Goal: Transaction & Acquisition: Purchase product/service

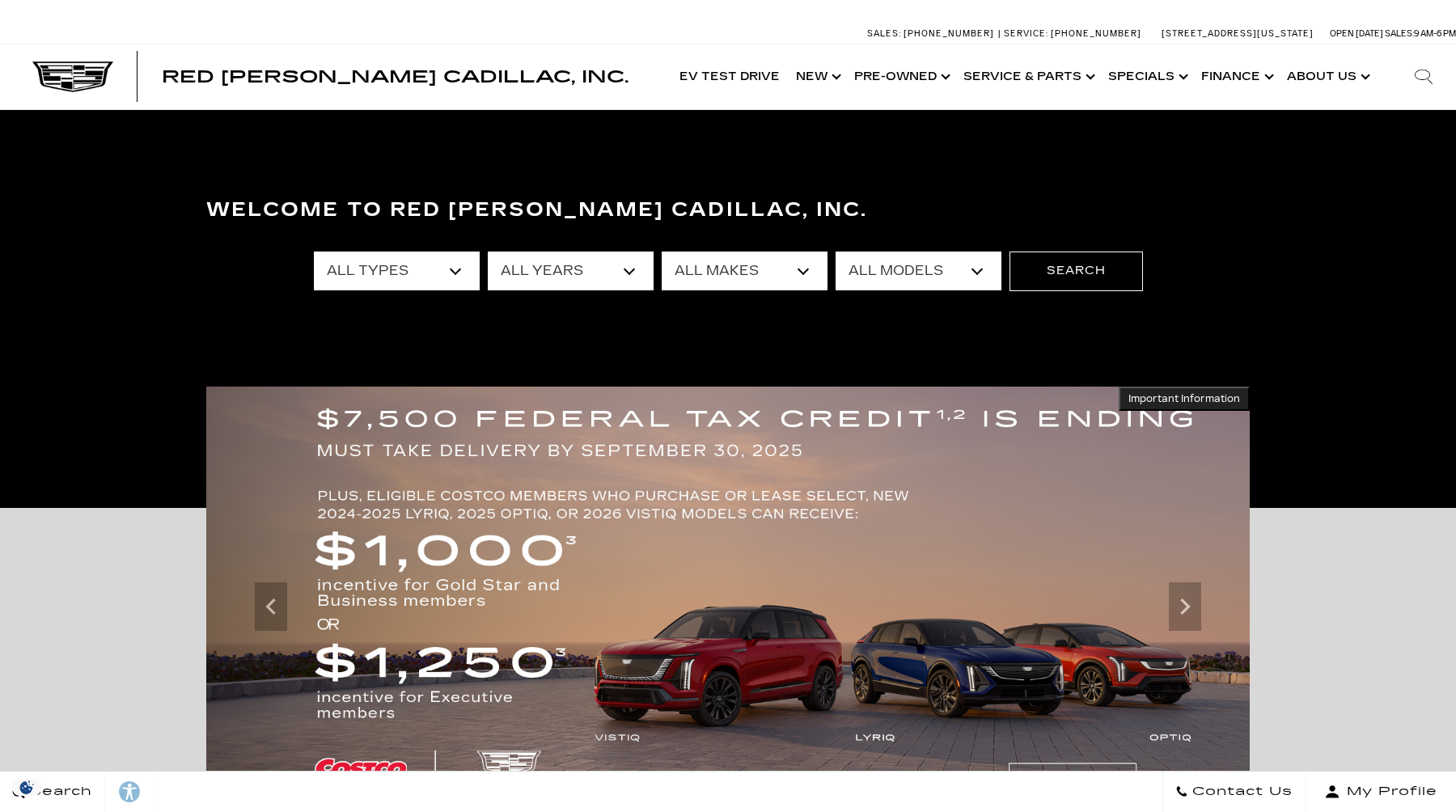
click at [712, 273] on select "All Makes Audi BMW Cadillac Chevrolet Ford GMC Jeep Lexus Subaru Tesla Toyota" at bounding box center [744, 271] width 165 height 39
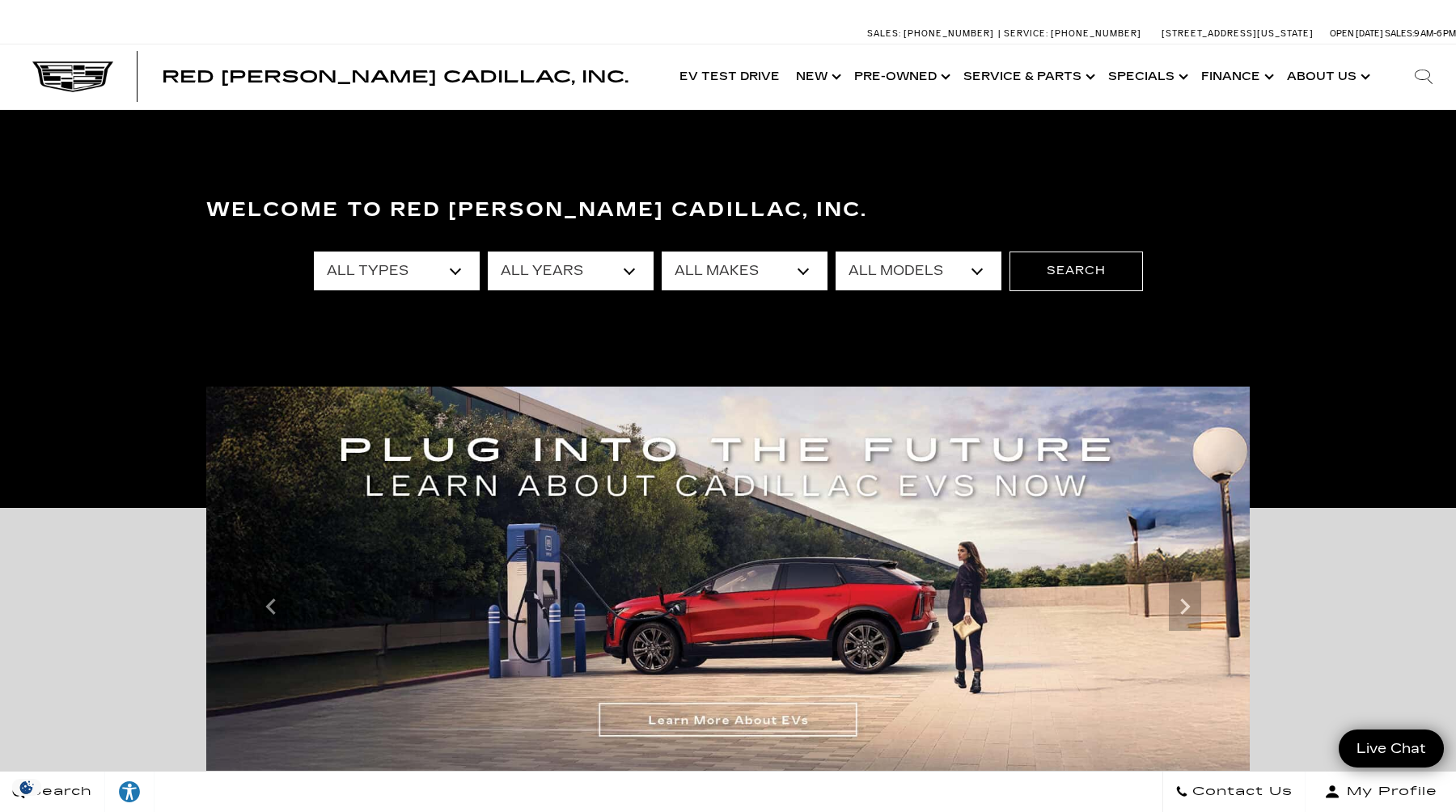
click at [887, 280] on select "All Models Colorado Corvette Grand Sport Crosstrek Crown Signia CT4 CT5 Equinox…" at bounding box center [919, 271] width 165 height 39
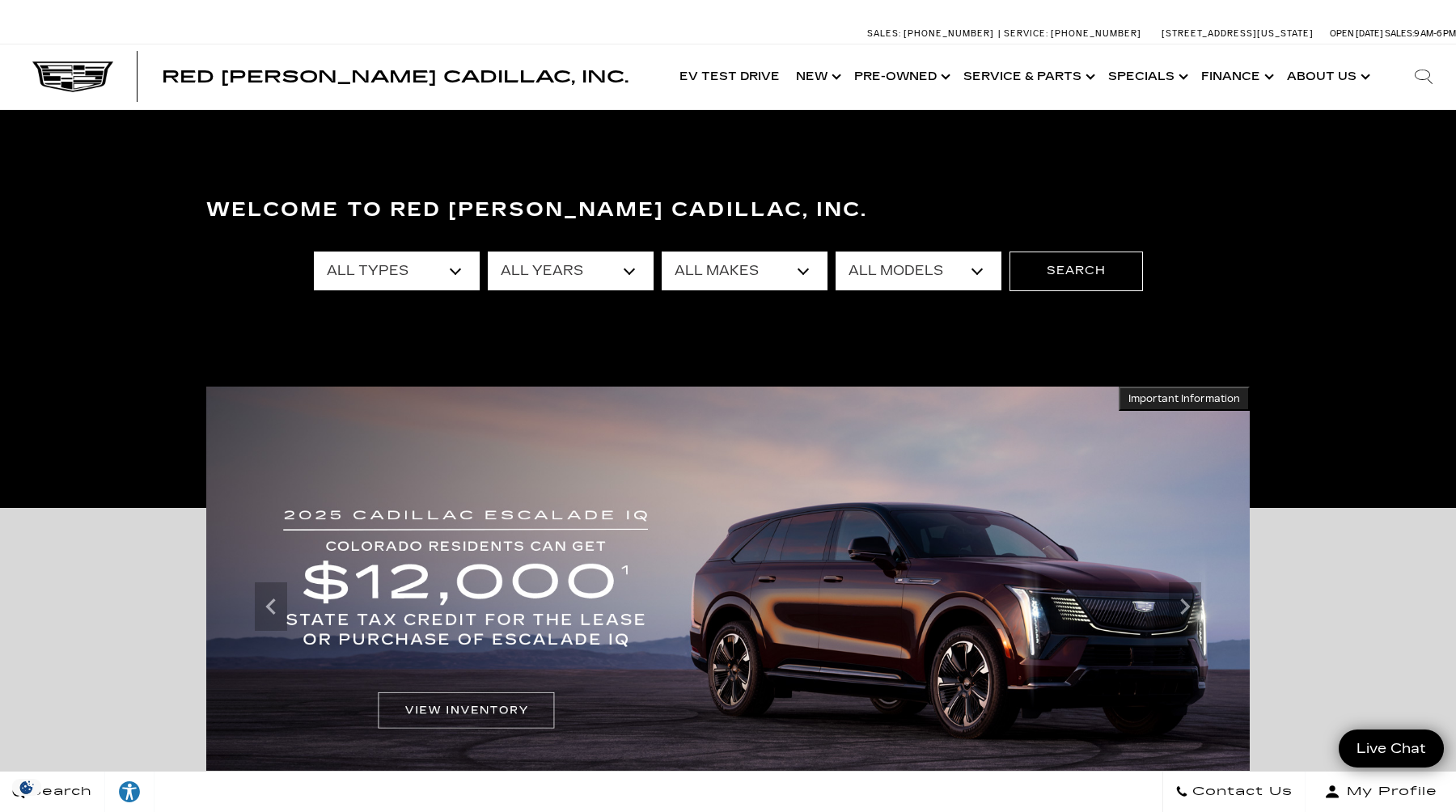
select select "CT5"
click at [836, 252] on select "All Models Colorado Corvette Grand Sport Crosstrek Crown Signia CT4 CT5 Equinox…" at bounding box center [919, 271] width 165 height 39
click at [1045, 282] on button "Search" at bounding box center [1076, 271] width 134 height 39
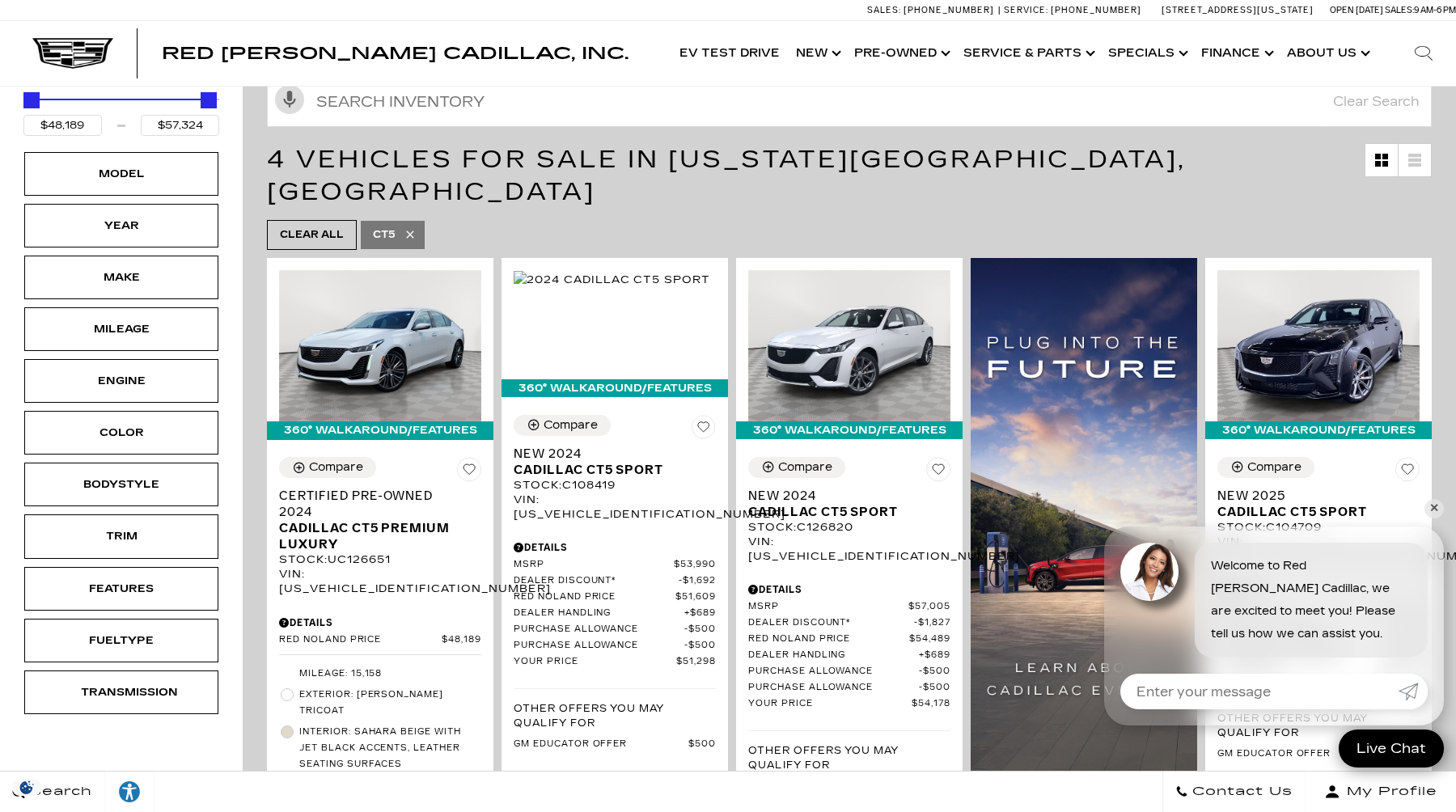
scroll to position [240, 0]
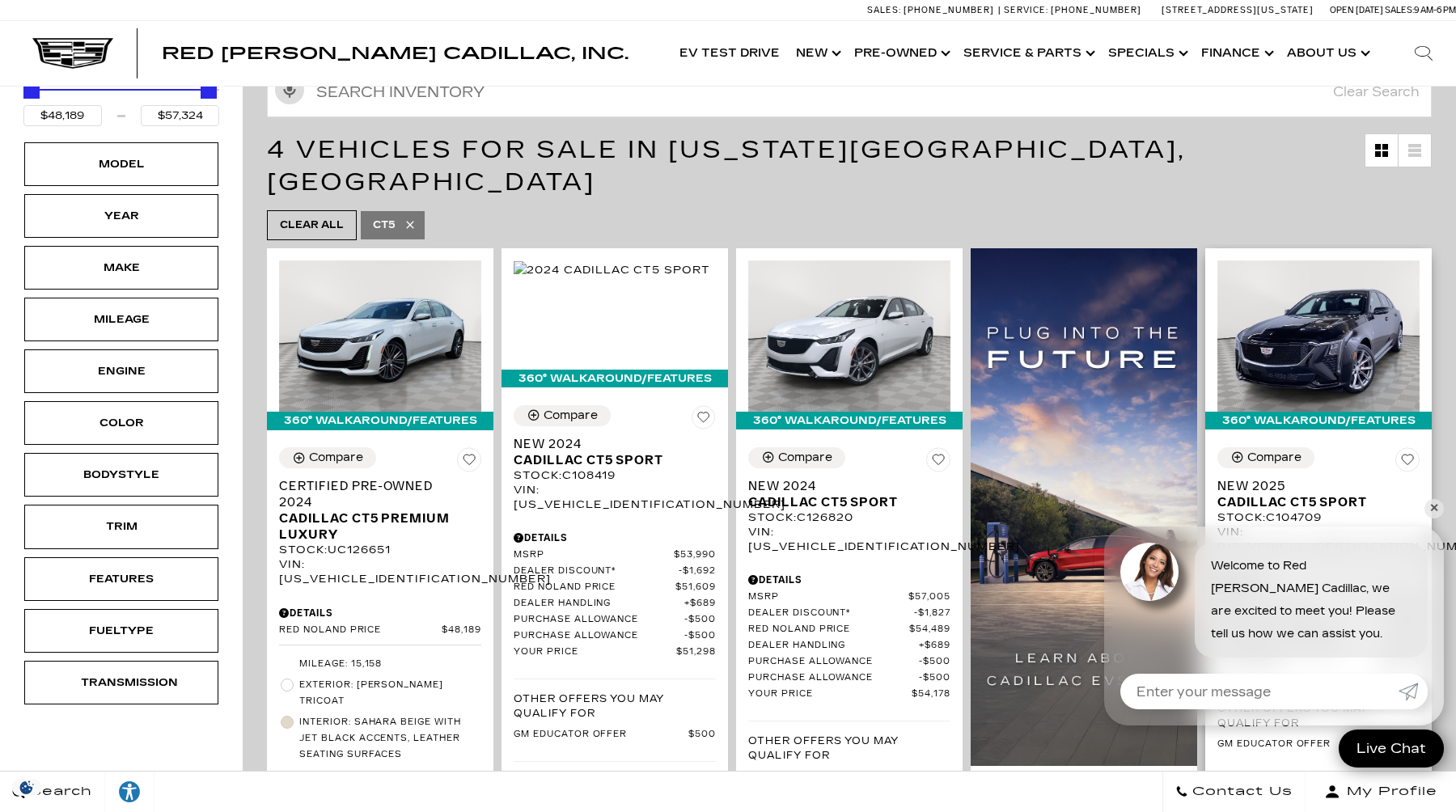
click at [1422, 514] on div "Compare Save This Vehicle - New 2025 Cadillac CT5 Sport Stock : C104709 VIN: 1G…" at bounding box center [1318, 675] width 226 height 478
click at [1432, 513] on link "✕" at bounding box center [1434, 508] width 19 height 19
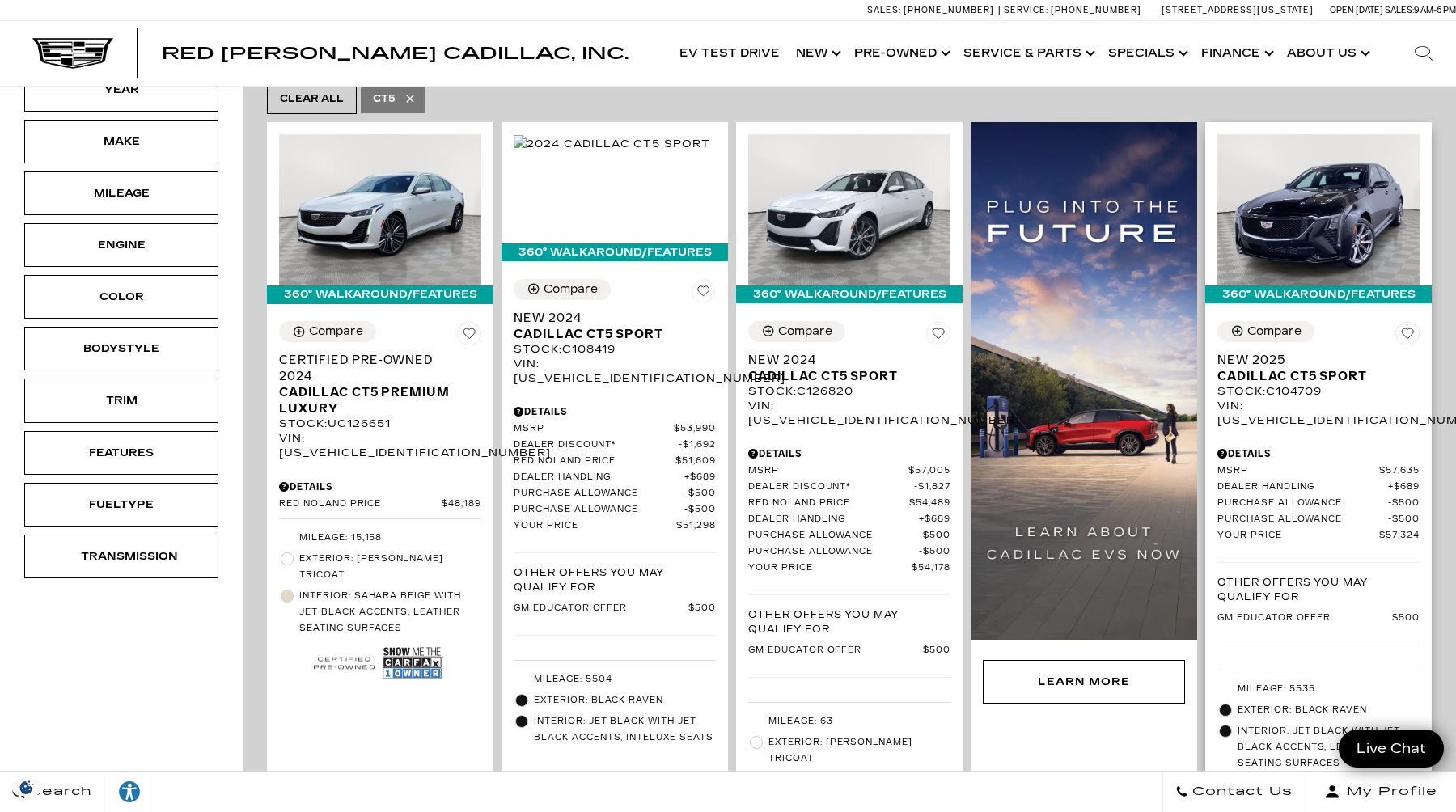
scroll to position [366, 0]
click at [1391, 197] on img at bounding box center [1318, 211] width 202 height 151
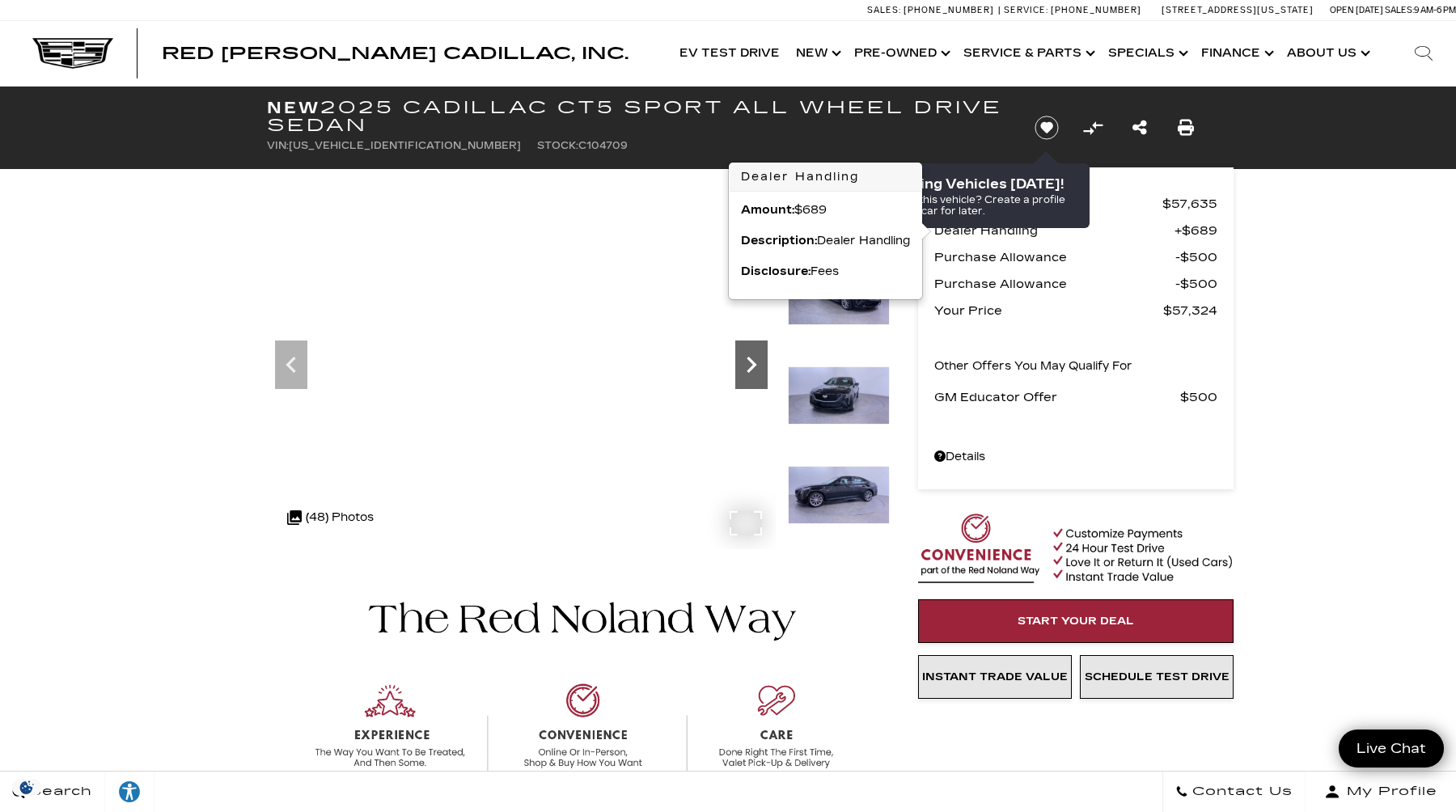
click at [755, 370] on icon "Next" at bounding box center [751, 365] width 32 height 32
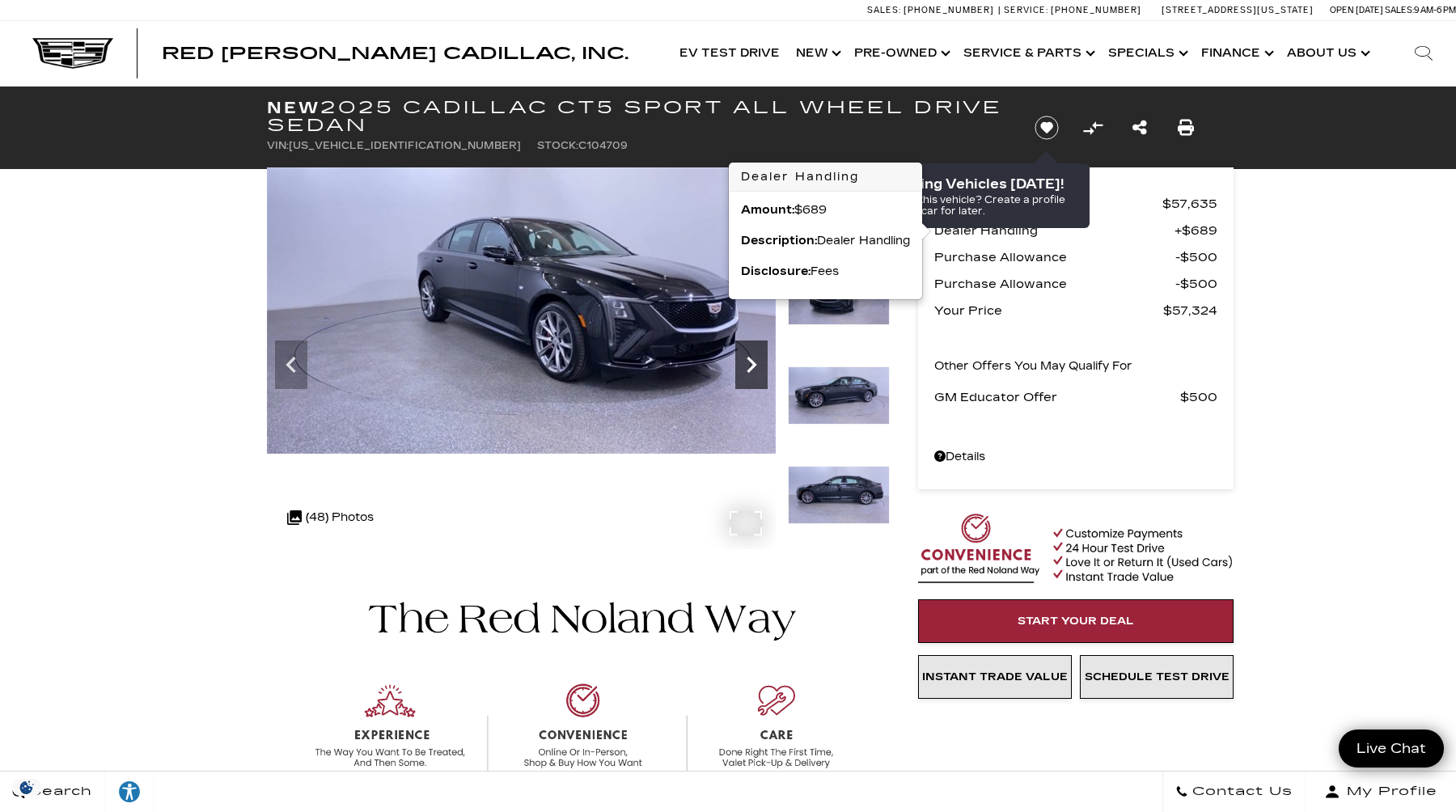
click at [755, 370] on icon "Next" at bounding box center [751, 365] width 32 height 32
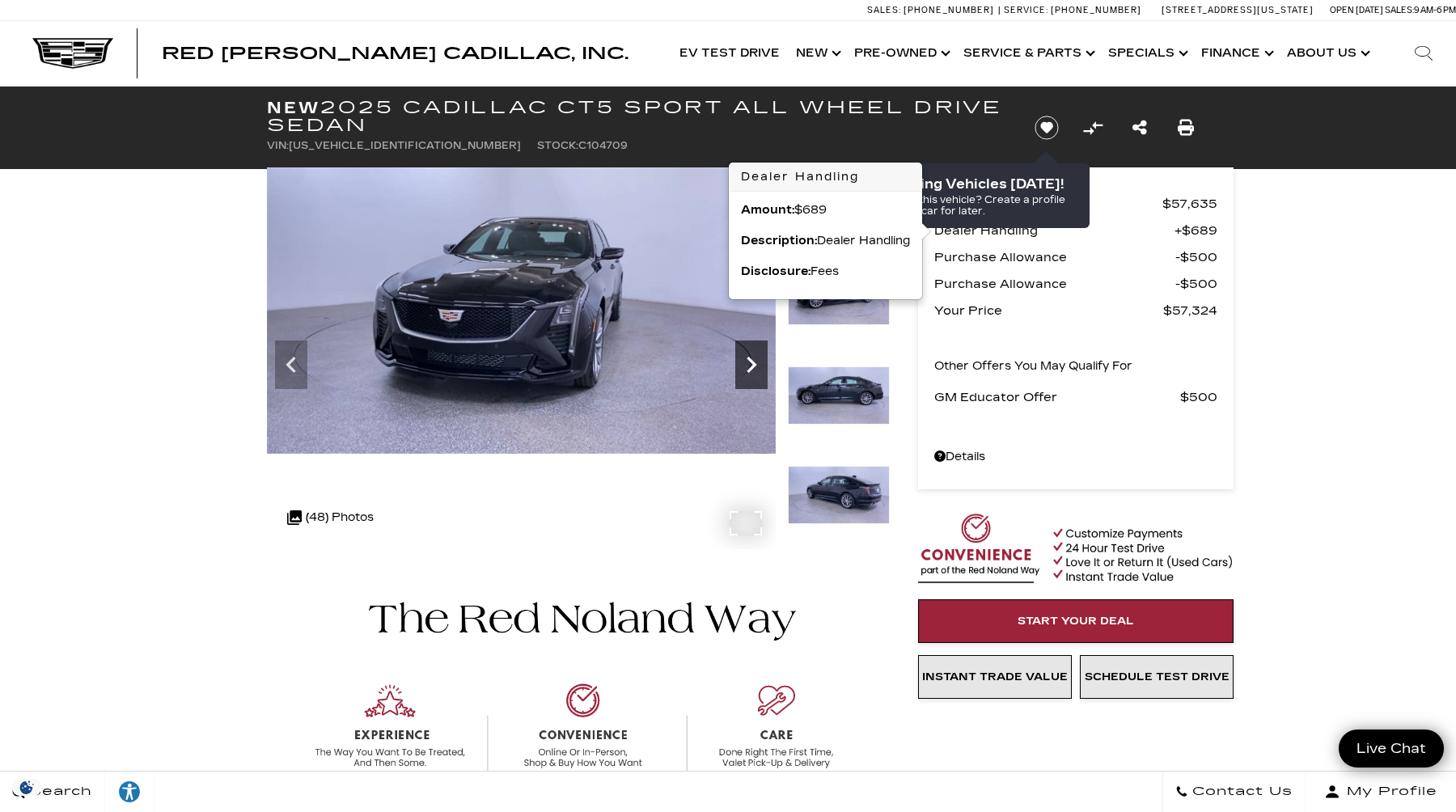
click at [755, 370] on icon "Next" at bounding box center [751, 365] width 32 height 32
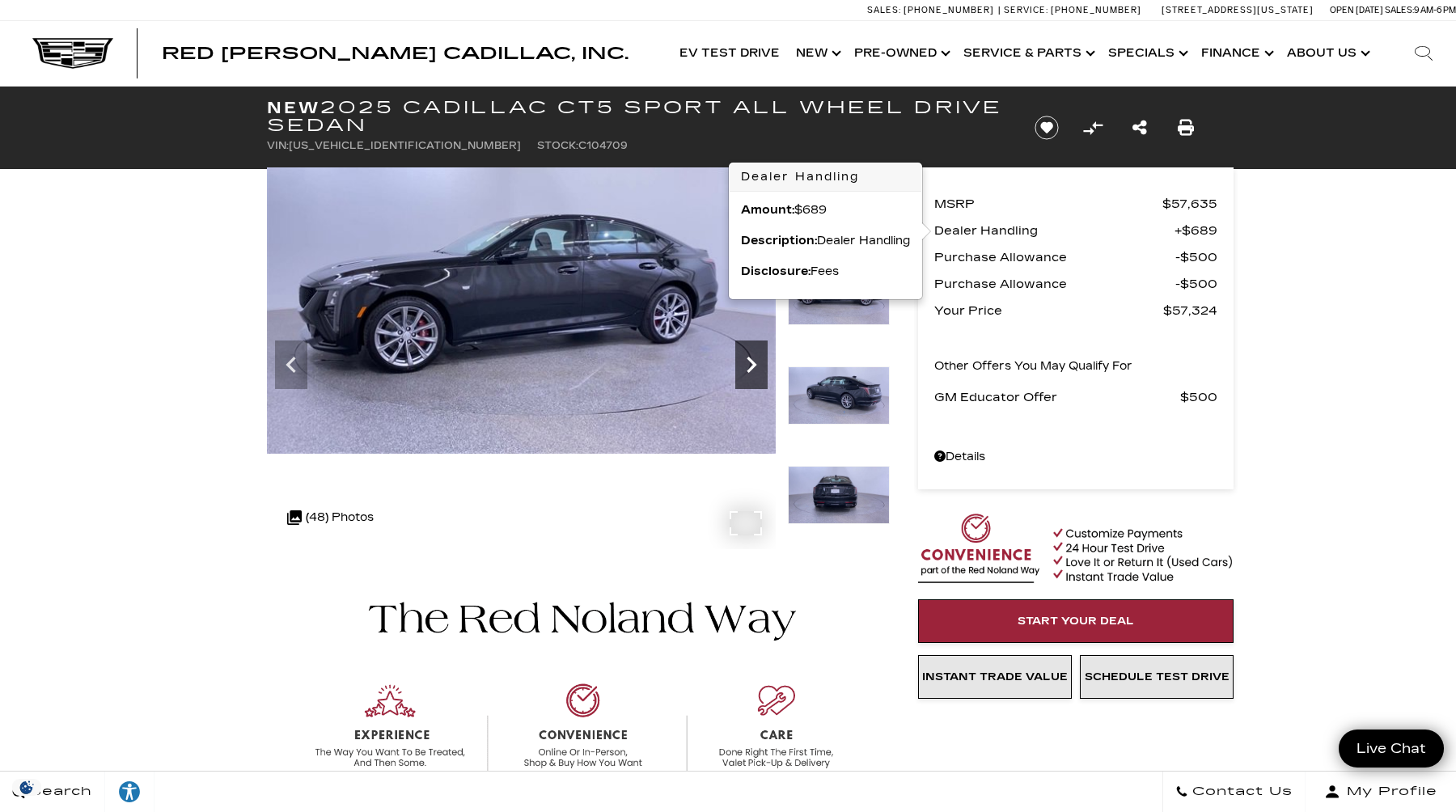
click at [755, 371] on icon "Next" at bounding box center [751, 365] width 32 height 32
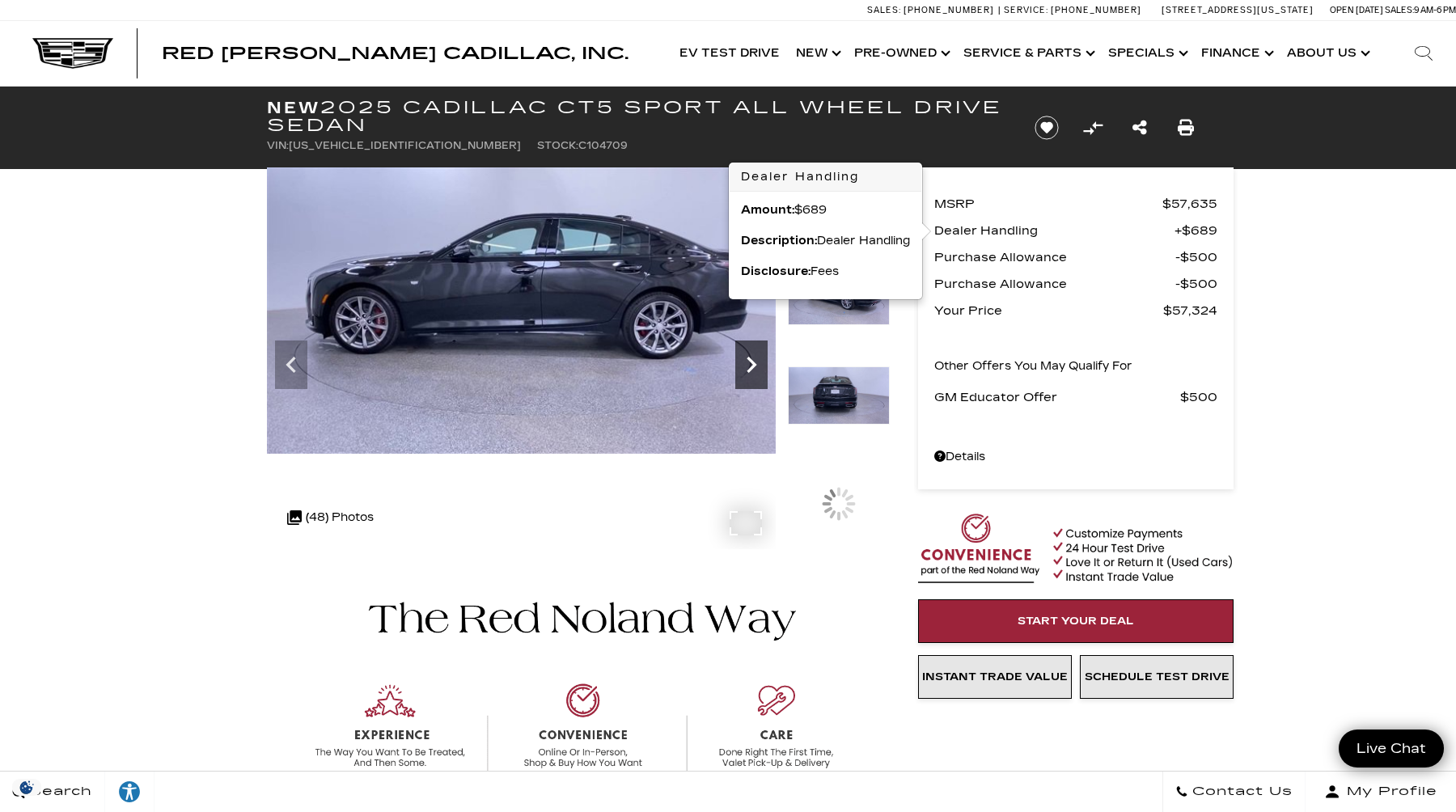
click at [755, 371] on icon "Next" at bounding box center [751, 365] width 32 height 32
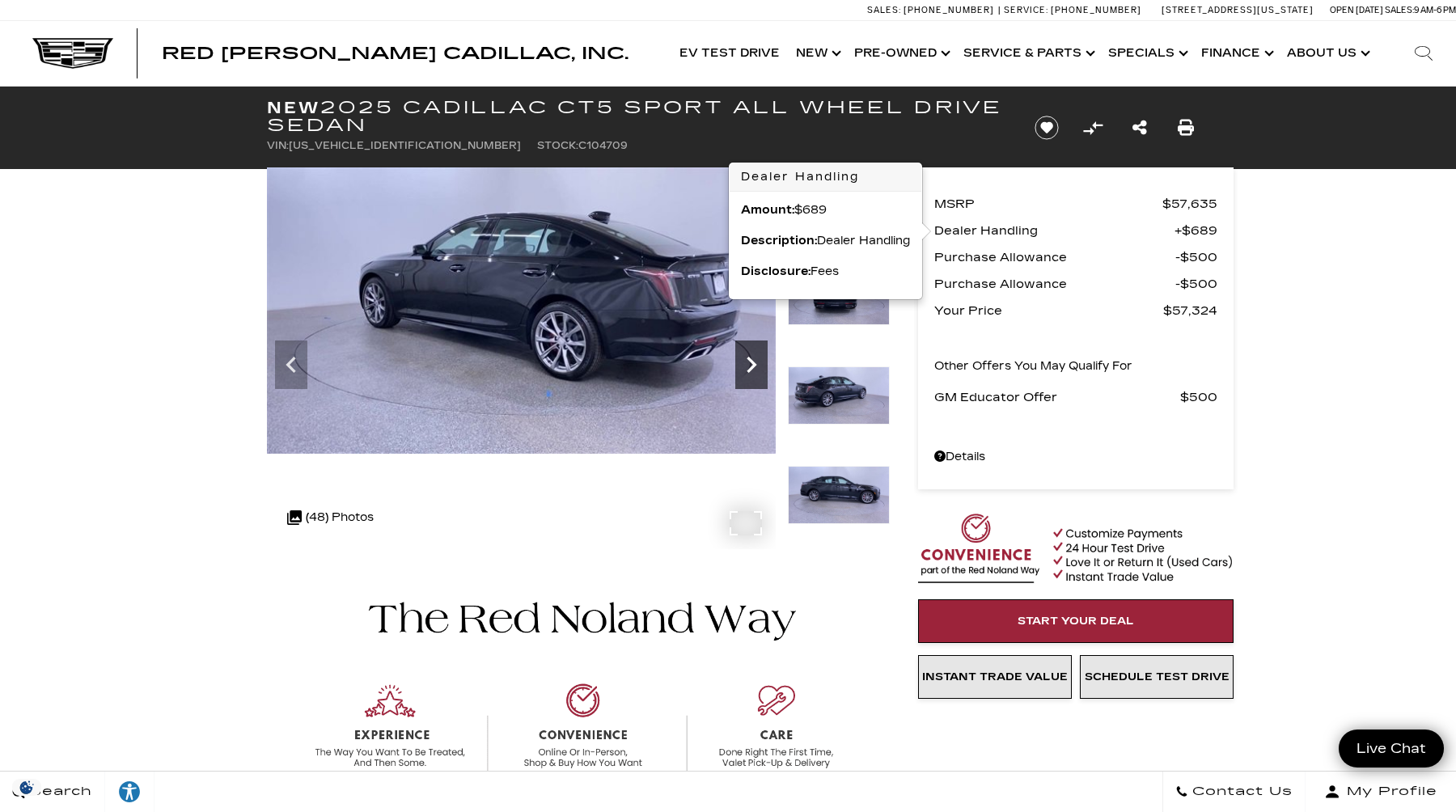
click at [755, 371] on icon "Next" at bounding box center [751, 365] width 32 height 32
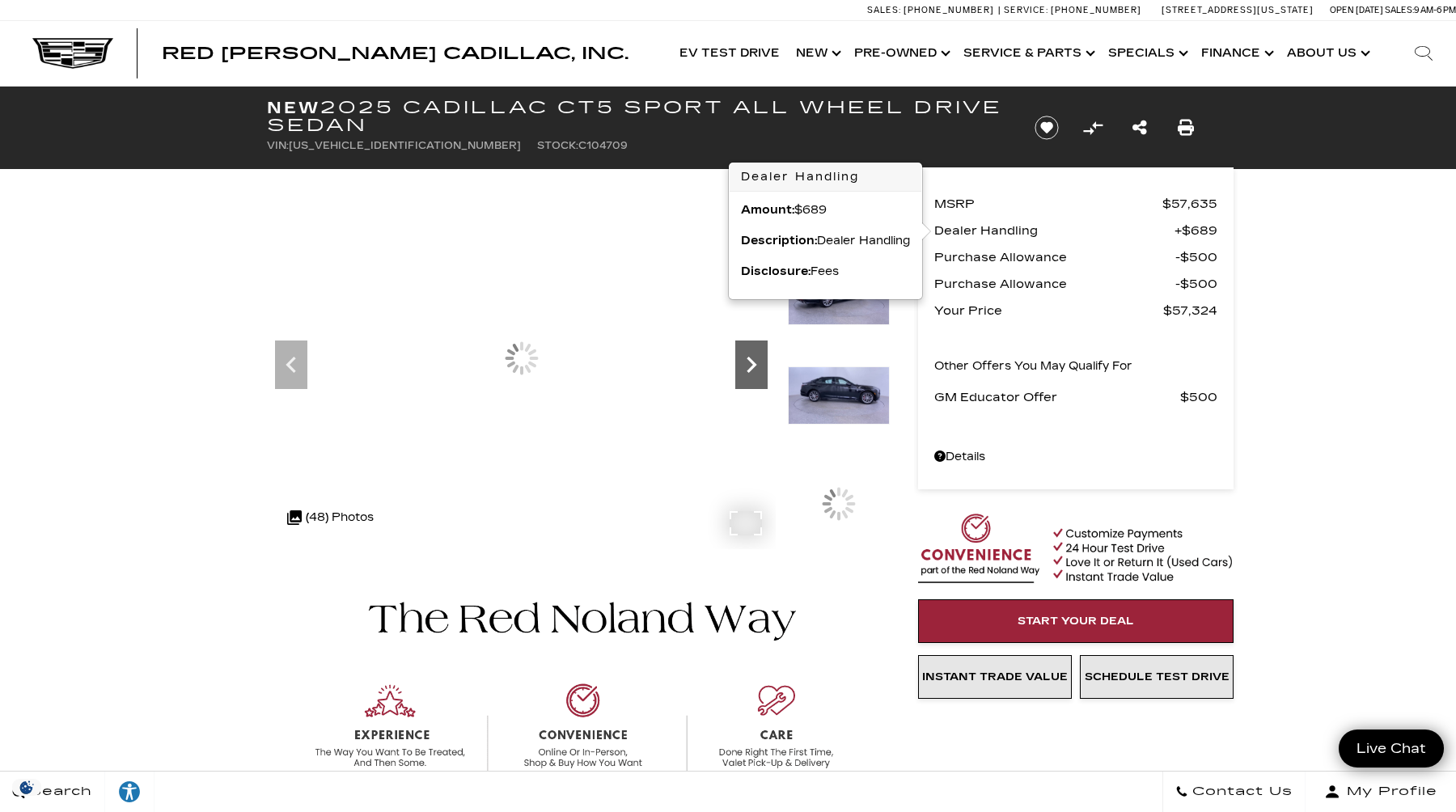
click at [755, 371] on icon "Next" at bounding box center [751, 365] width 32 height 32
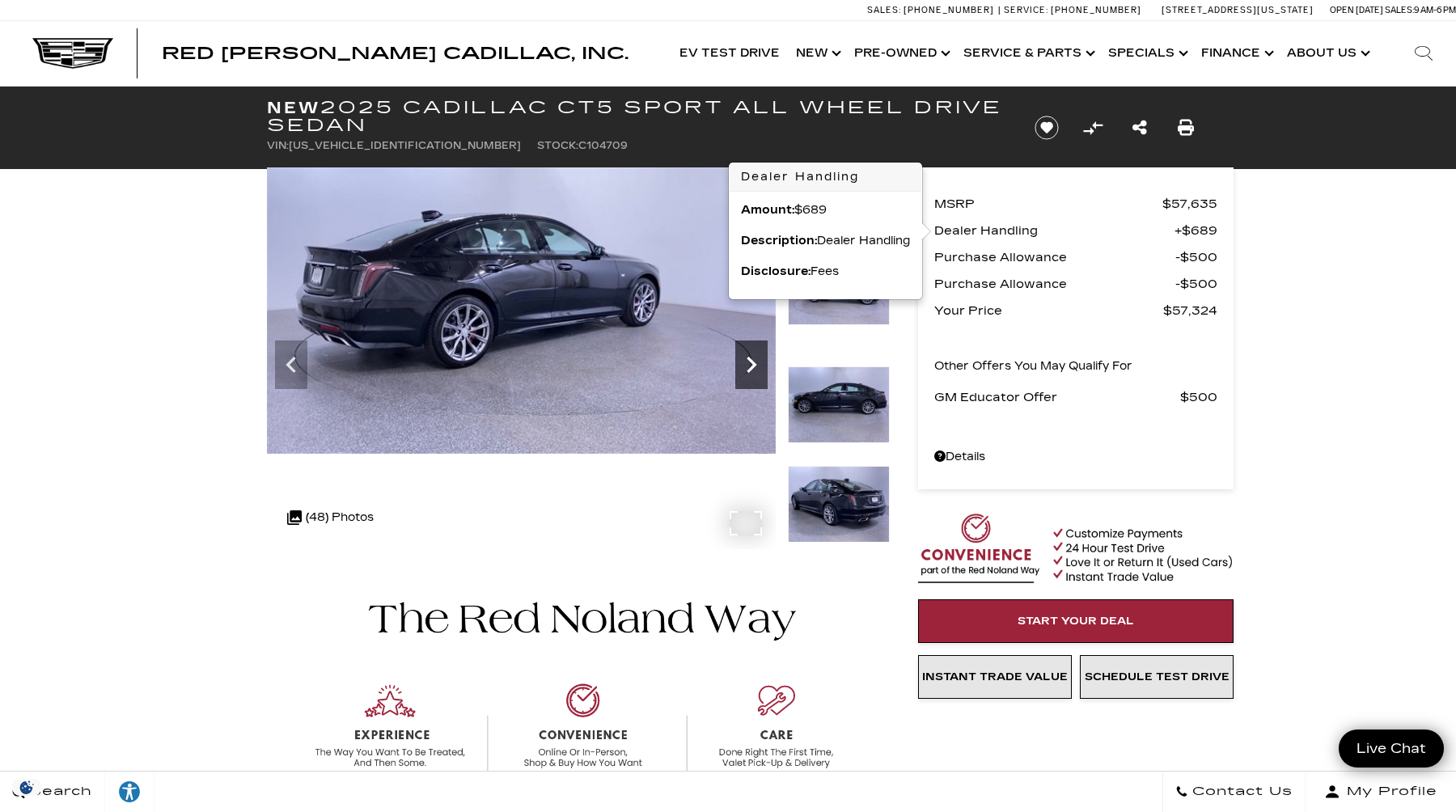
click at [755, 371] on icon "Next" at bounding box center [751, 365] width 32 height 32
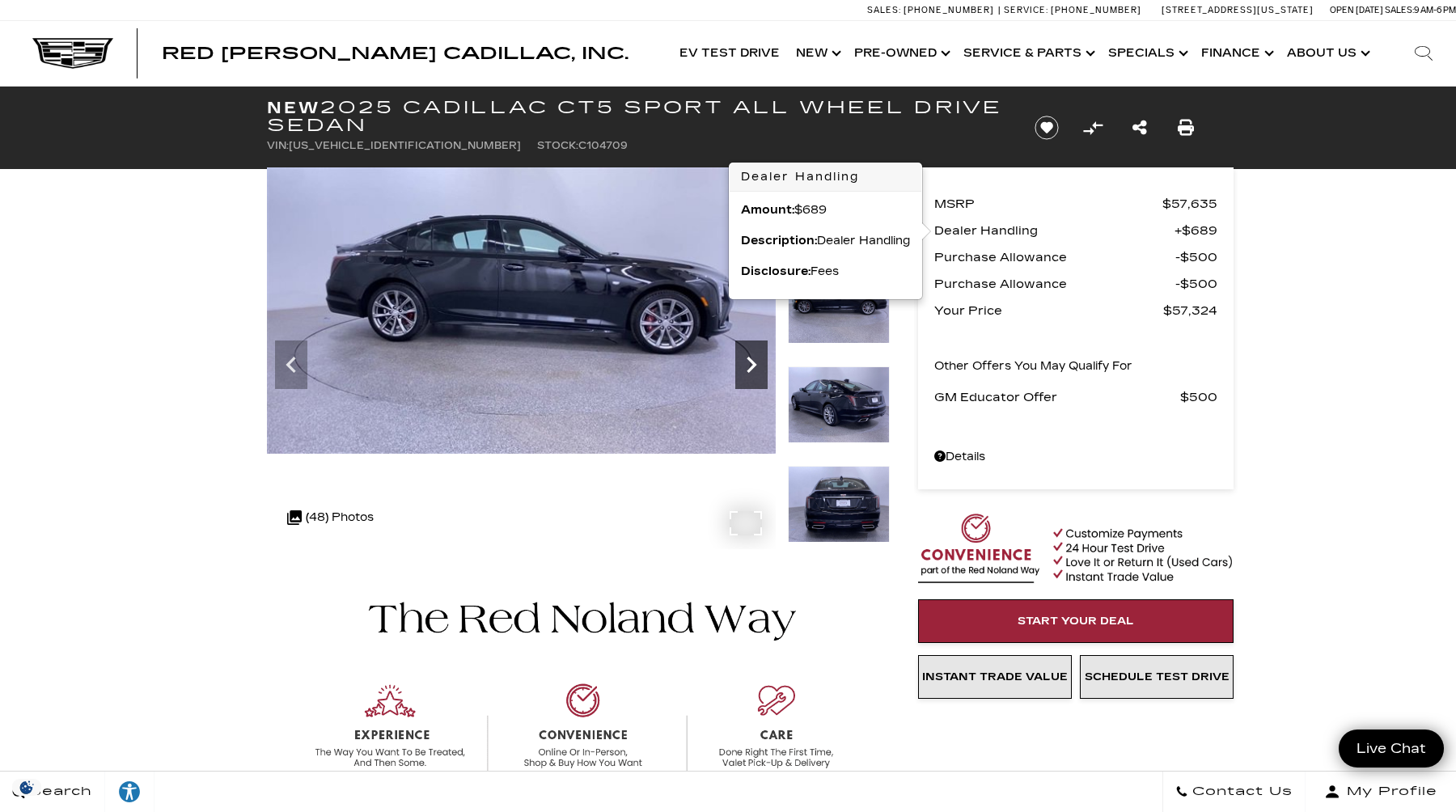
click at [755, 371] on icon "Next" at bounding box center [751, 365] width 32 height 32
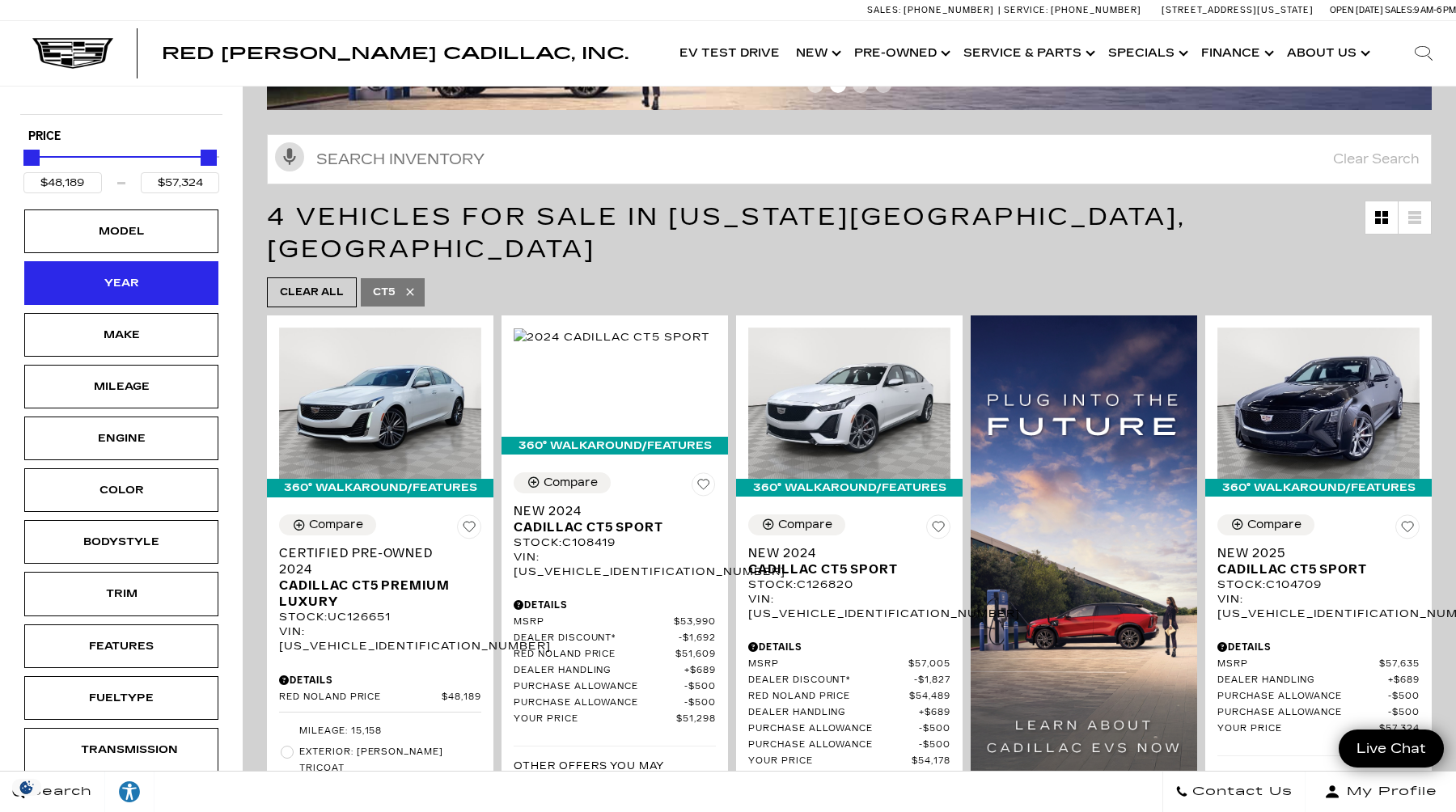
click at [170, 291] on div "Year" at bounding box center [121, 283] width 194 height 44
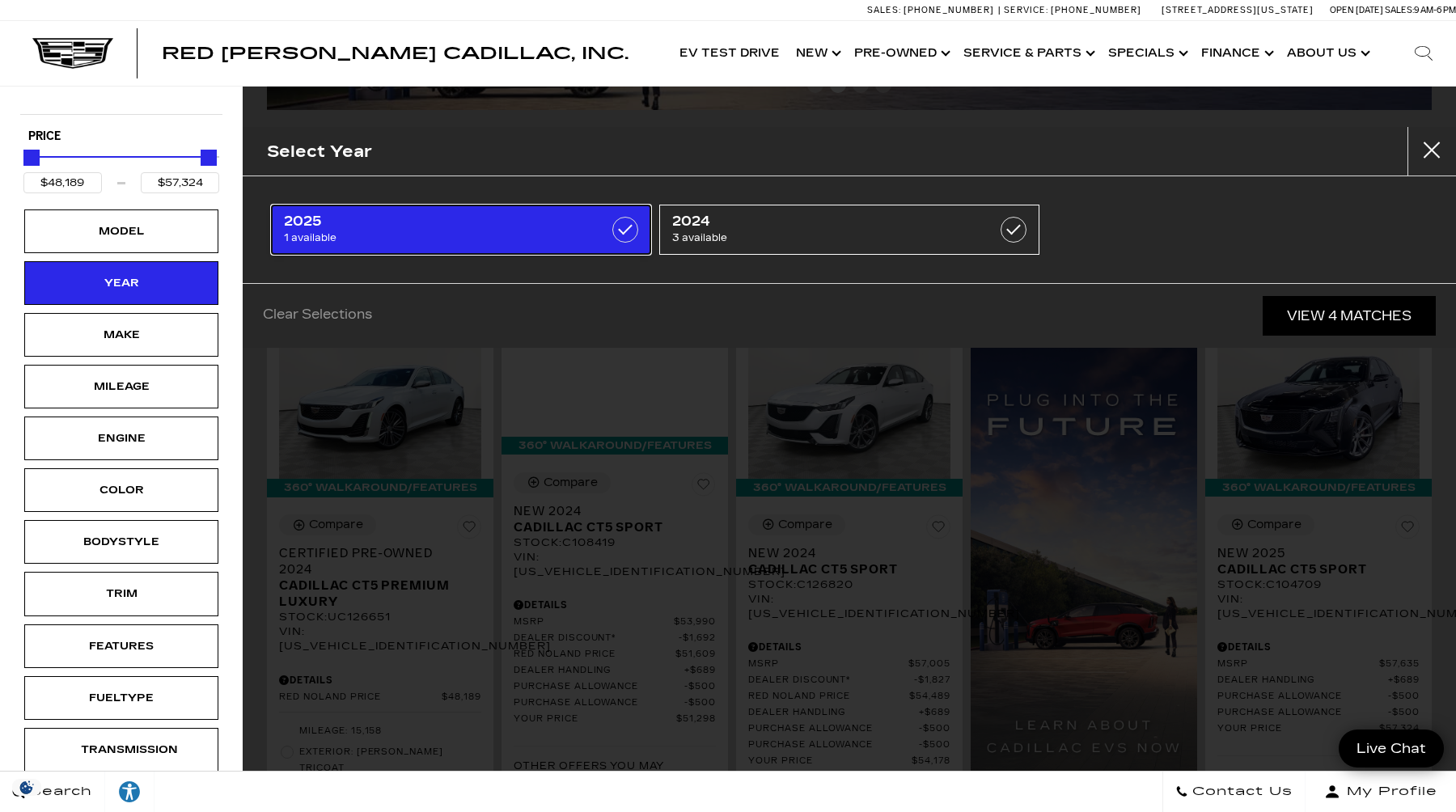
click at [466, 226] on span "2025" at bounding box center [435, 221] width 301 height 16
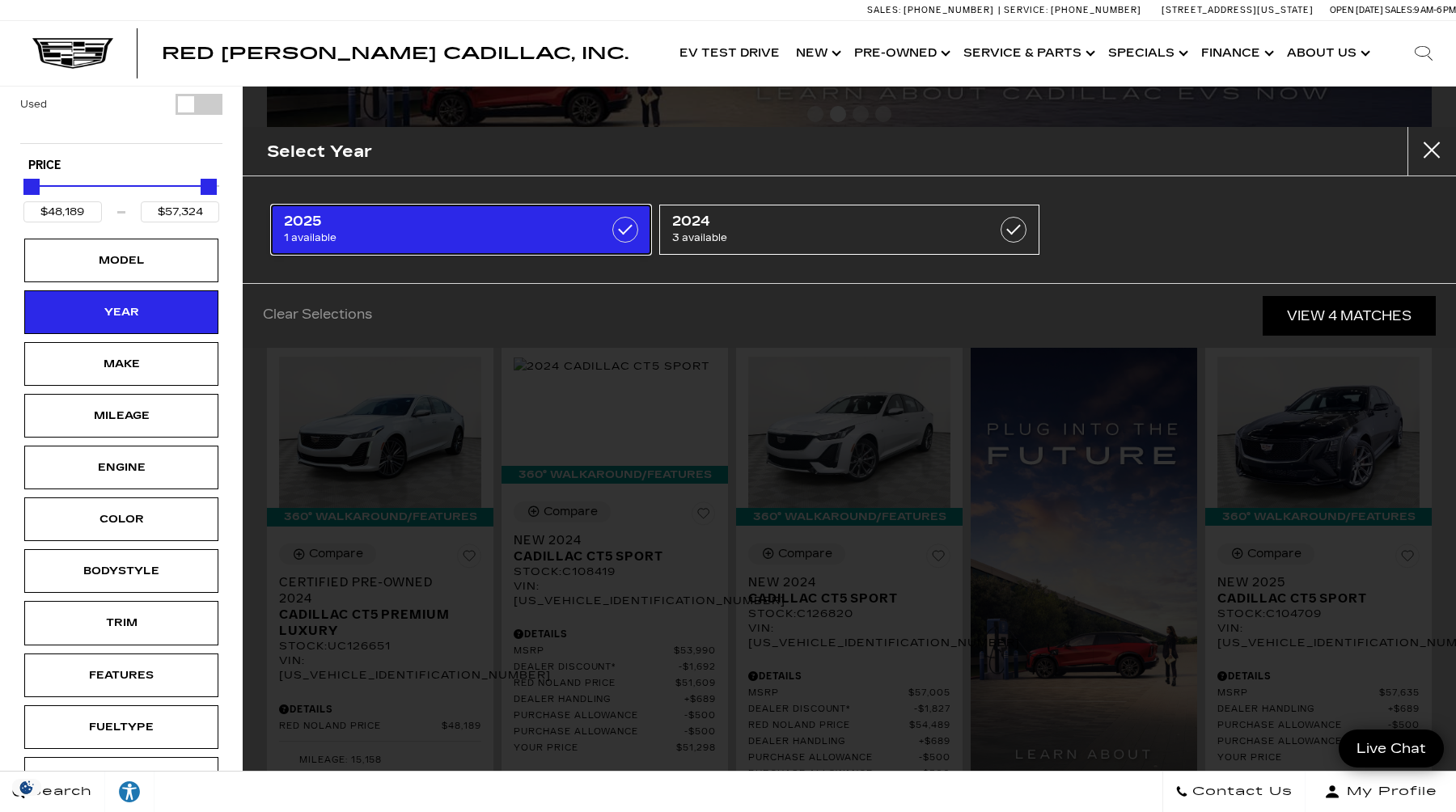
type input "$57,324"
checkbox input "true"
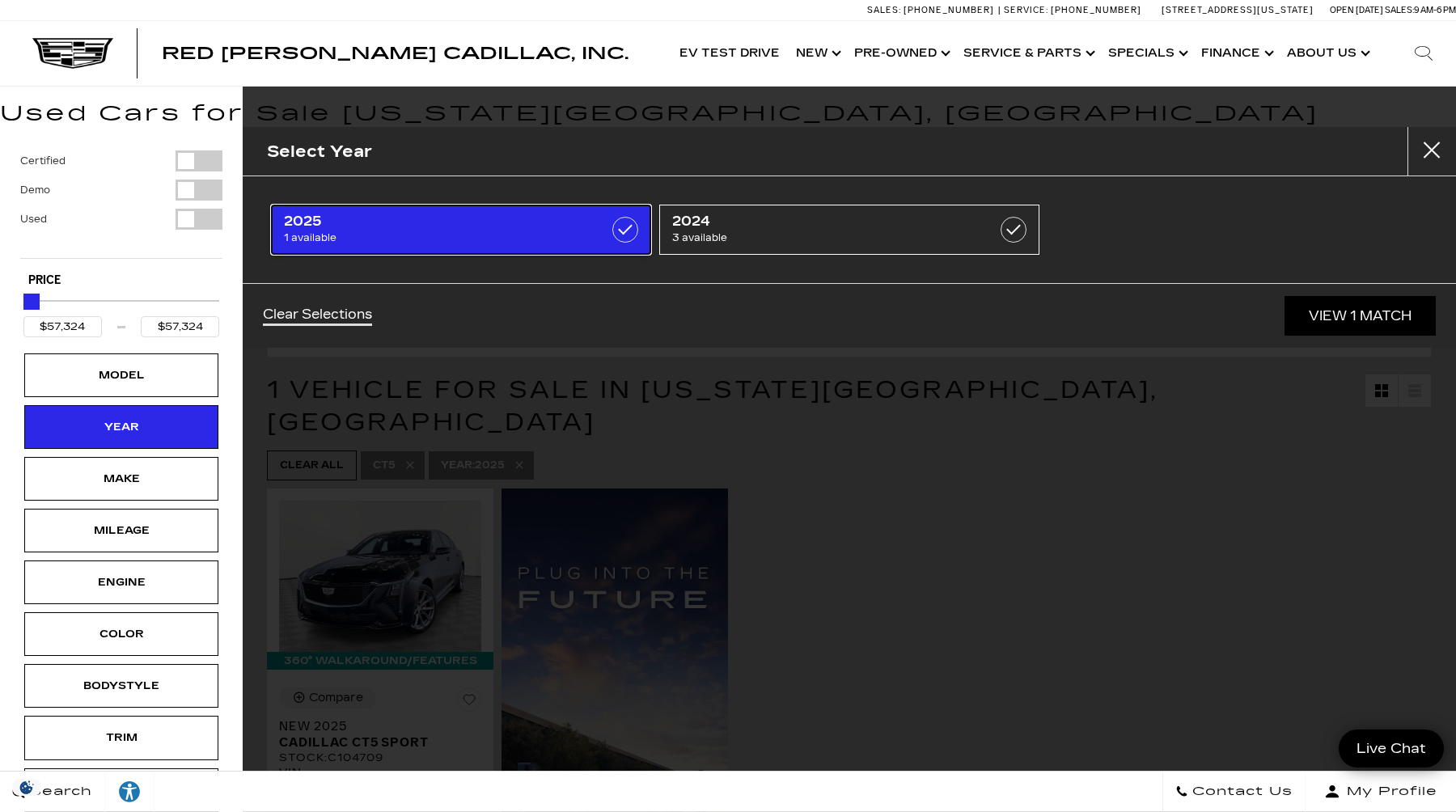
click at [635, 234] on label at bounding box center [626, 230] width 26 height 26
type input "$48,189"
checkbox input "false"
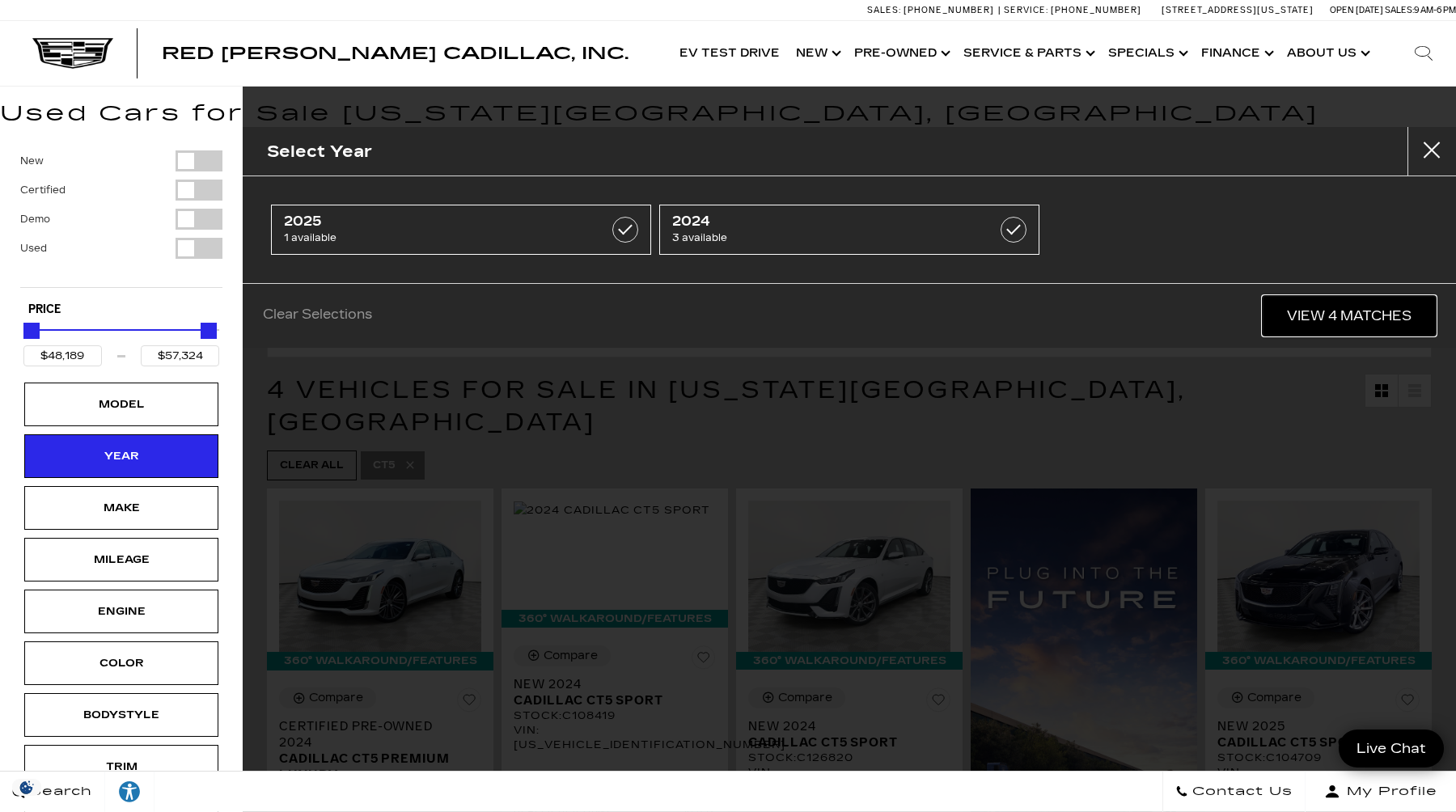
click at [1314, 320] on link "View 4 Matches" at bounding box center [1349, 316] width 173 height 40
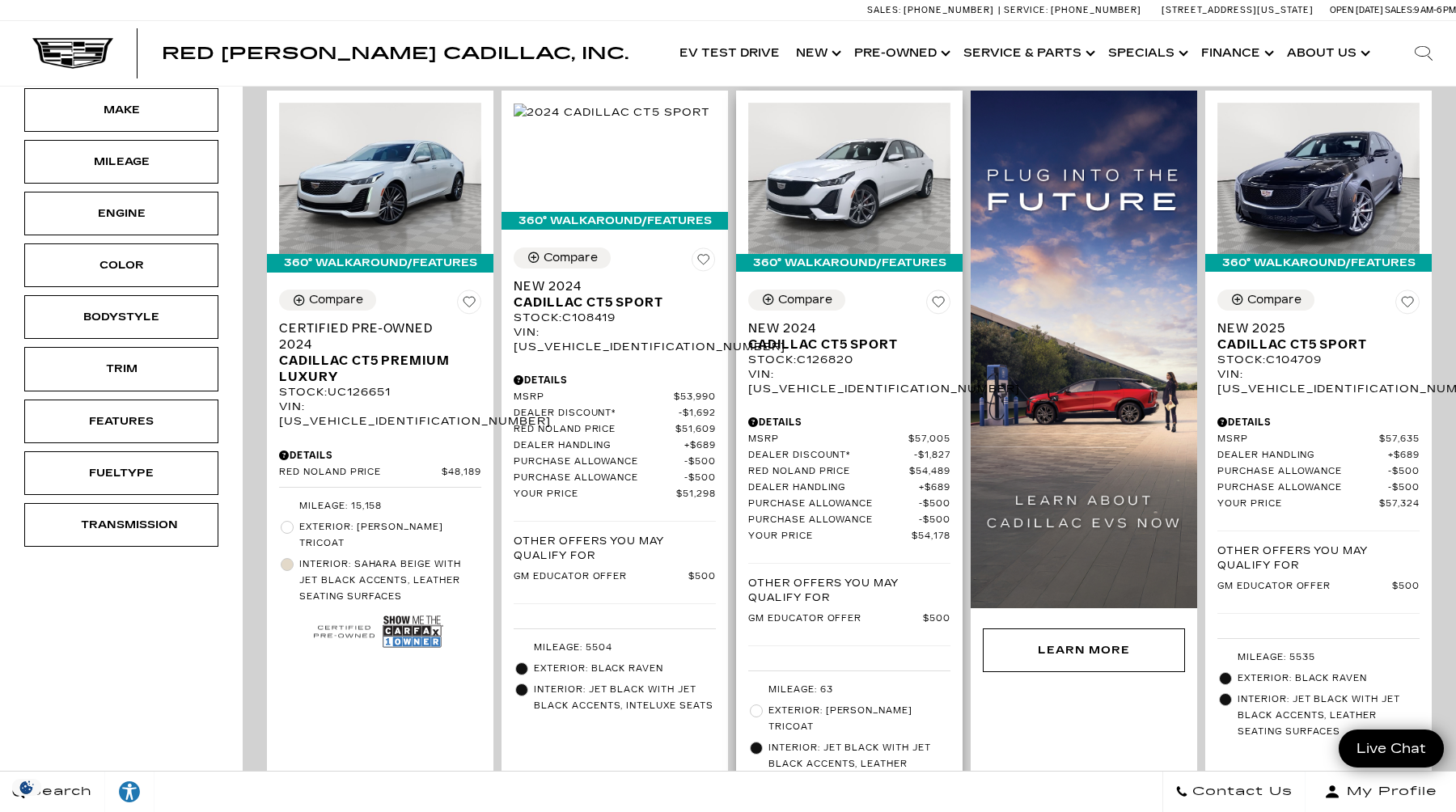
scroll to position [397, 0]
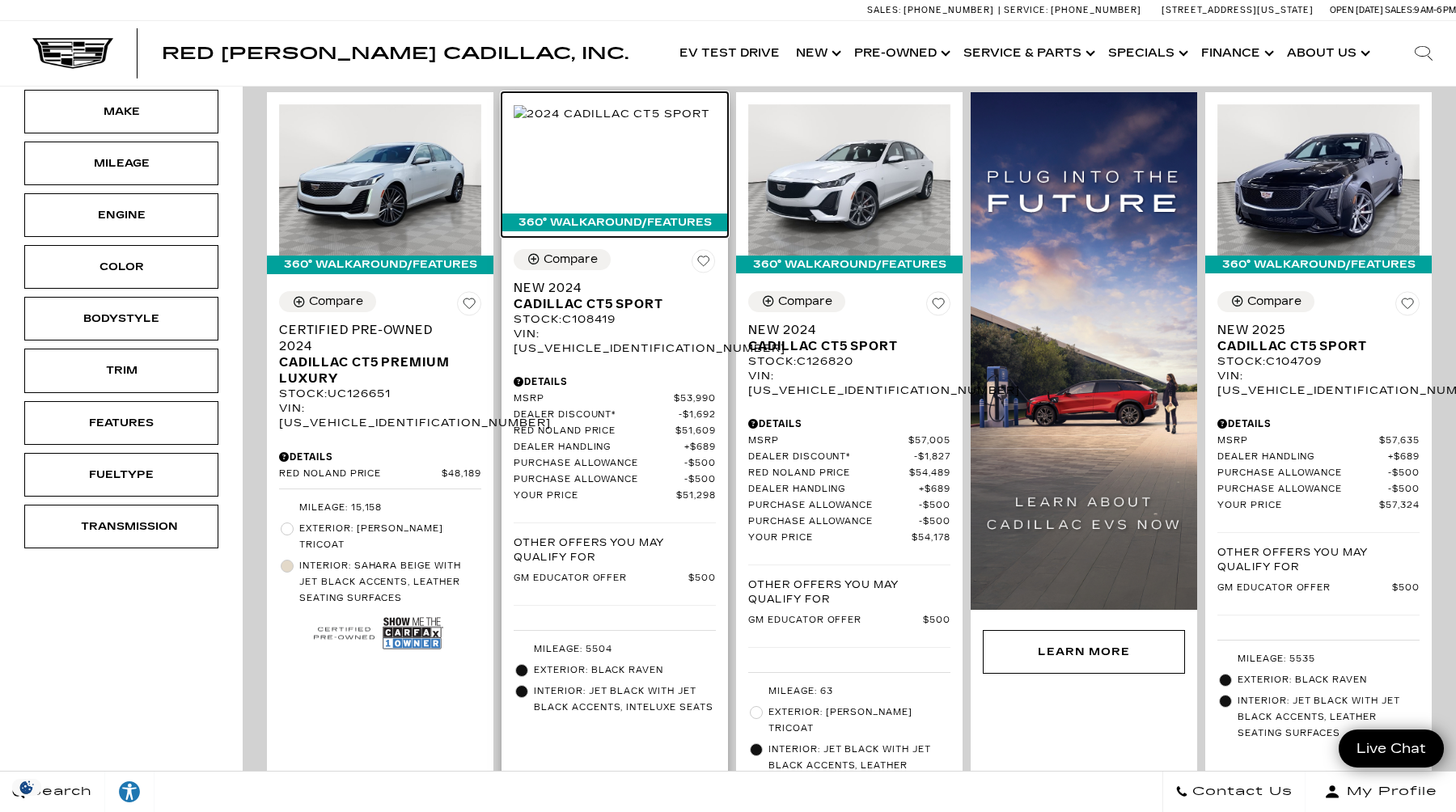
click at [649, 123] on img at bounding box center [612, 115] width 196 height 18
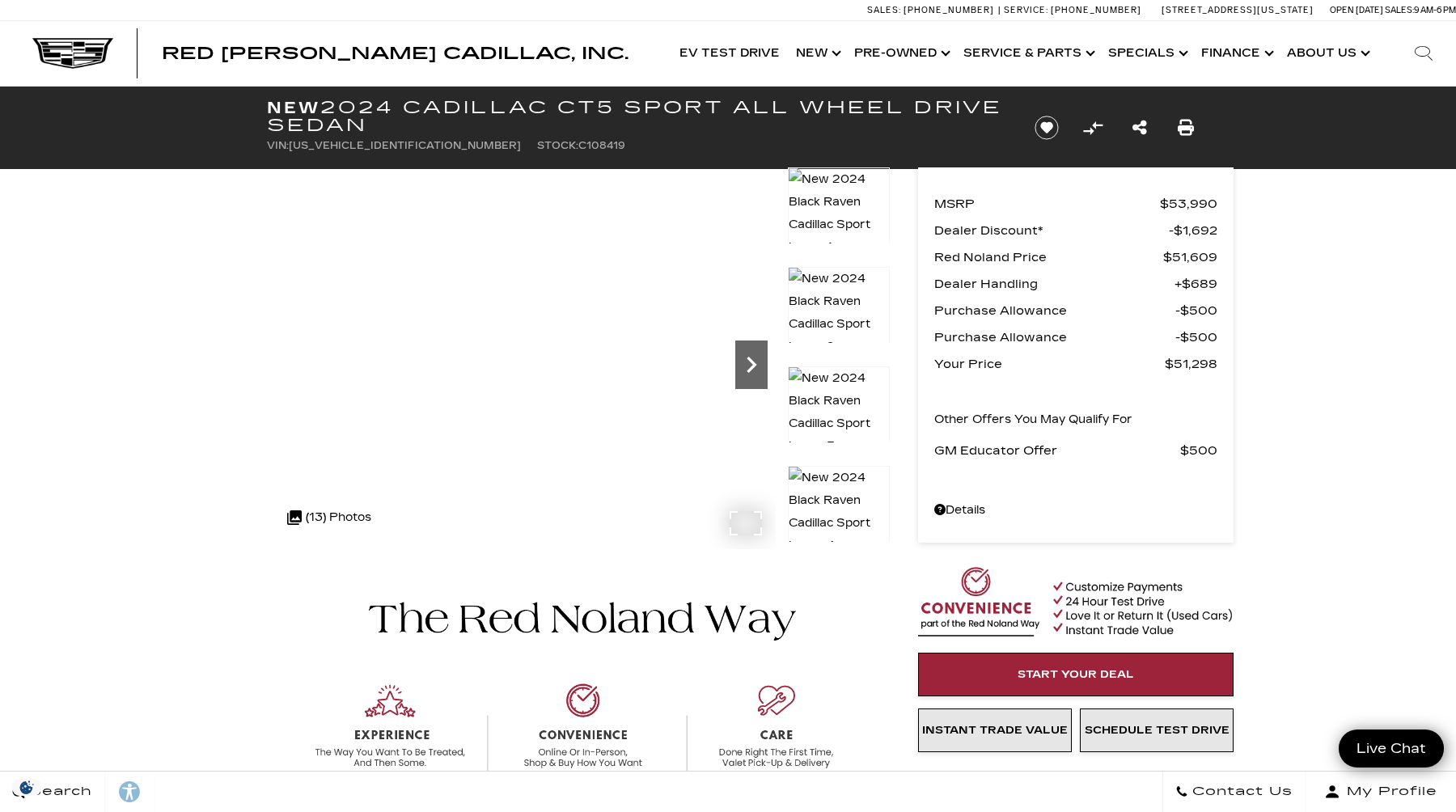
click at [753, 375] on icon "Next" at bounding box center [751, 365] width 32 height 32
click at [751, 368] on icon "Next" at bounding box center [751, 365] width 10 height 16
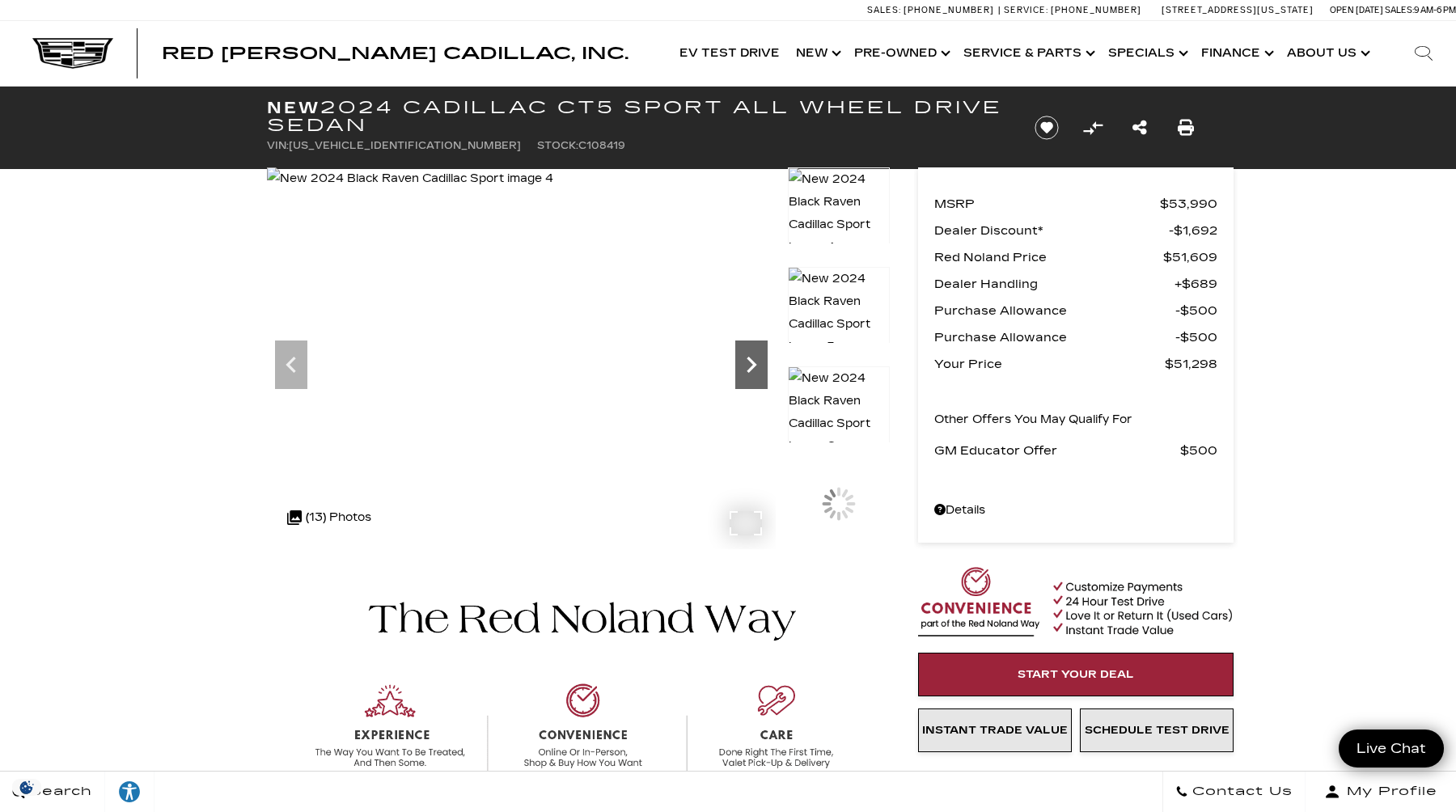
click at [751, 368] on icon "Next" at bounding box center [751, 365] width 10 height 16
click at [750, 367] on icon "Next" at bounding box center [751, 365] width 10 height 16
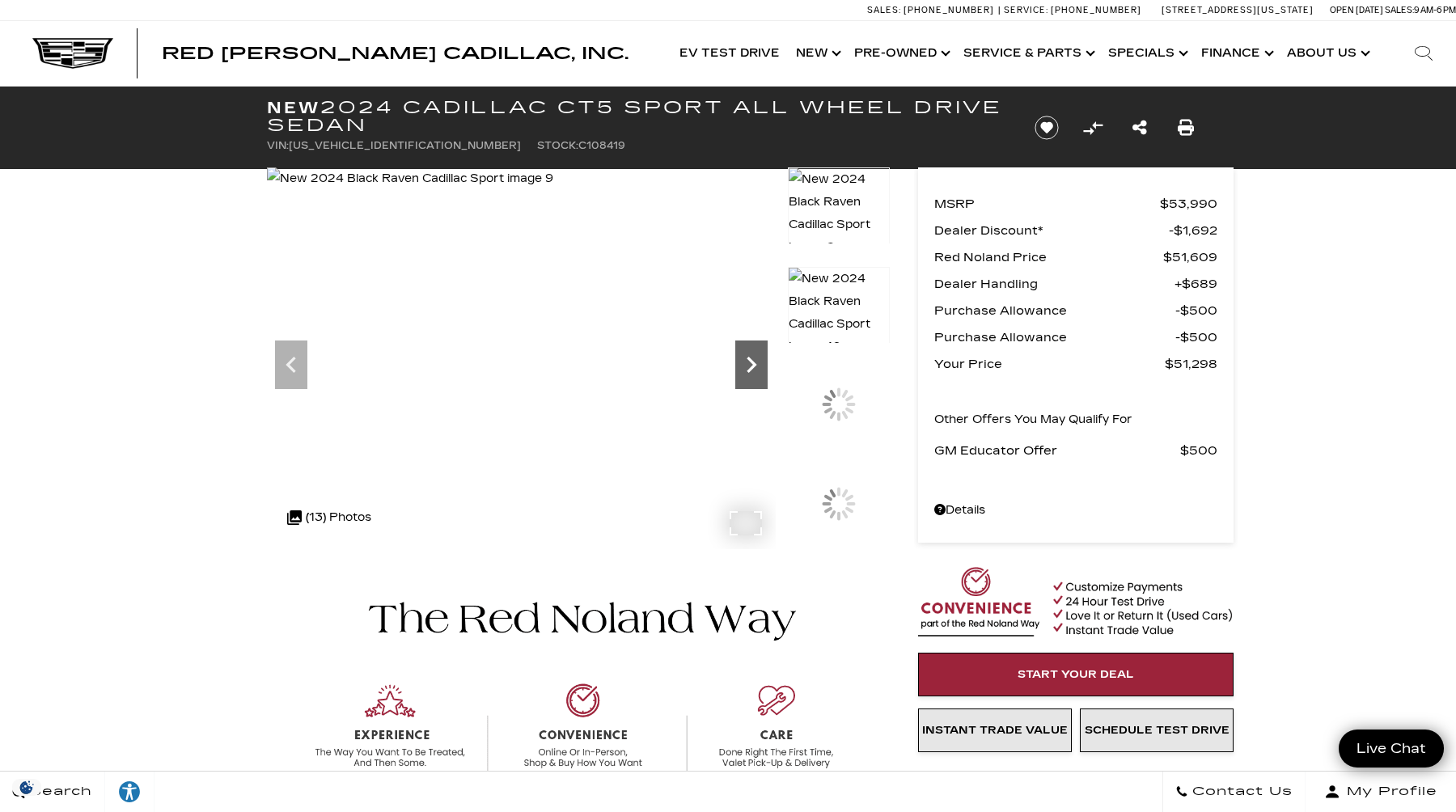
click at [750, 367] on icon "Next" at bounding box center [751, 365] width 10 height 16
click at [750, 366] on icon "Next" at bounding box center [751, 365] width 32 height 32
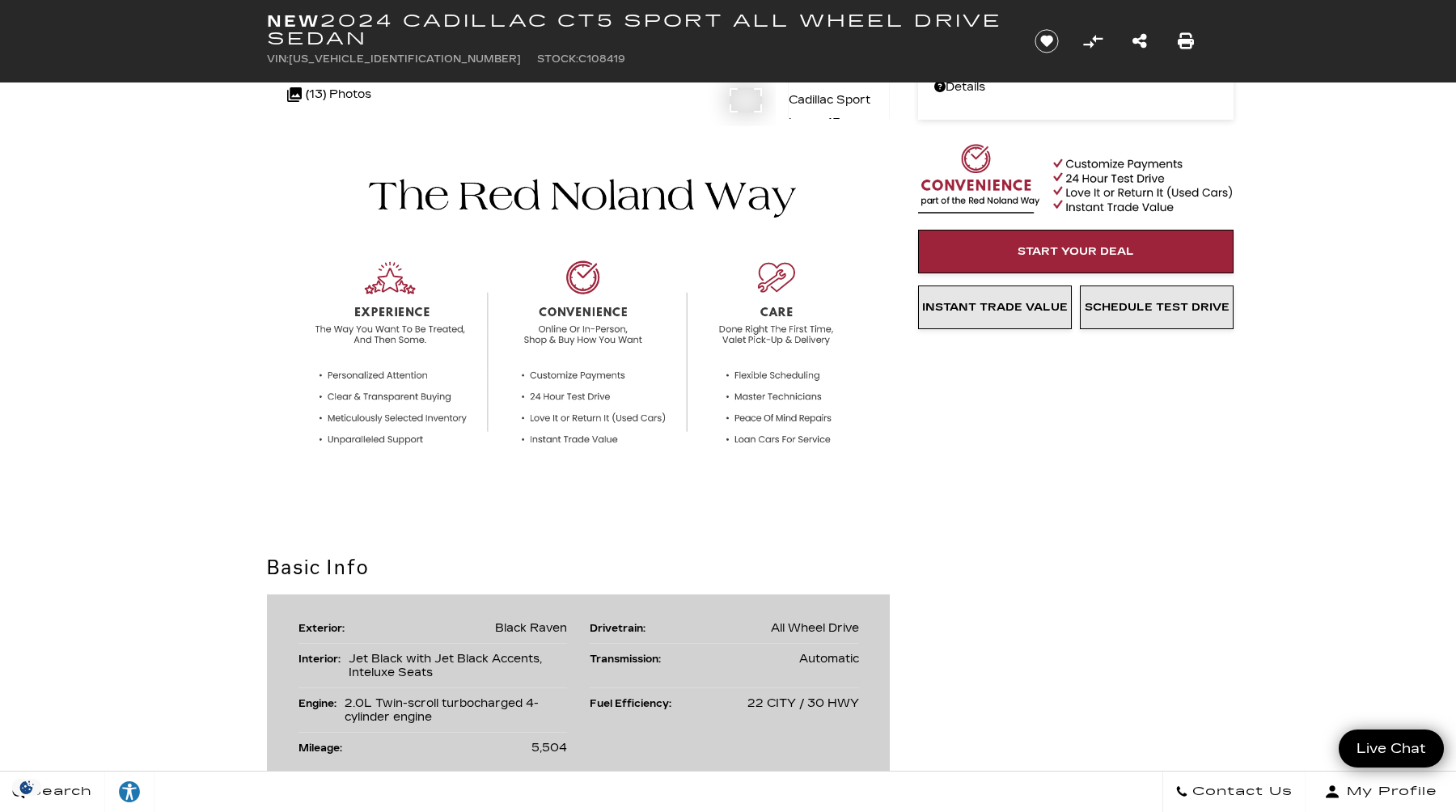
scroll to position [423, 0]
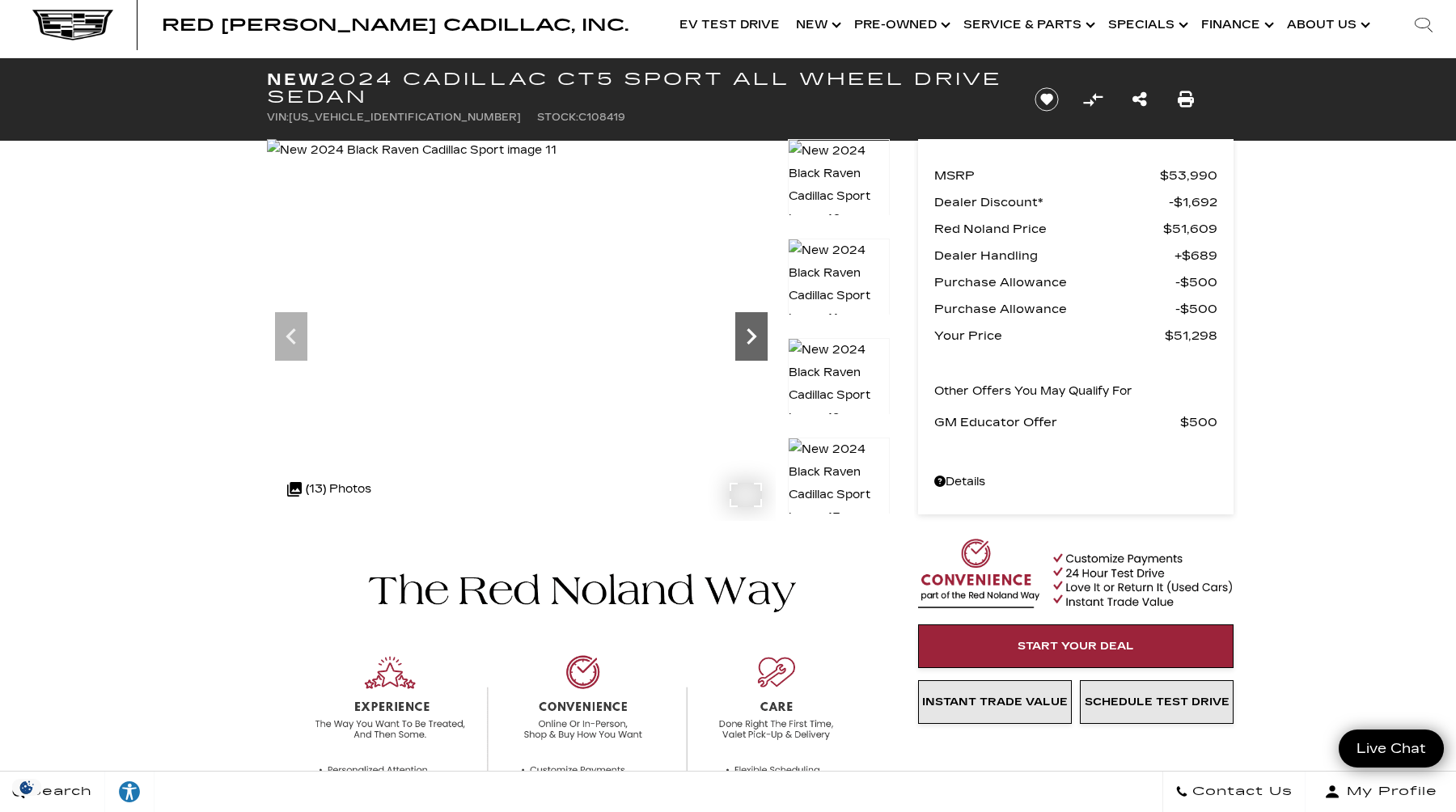
click at [750, 337] on icon "Next" at bounding box center [751, 337] width 32 height 32
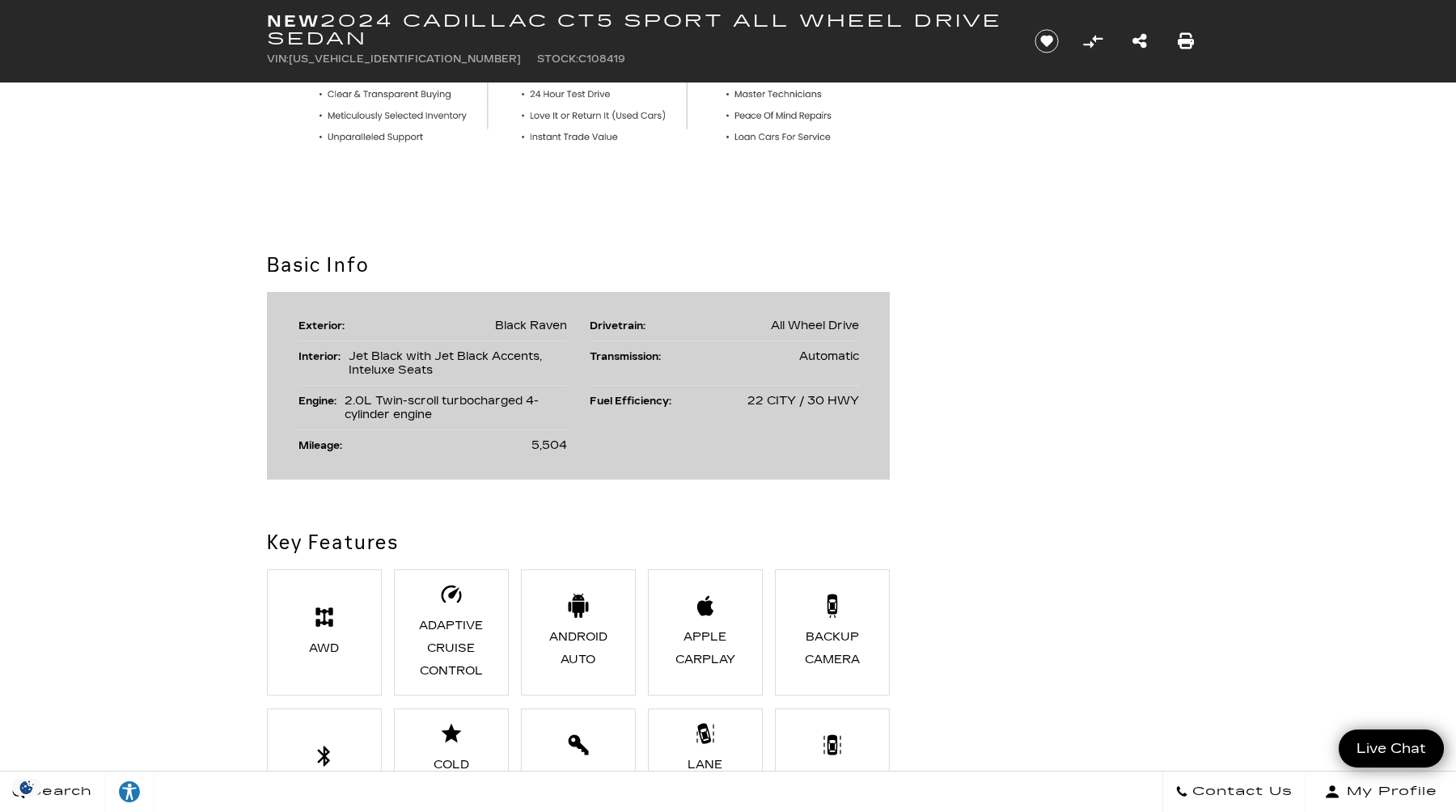
scroll to position [726, 0]
drag, startPoint x: 348, startPoint y: 400, endPoint x: 479, endPoint y: 412, distance: 131.5
click at [479, 412] on div "2.0L Twin-scroll turbocharged 4-cylinder engine" at bounding box center [456, 407] width 223 height 28
copy span "2.0L Twin-scroll turbocharged 4-cylinder engine"
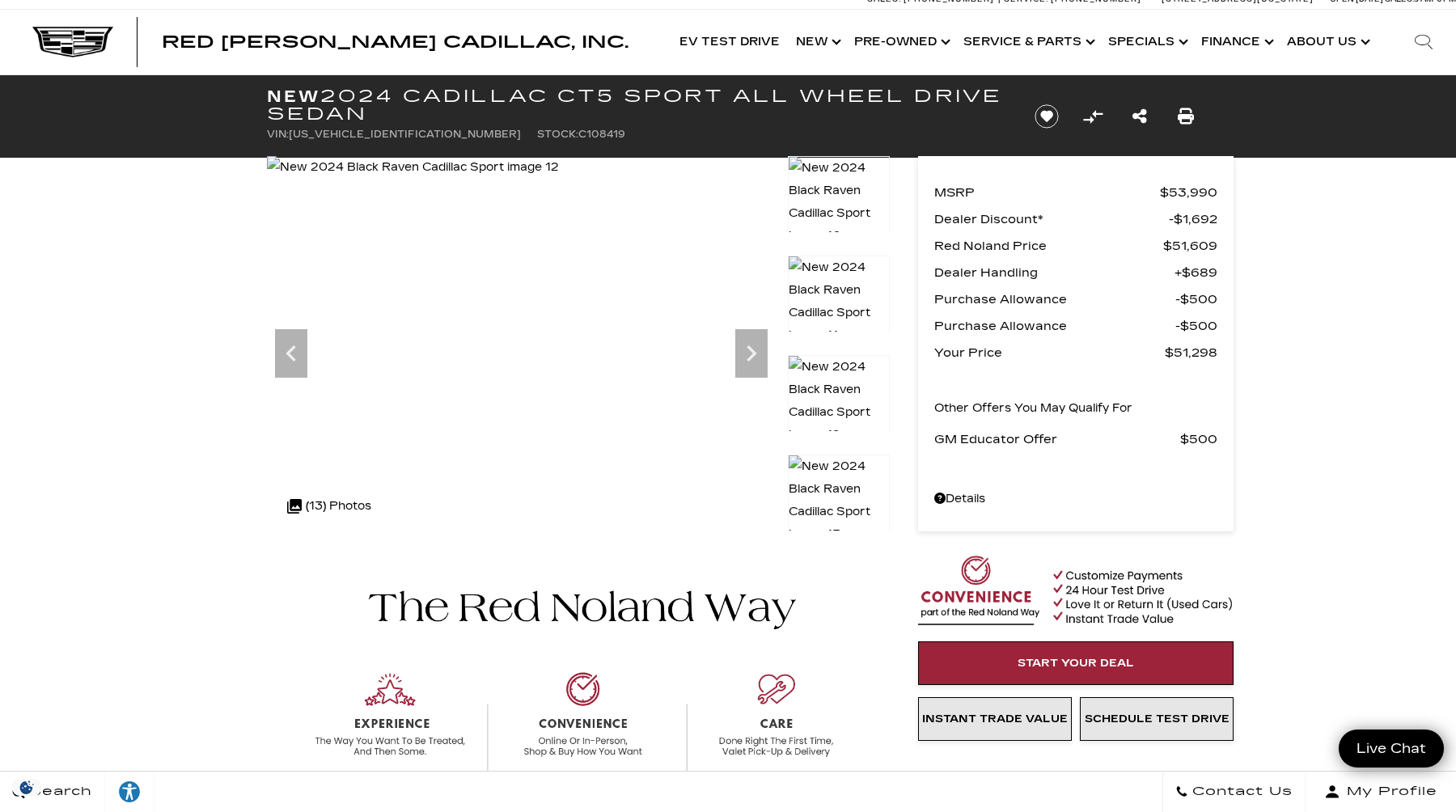
scroll to position [0, 0]
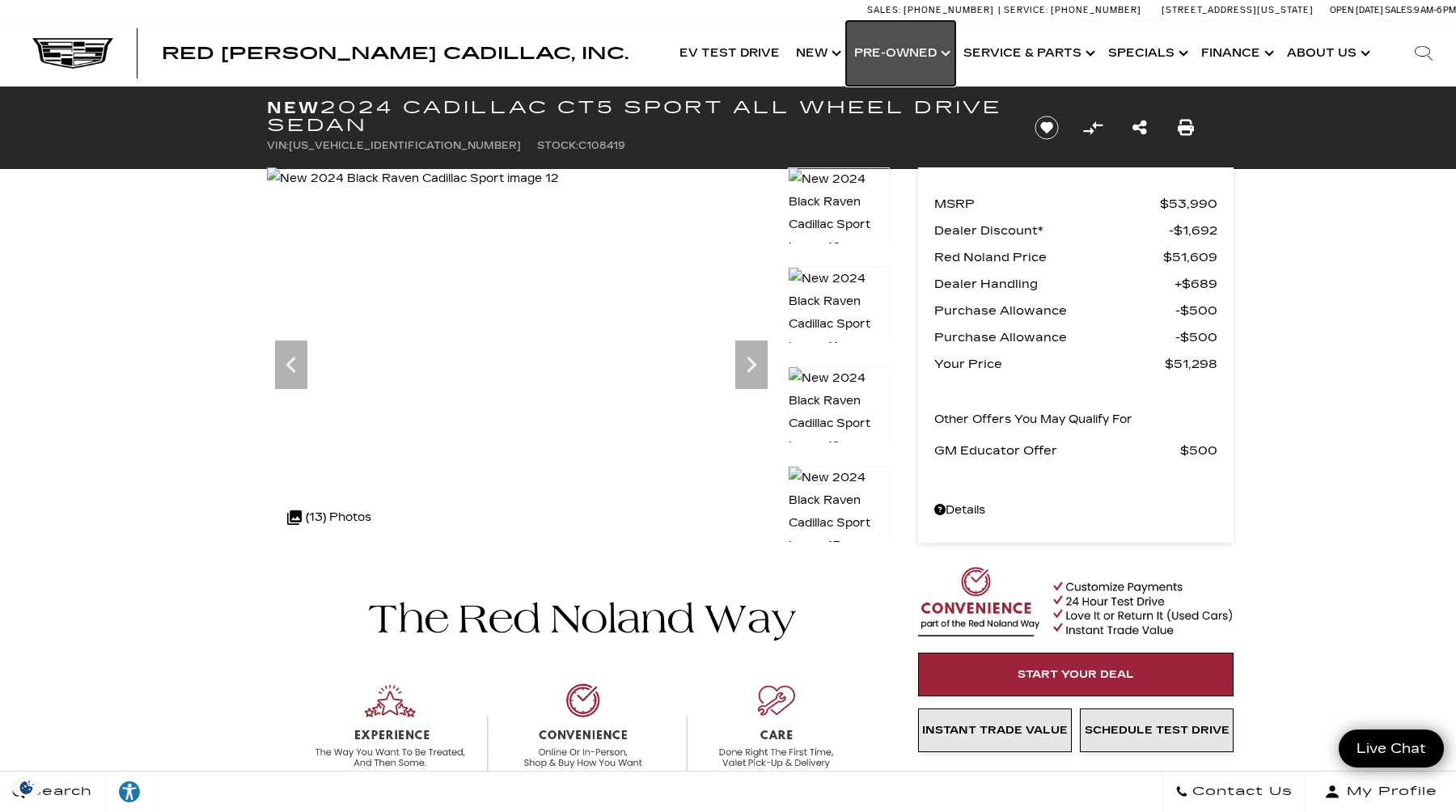
click at [900, 58] on link "Show Pre-Owned" at bounding box center [901, 53] width 110 height 65
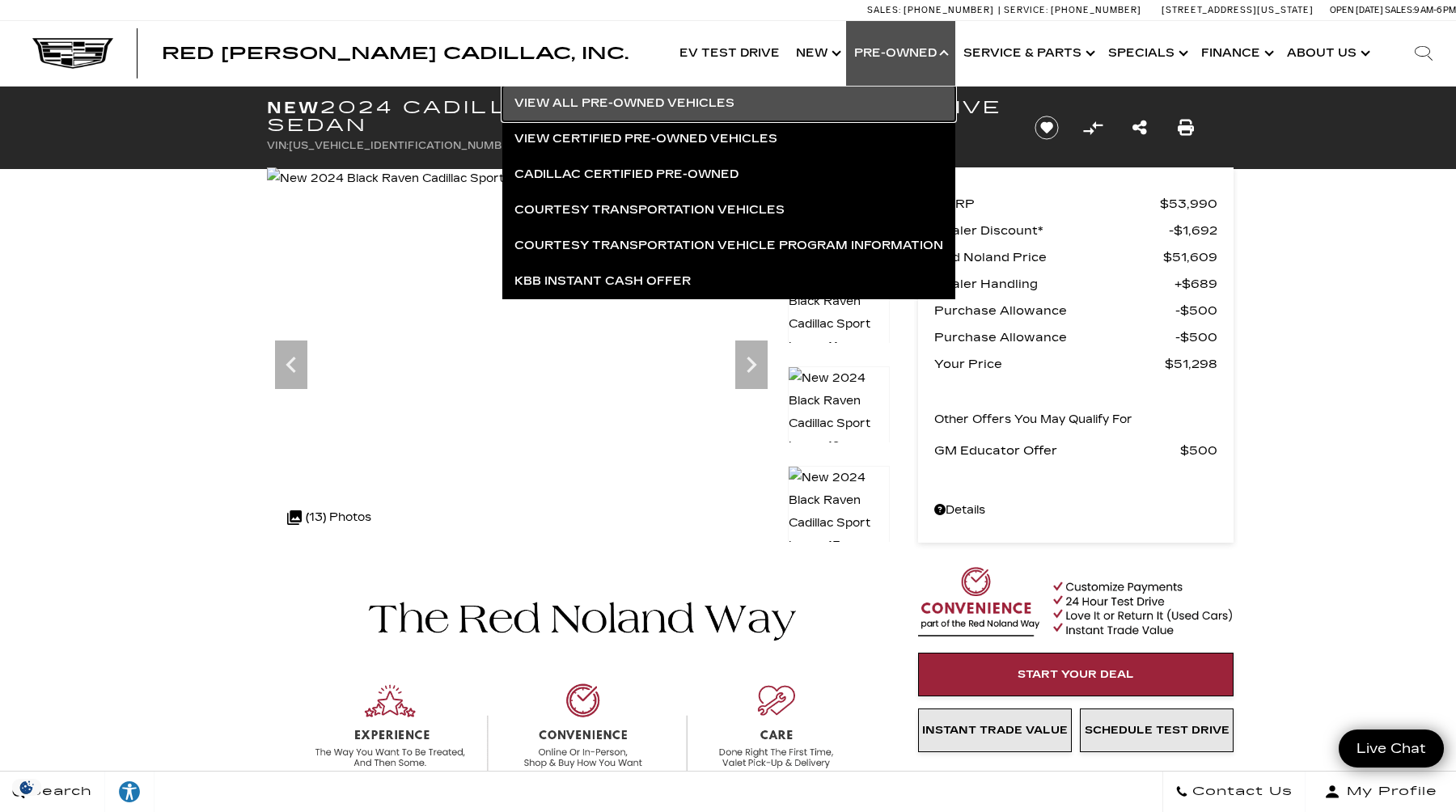
click at [691, 104] on link "View All Pre-Owned Vehicles" at bounding box center [728, 104] width 453 height 36
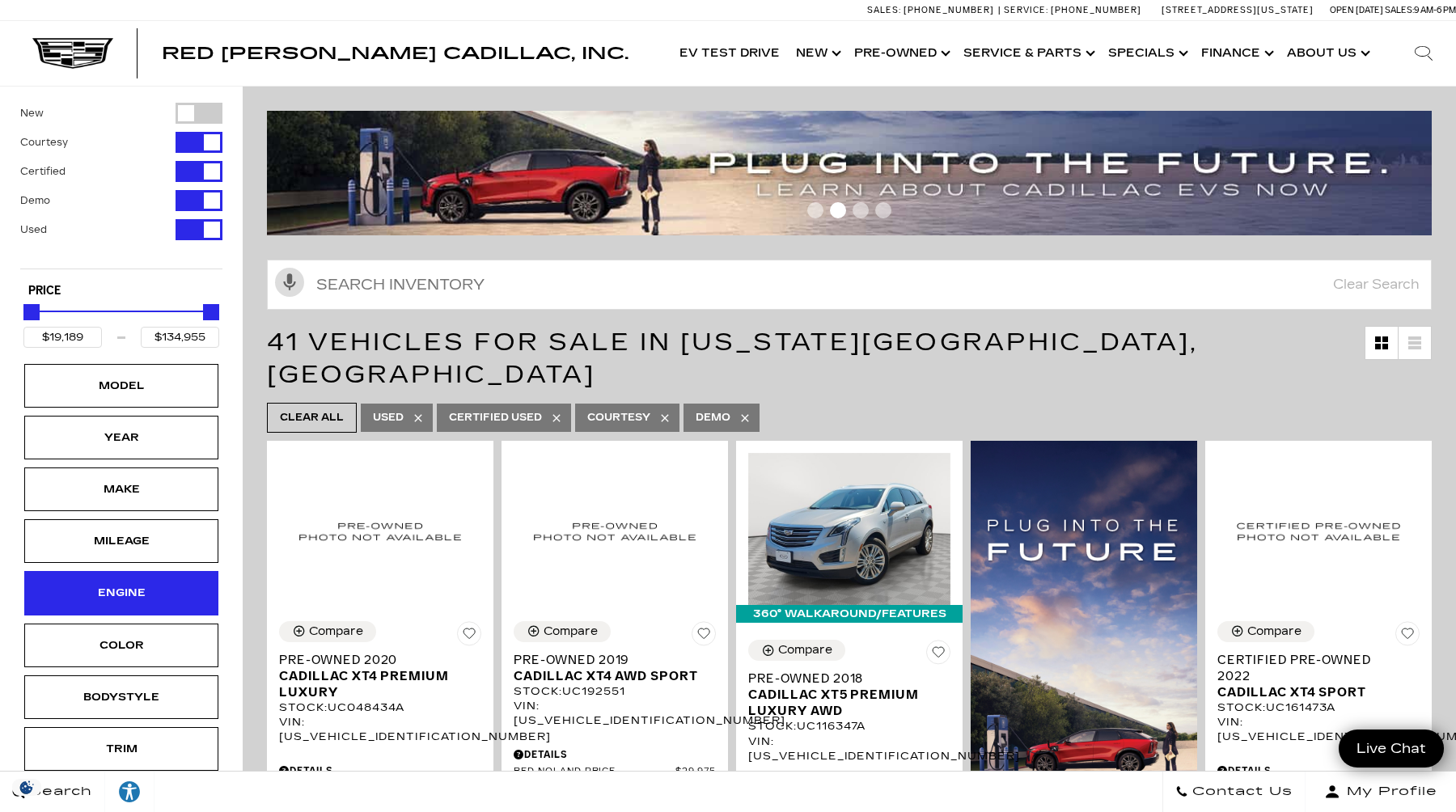
click at [126, 585] on div "Engine" at bounding box center [121, 593] width 81 height 18
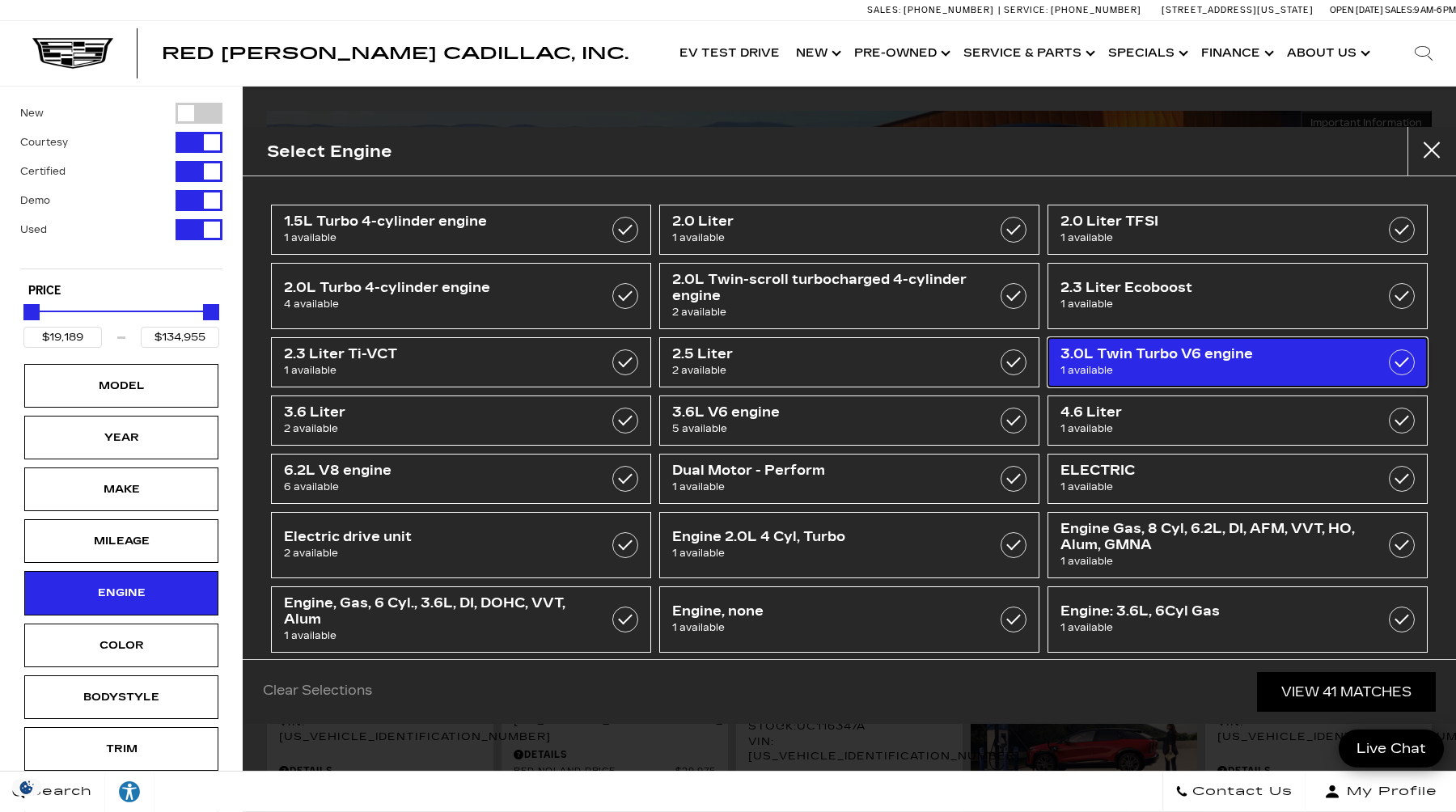
click at [1150, 368] on span "1 available" at bounding box center [1211, 371] width 301 height 16
type input "$48,189"
checkbox input "true"
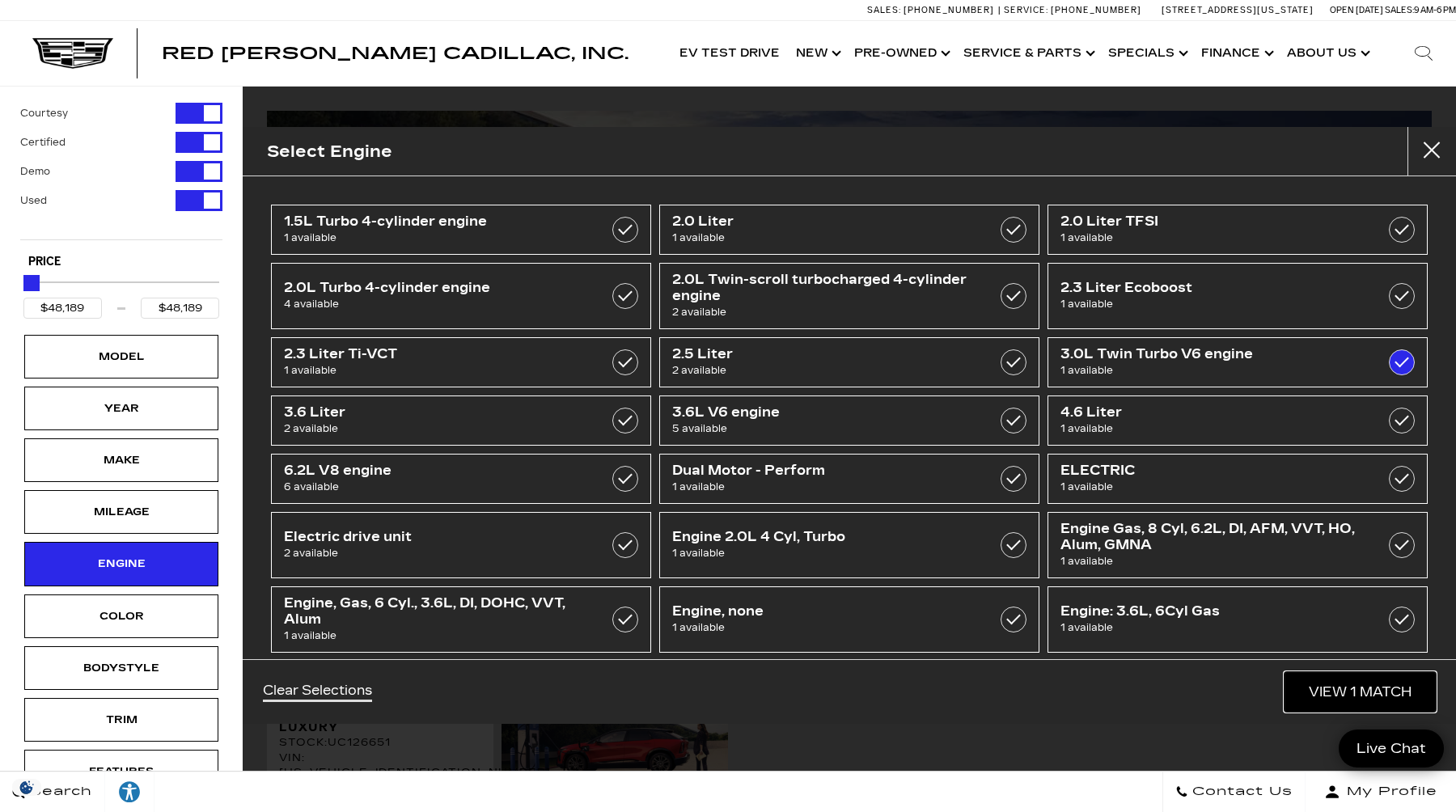
click at [1355, 705] on link "View 1 Match" at bounding box center [1360, 692] width 151 height 40
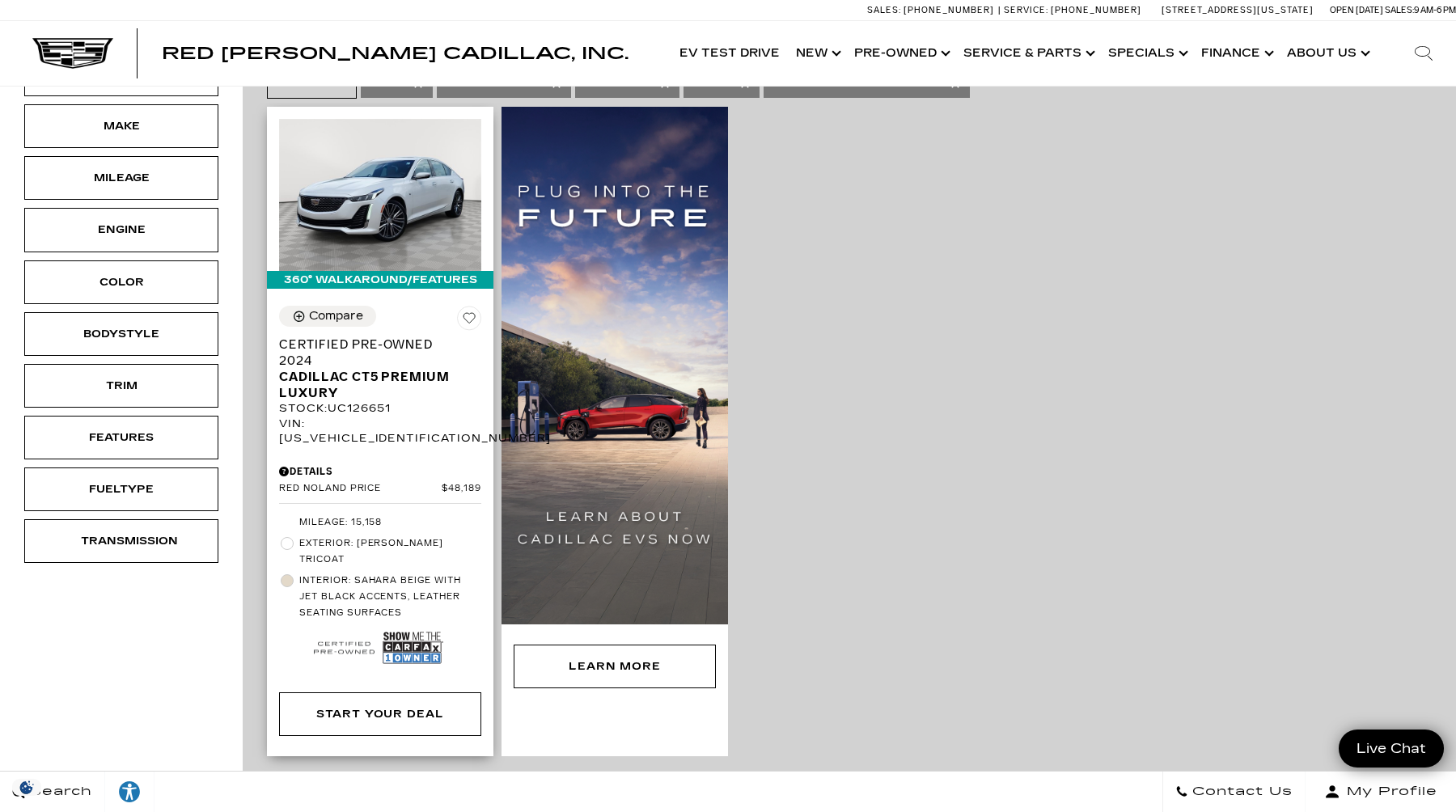
scroll to position [340, 0]
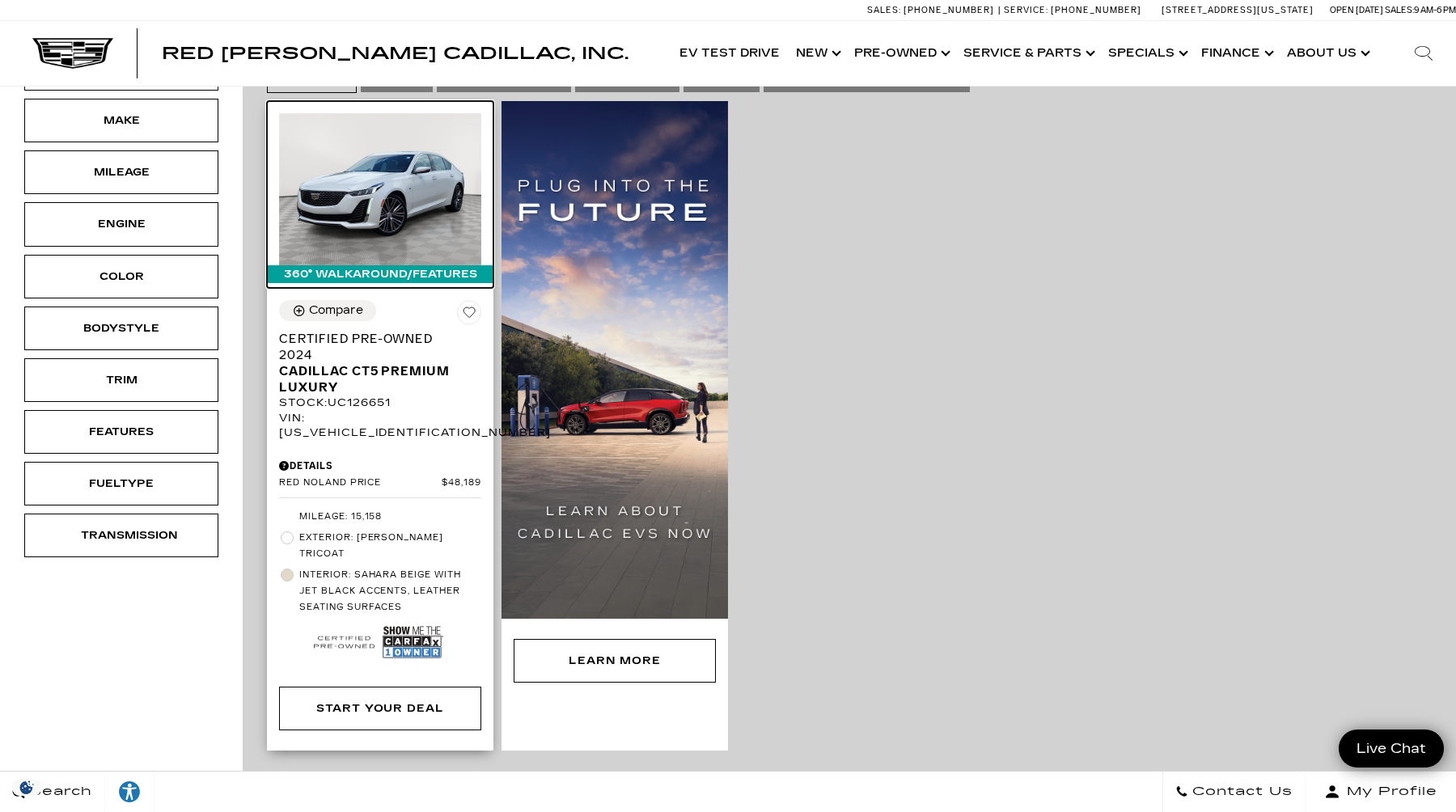
click at [362, 209] on img at bounding box center [380, 189] width 202 height 152
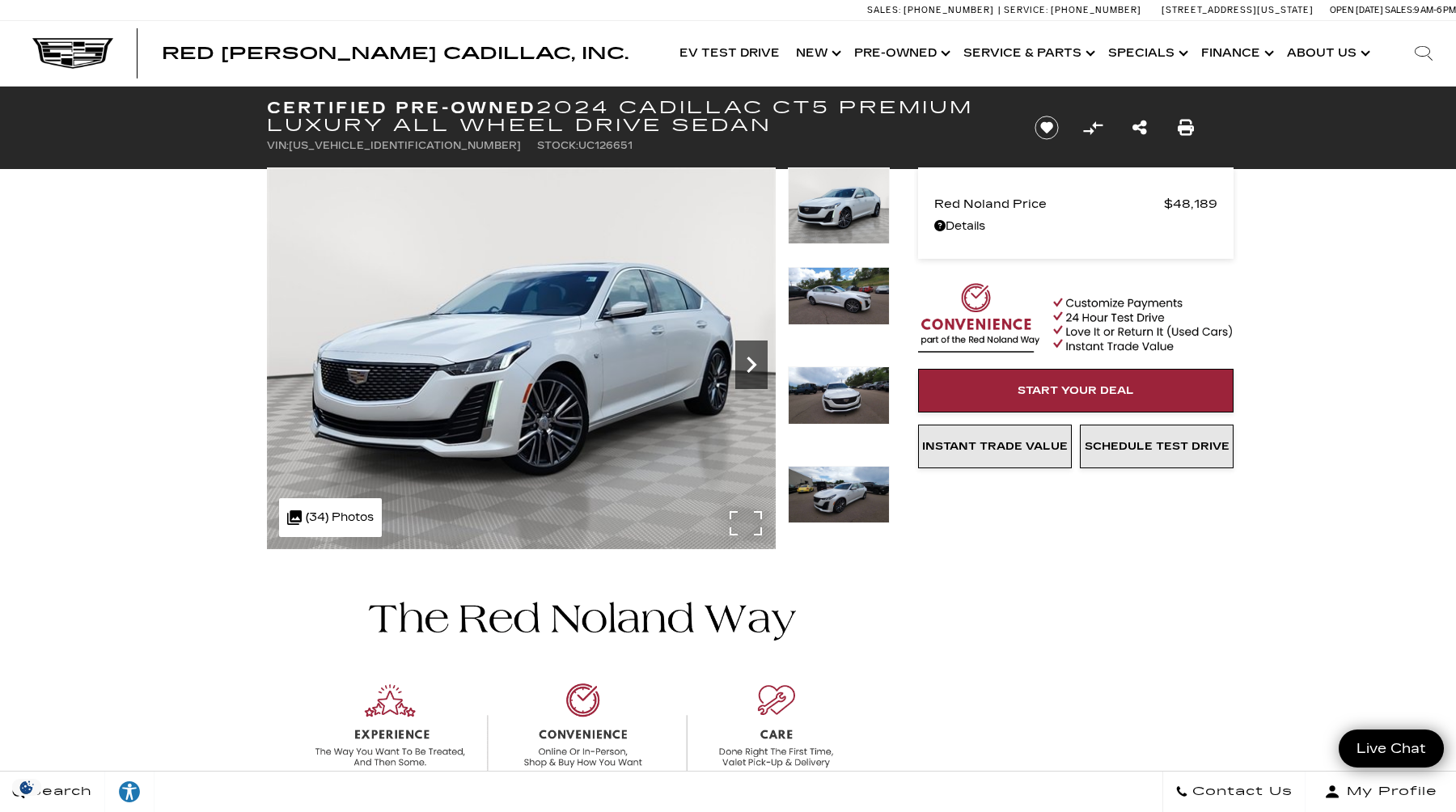
click at [755, 368] on icon "Next" at bounding box center [751, 365] width 32 height 32
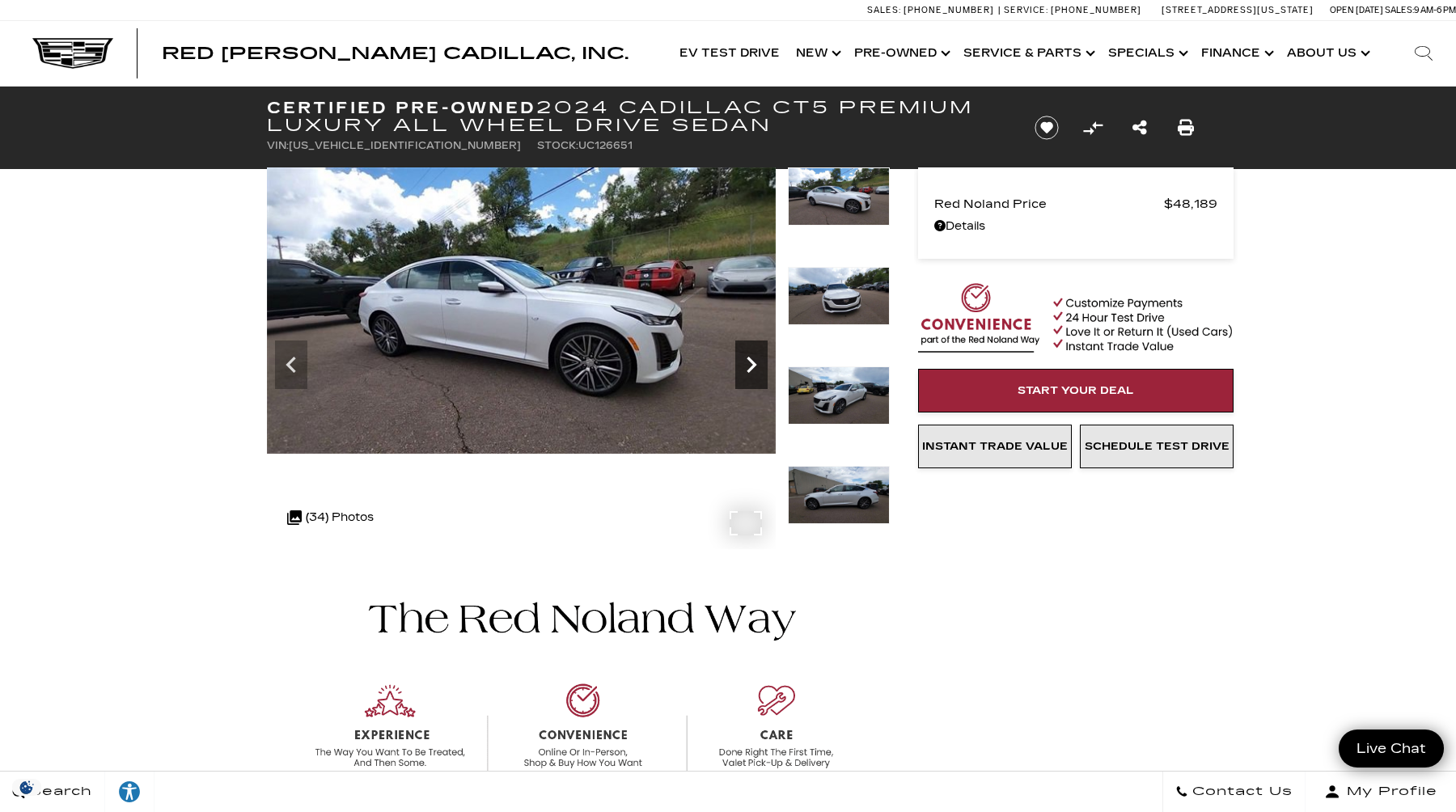
click at [755, 368] on icon "Next" at bounding box center [751, 365] width 32 height 32
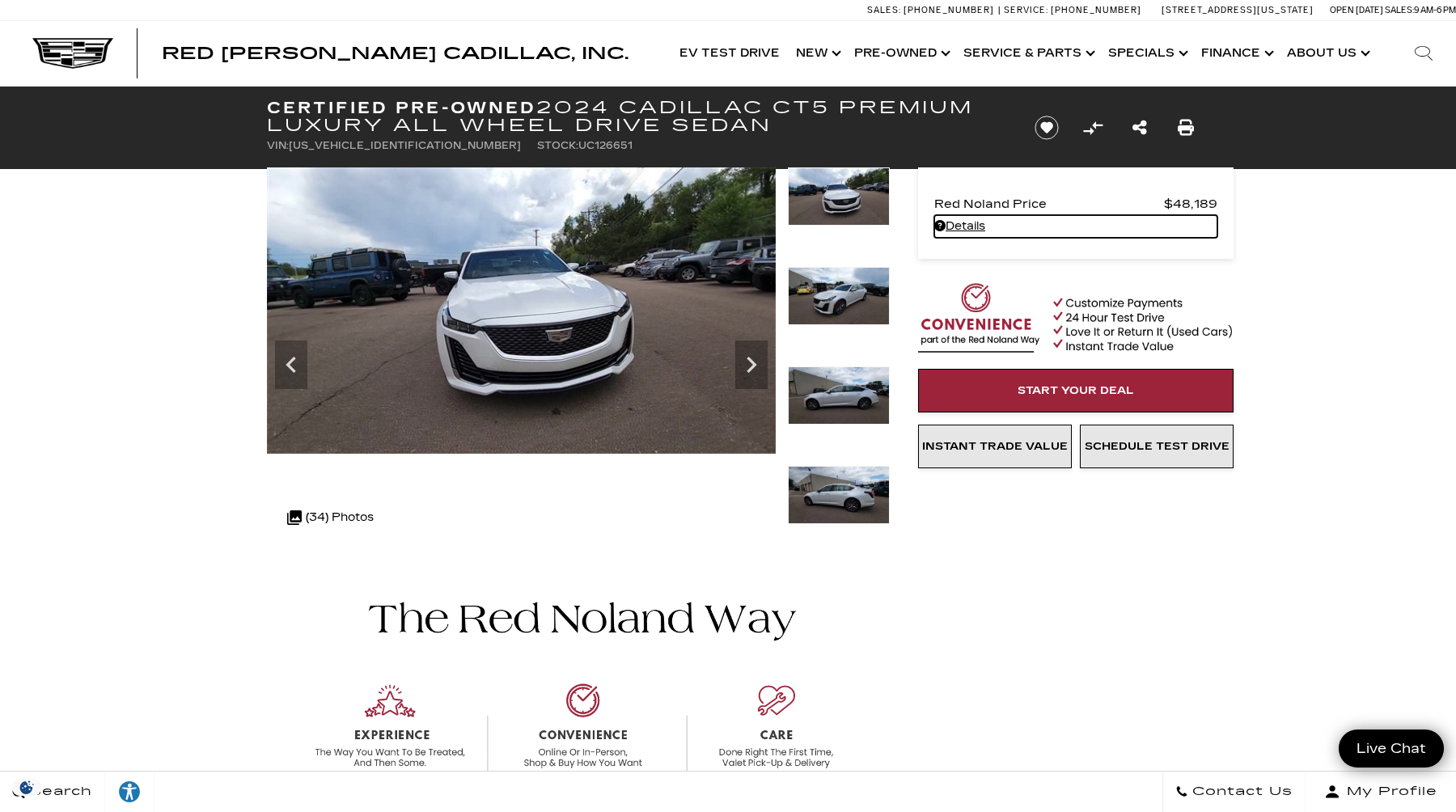
click at [958, 225] on link "Details Certified Pre-Owned 2024 Cadillac CT5 Premium Luxury All Wheel Drive Se…" at bounding box center [1076, 226] width 283 height 23
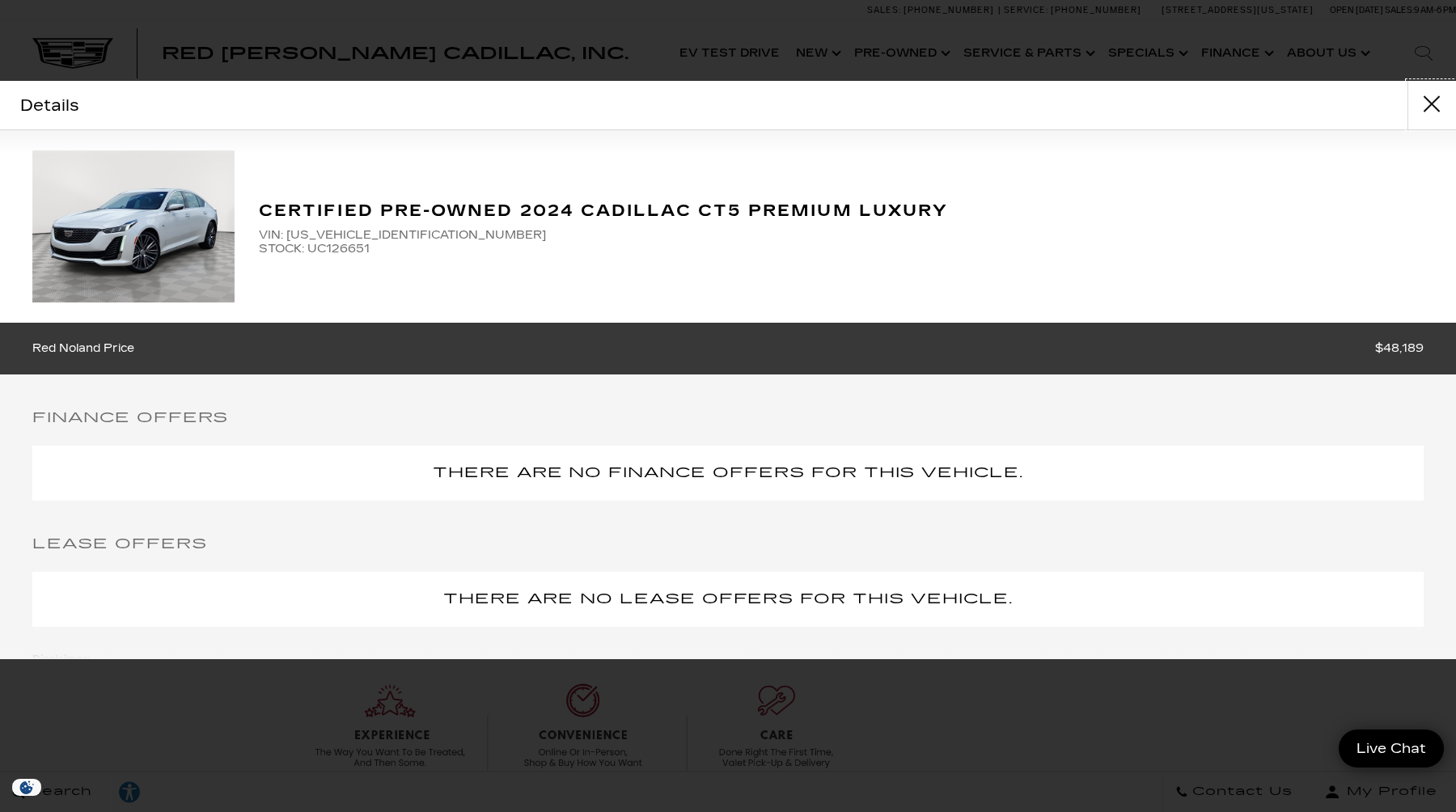
click at [1431, 99] on button "close" at bounding box center [1432, 105] width 49 height 49
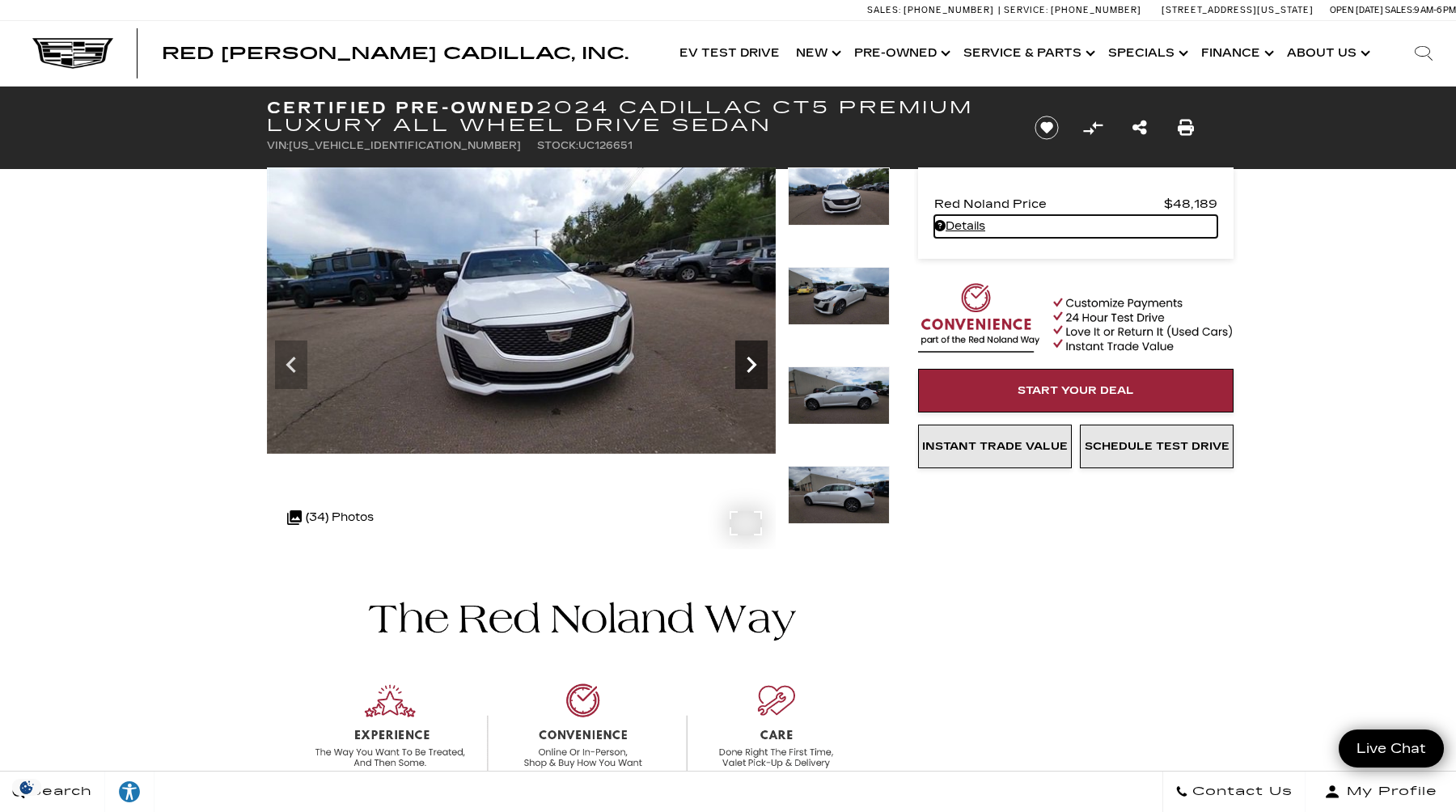
click at [754, 369] on icon "Next" at bounding box center [751, 365] width 32 height 32
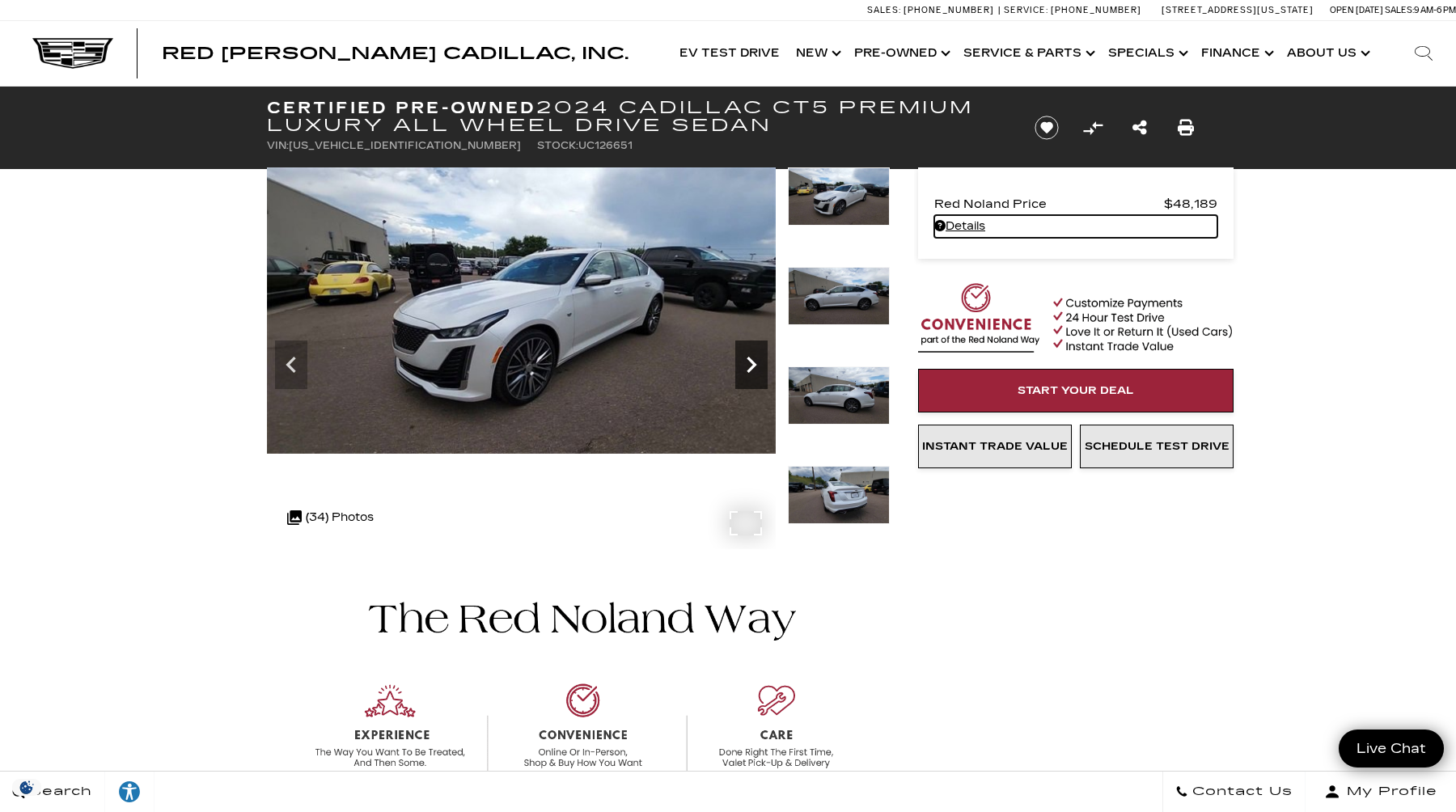
click at [747, 359] on icon "Next" at bounding box center [751, 365] width 10 height 16
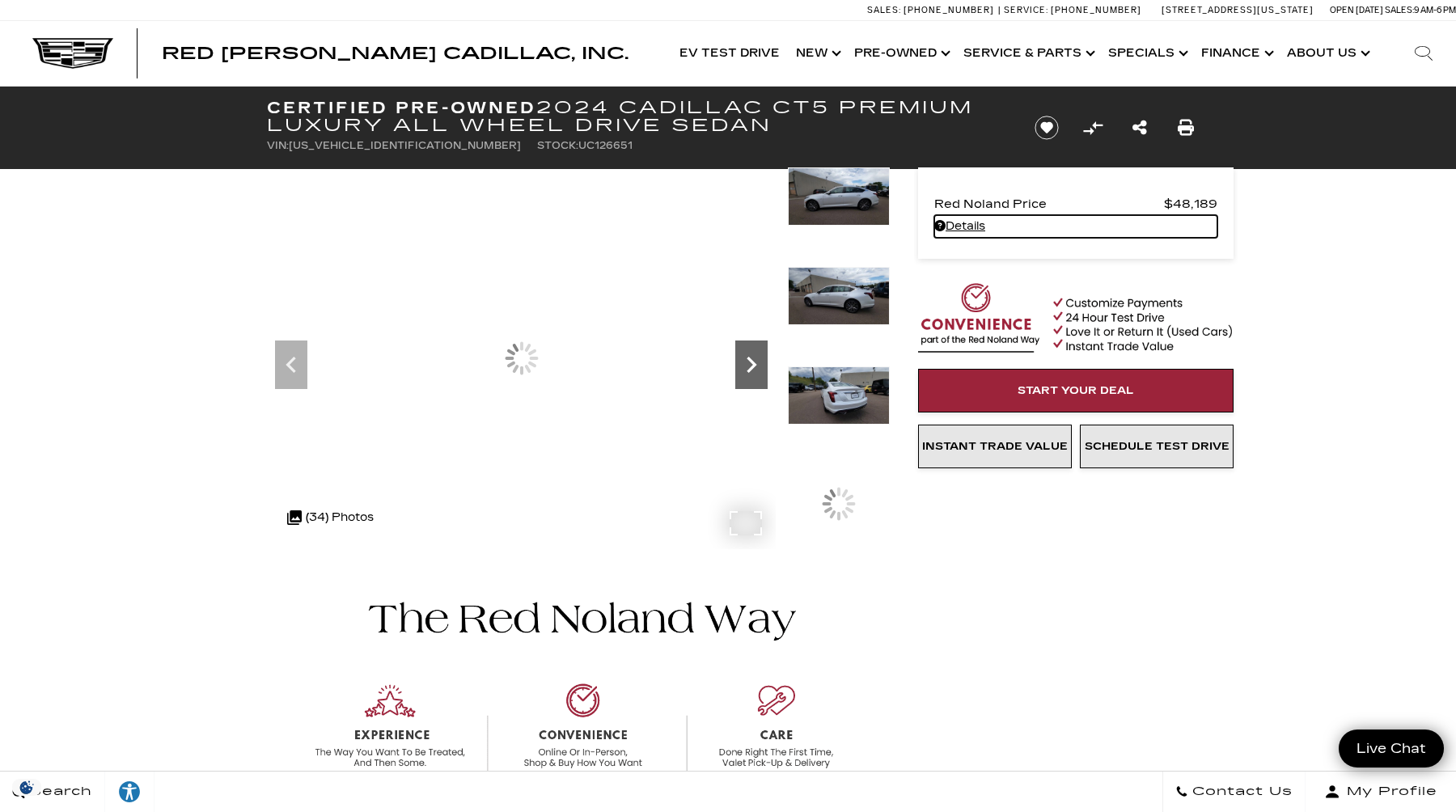
click at [747, 359] on icon "Next" at bounding box center [751, 365] width 10 height 16
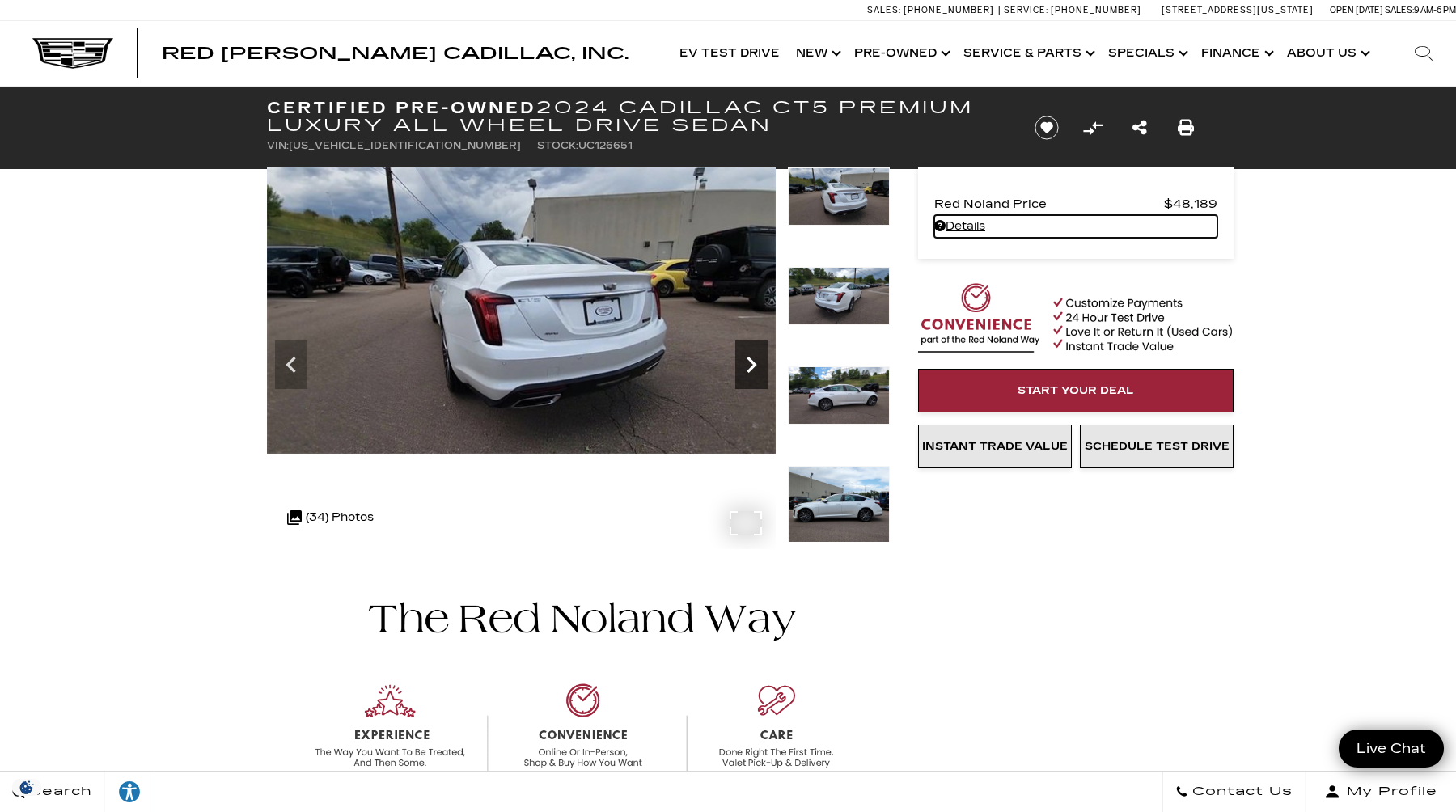
click at [747, 359] on icon "Next" at bounding box center [751, 365] width 10 height 16
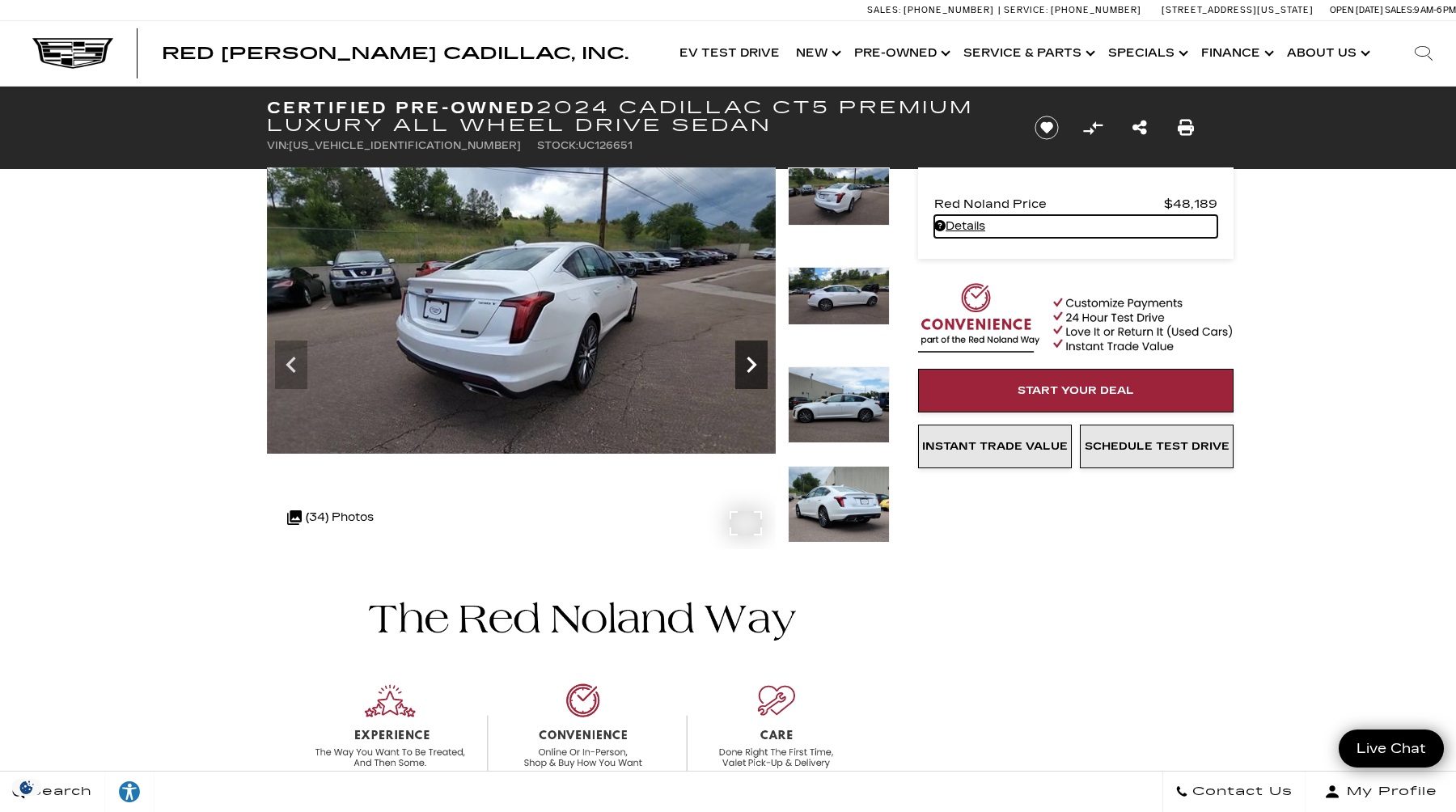
click at [747, 359] on icon "Next" at bounding box center [751, 365] width 32 height 32
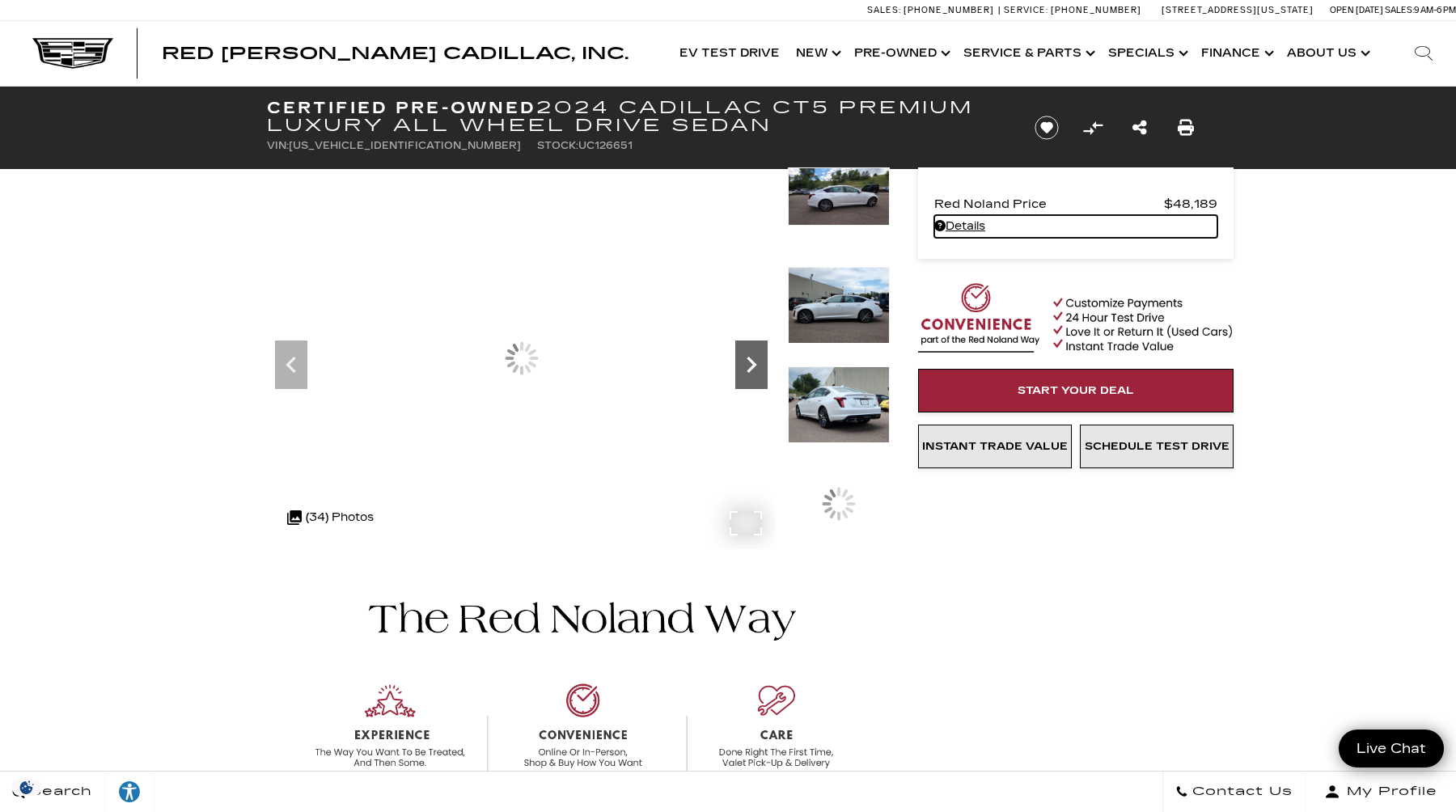
click at [747, 359] on icon "Next" at bounding box center [751, 365] width 32 height 32
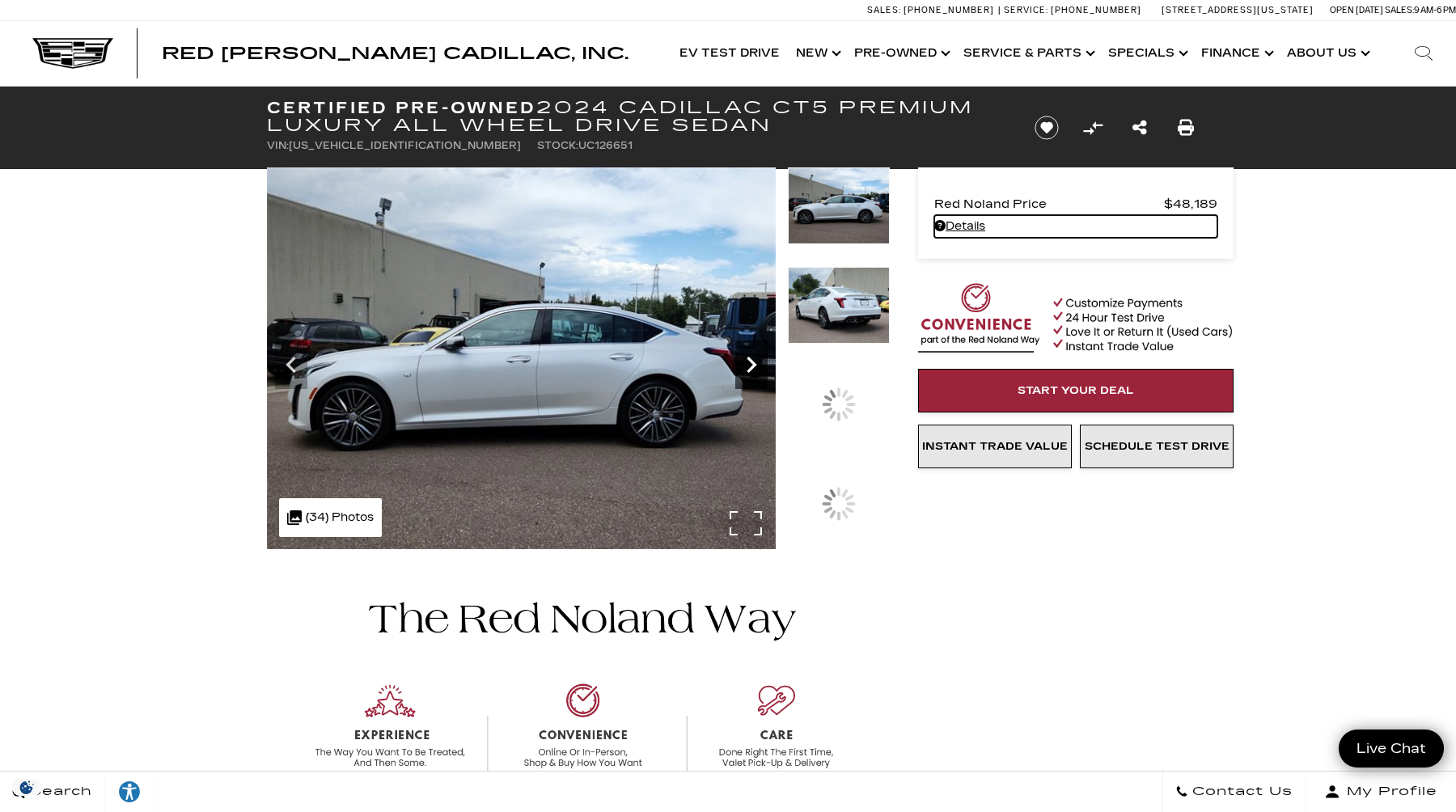
click at [747, 359] on icon "Next" at bounding box center [751, 365] width 32 height 32
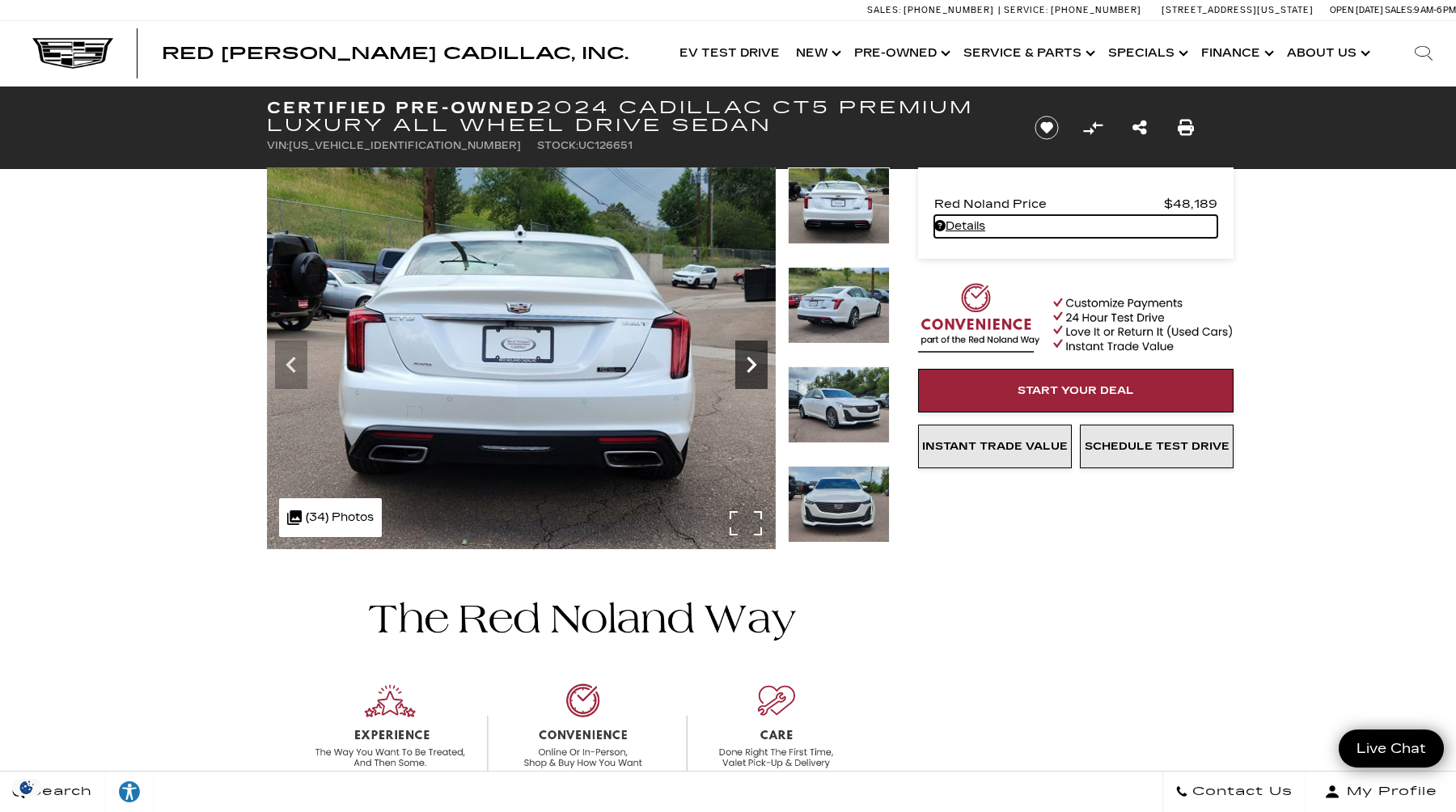
click at [747, 359] on icon "Next" at bounding box center [751, 365] width 32 height 32
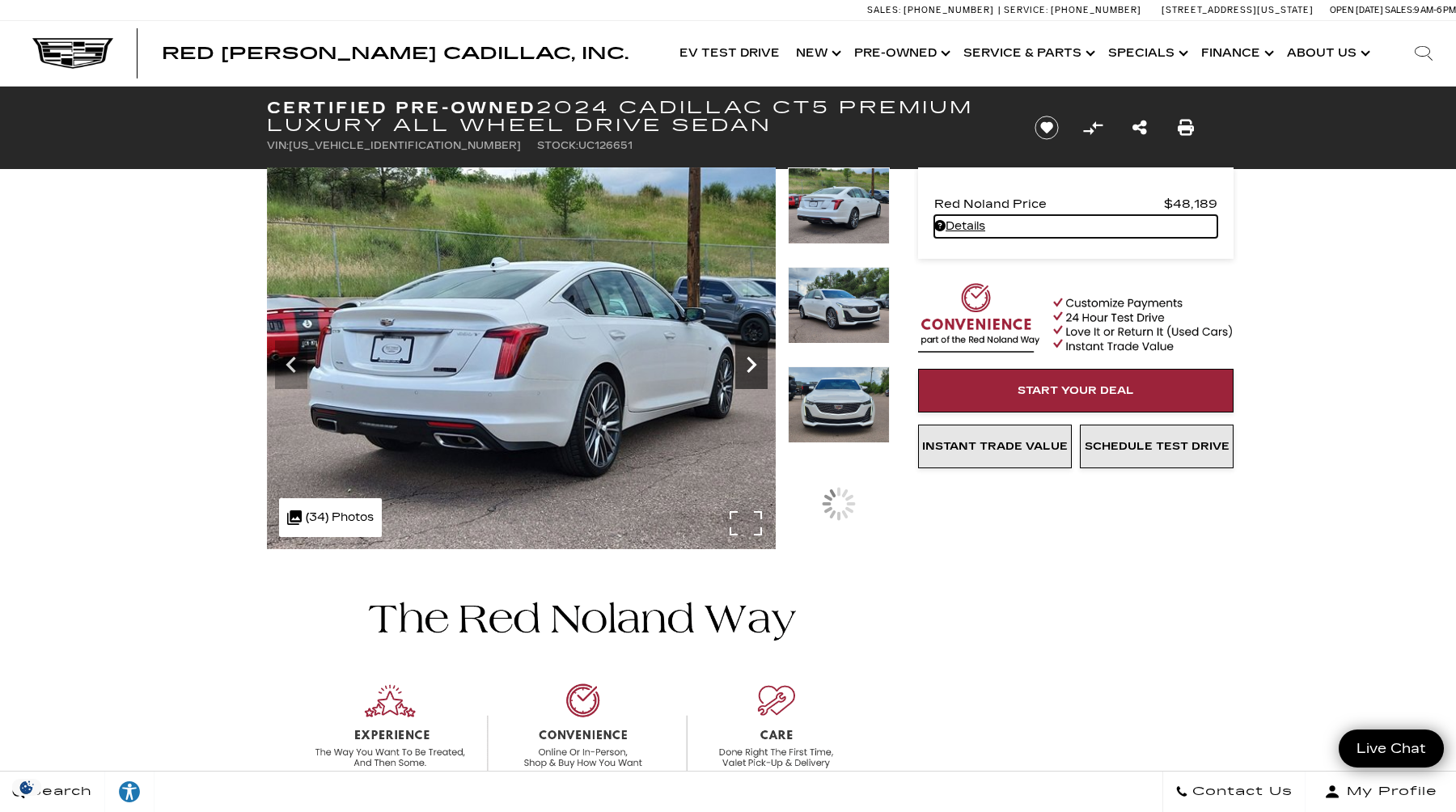
click at [747, 359] on icon "Next" at bounding box center [751, 365] width 32 height 32
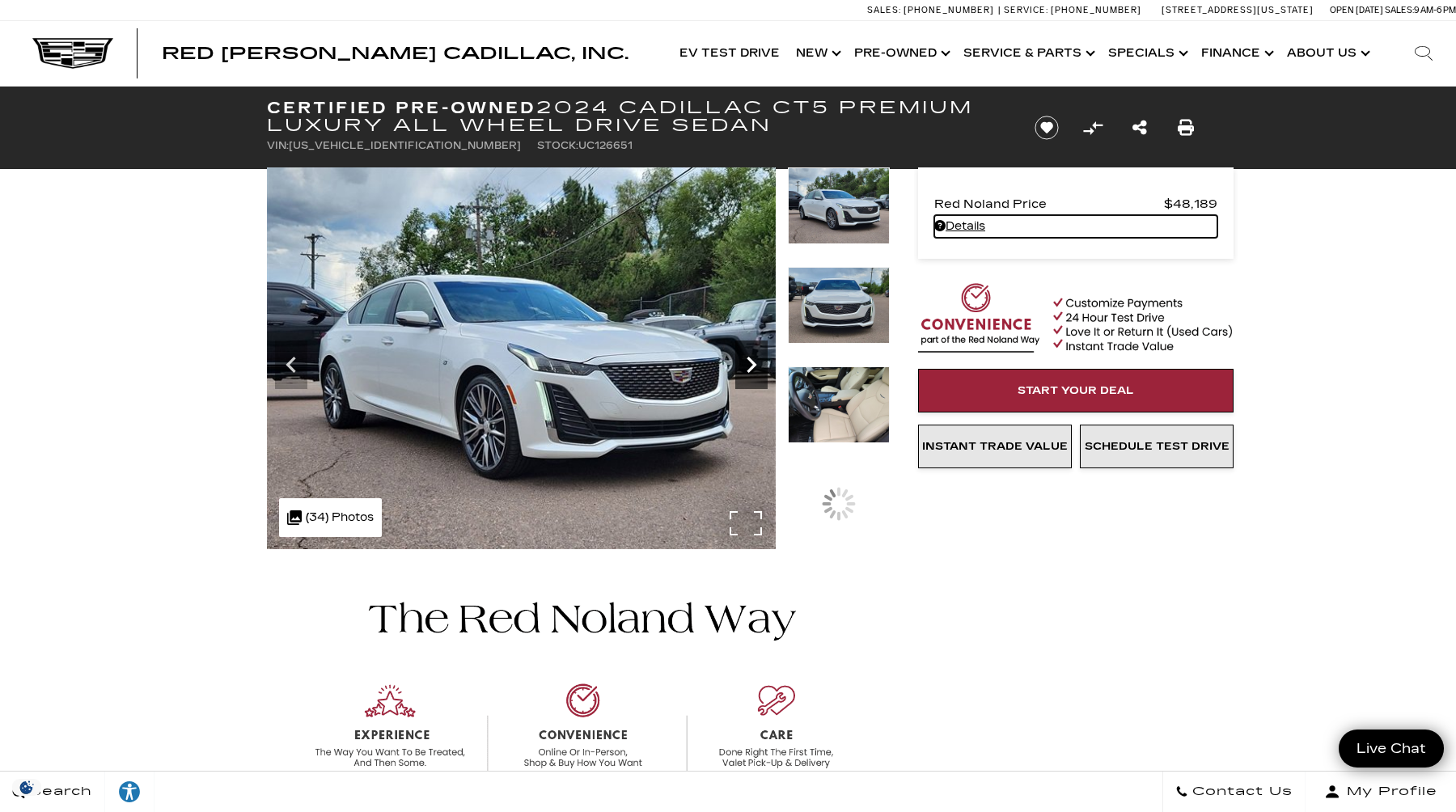
click at [747, 359] on icon "Next" at bounding box center [751, 365] width 32 height 32
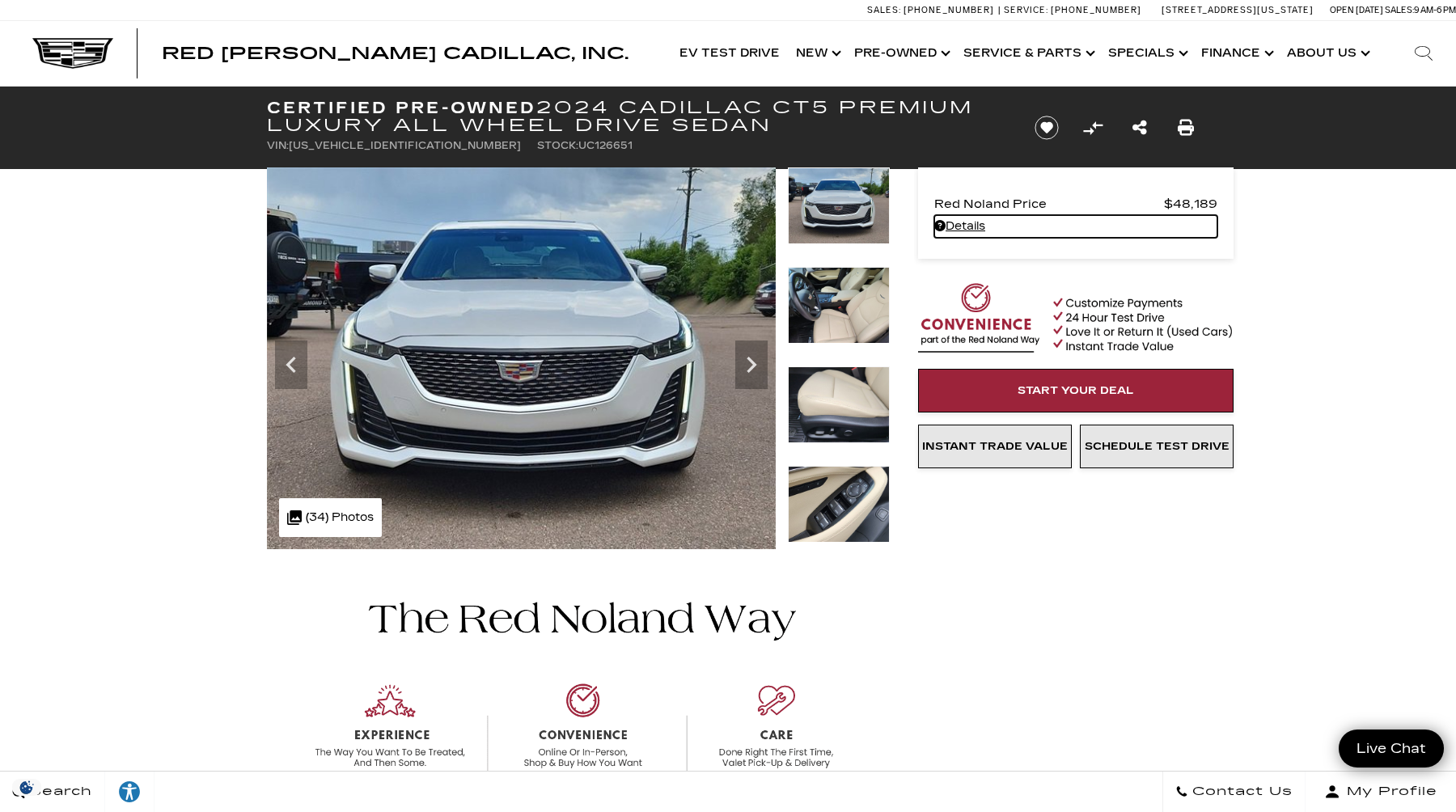
click at [830, 311] on img at bounding box center [839, 305] width 102 height 77
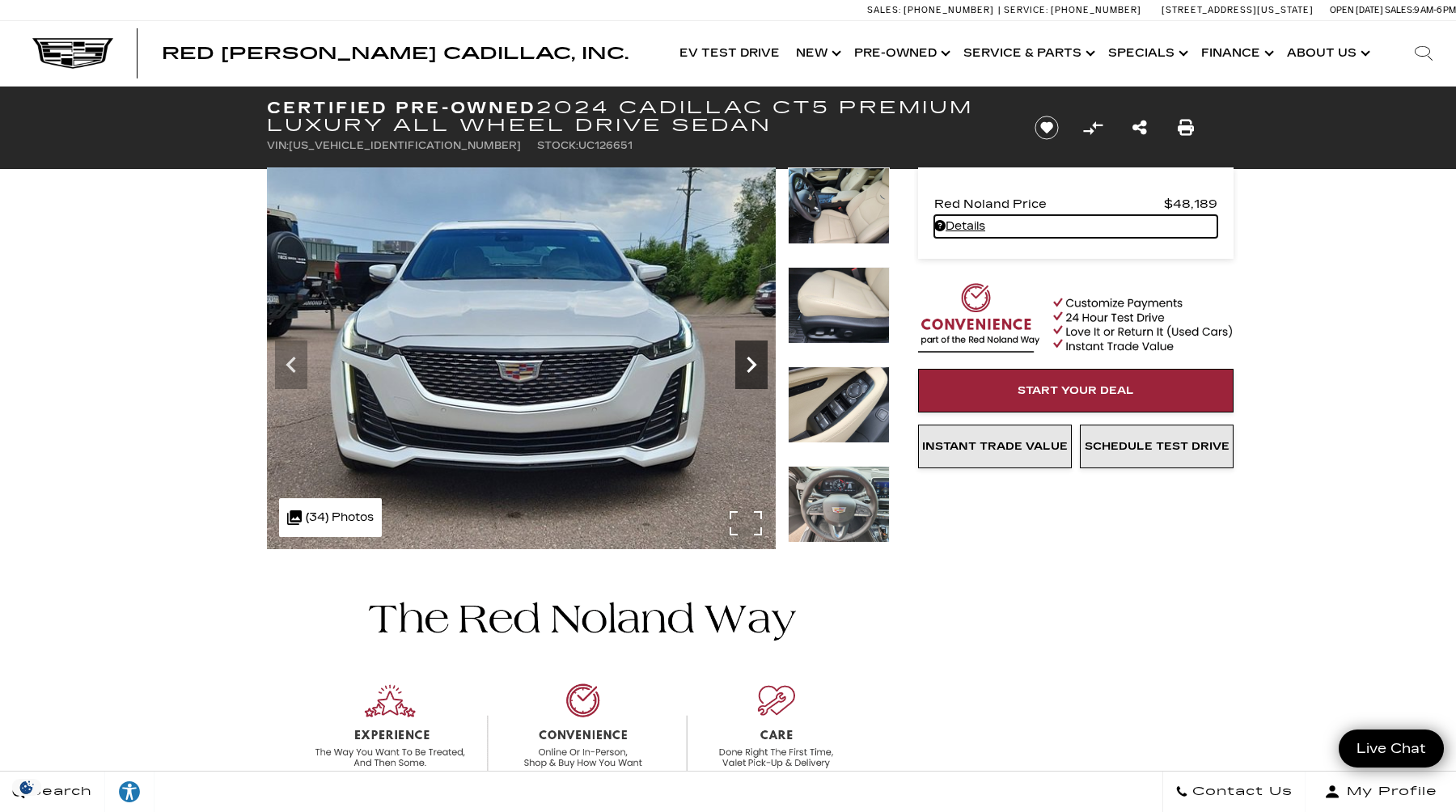
click at [759, 369] on icon "Next" at bounding box center [751, 365] width 32 height 32
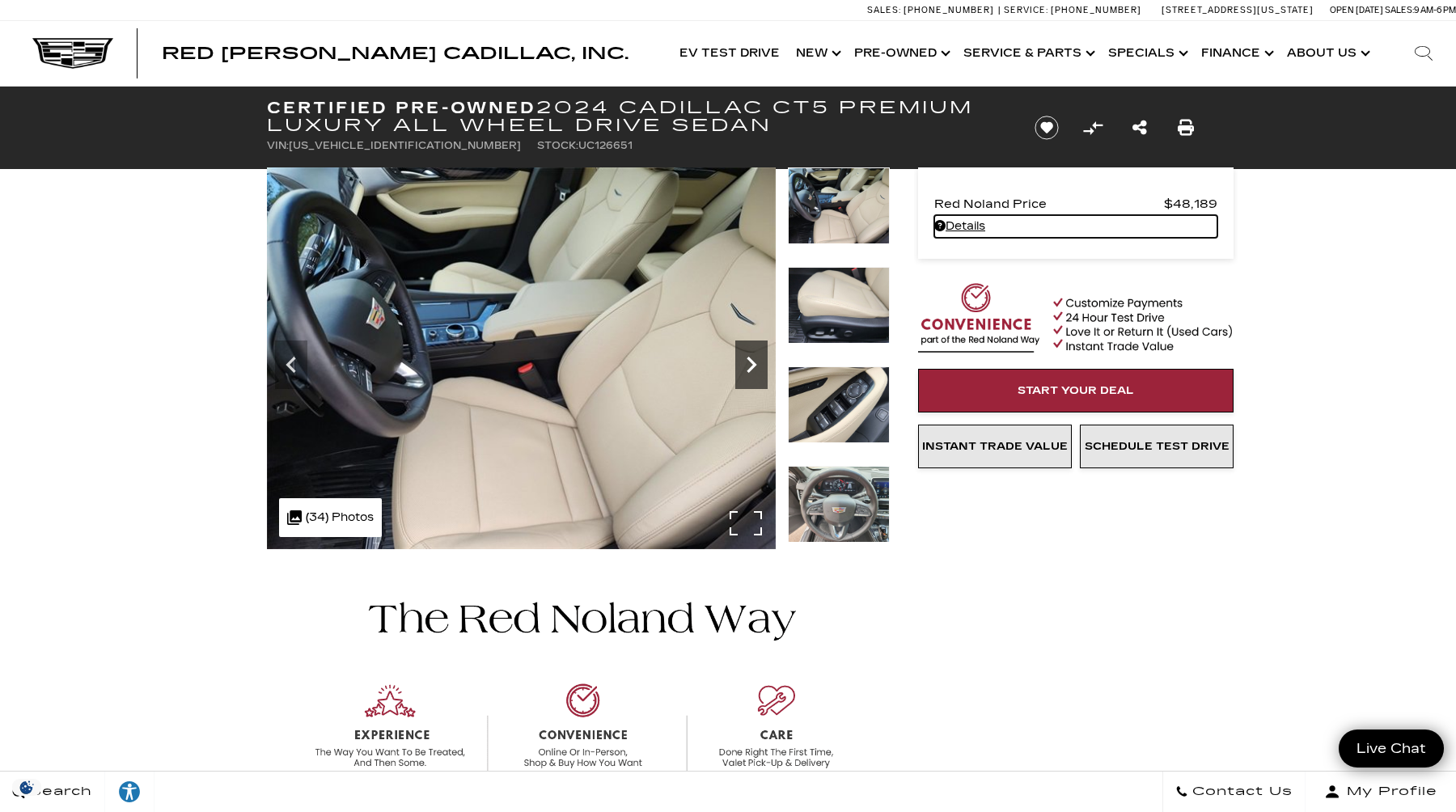
click at [759, 369] on icon "Next" at bounding box center [751, 365] width 32 height 32
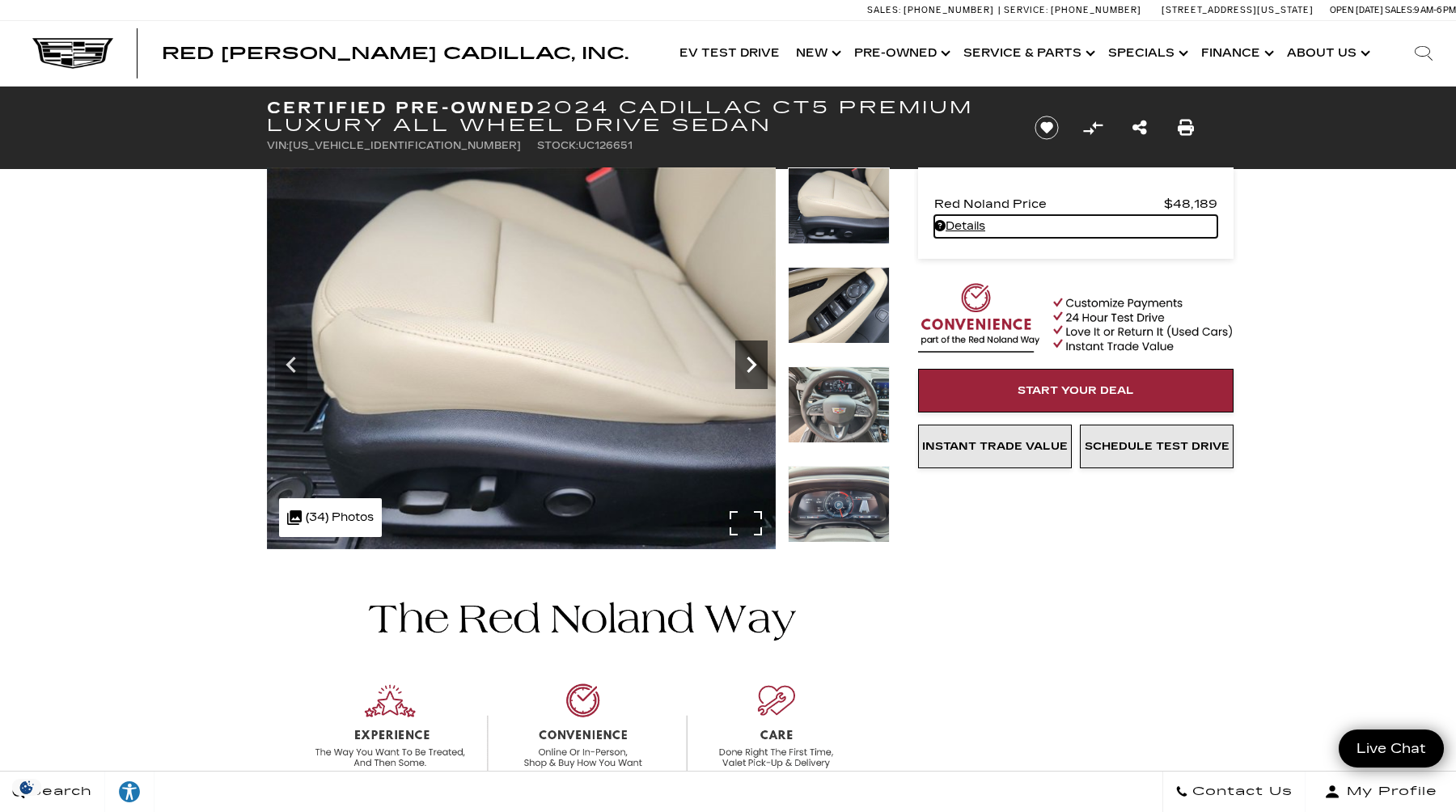
click at [759, 369] on icon "Next" at bounding box center [751, 365] width 32 height 32
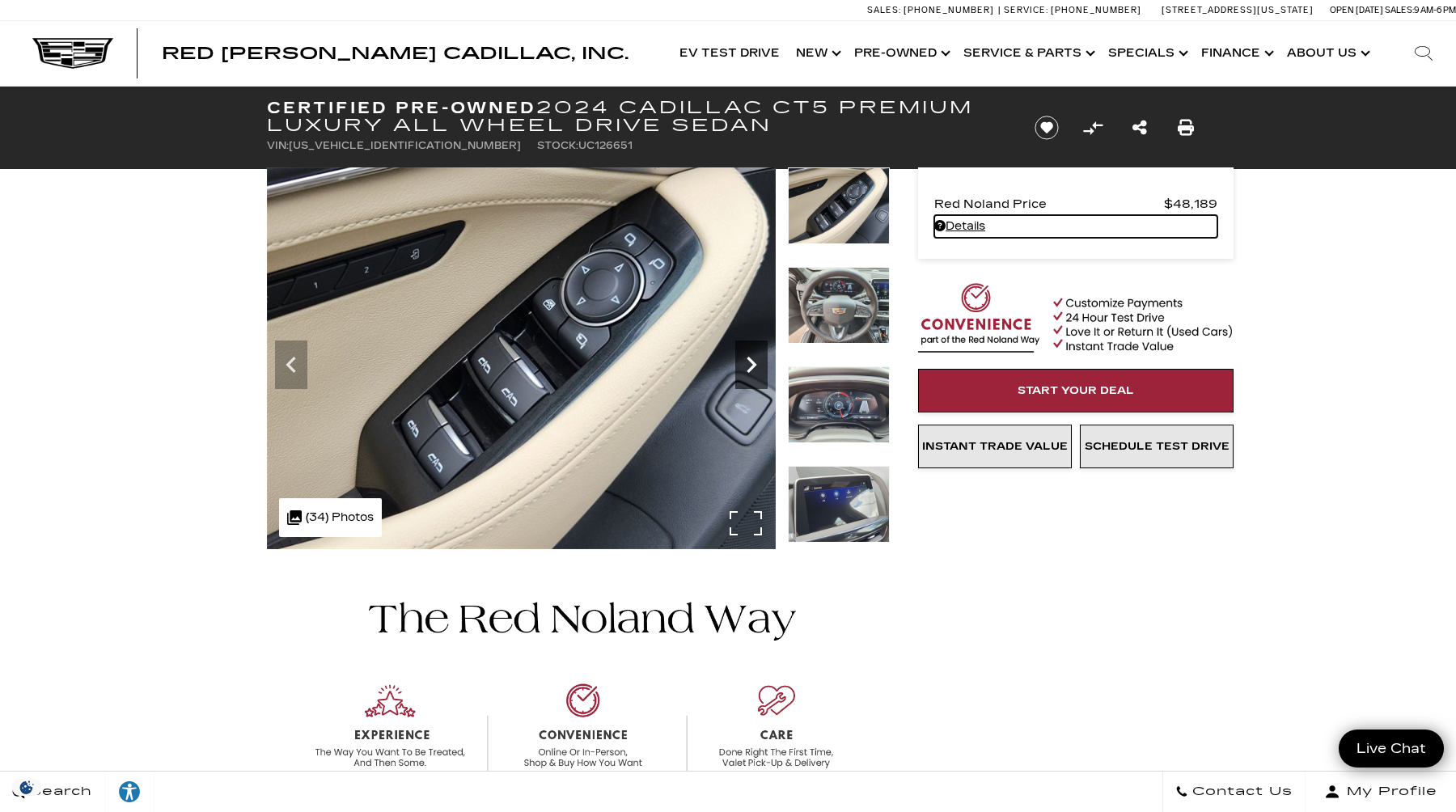
click at [759, 369] on icon "Next" at bounding box center [751, 365] width 32 height 32
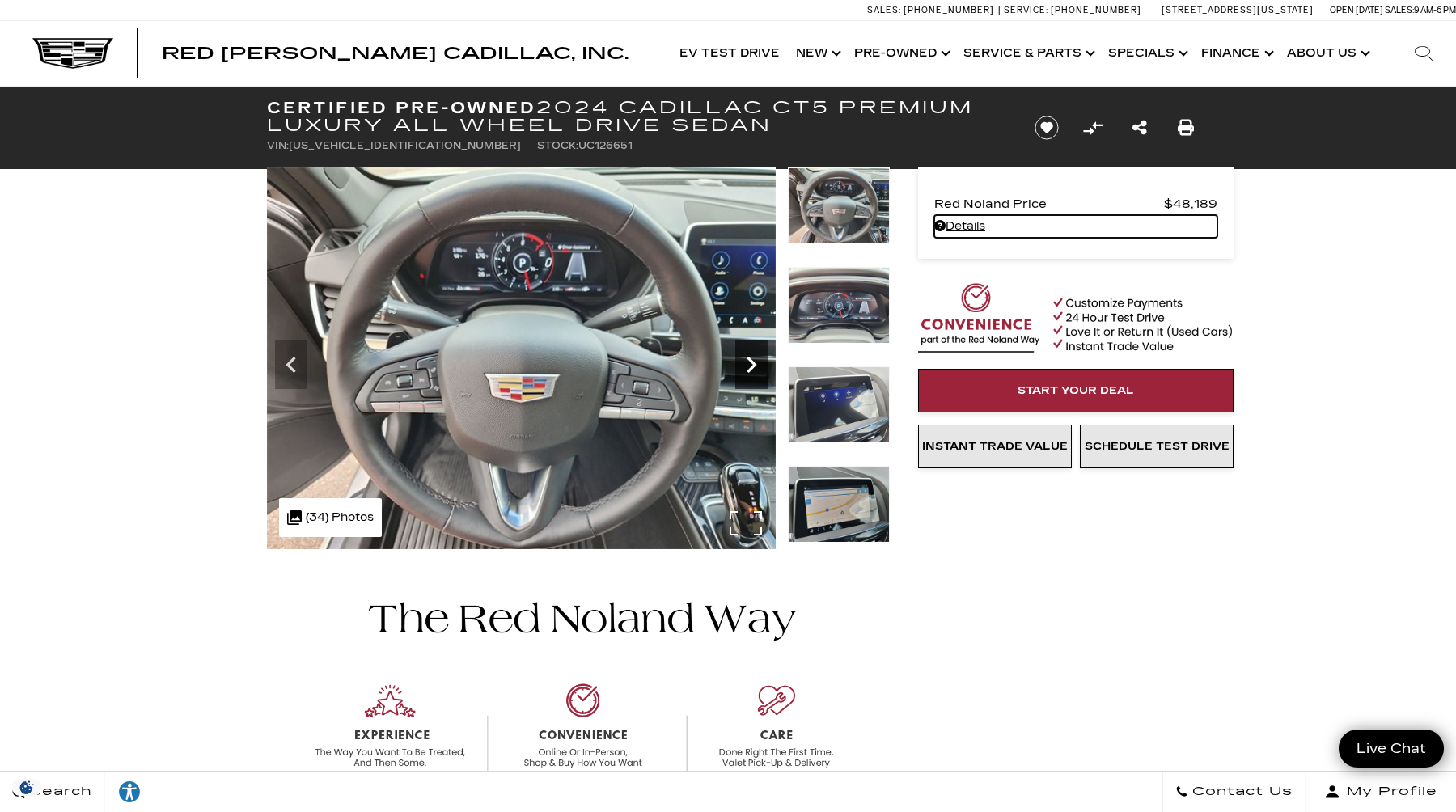
click at [759, 369] on icon "Next" at bounding box center [751, 365] width 32 height 32
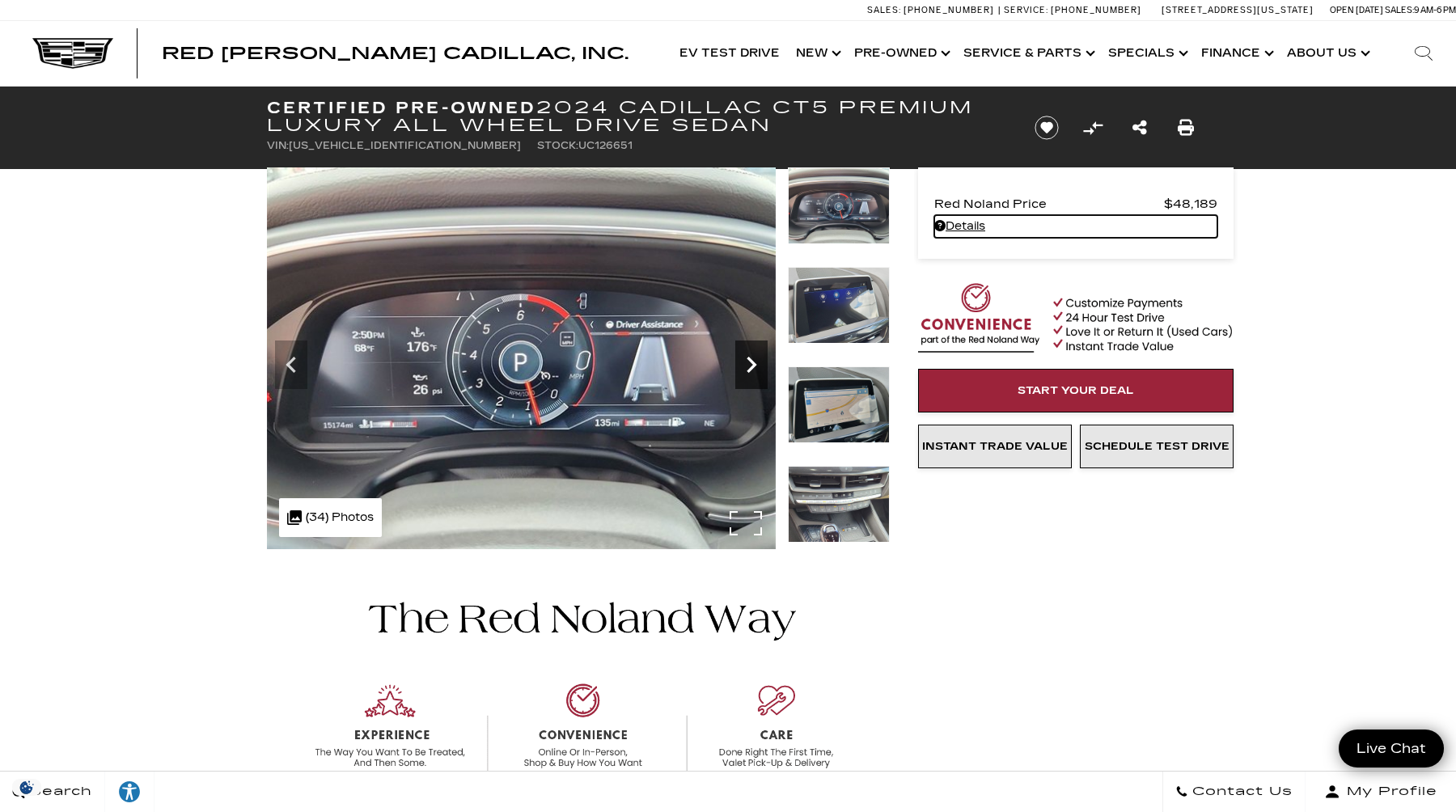
click at [759, 369] on icon "Next" at bounding box center [751, 365] width 32 height 32
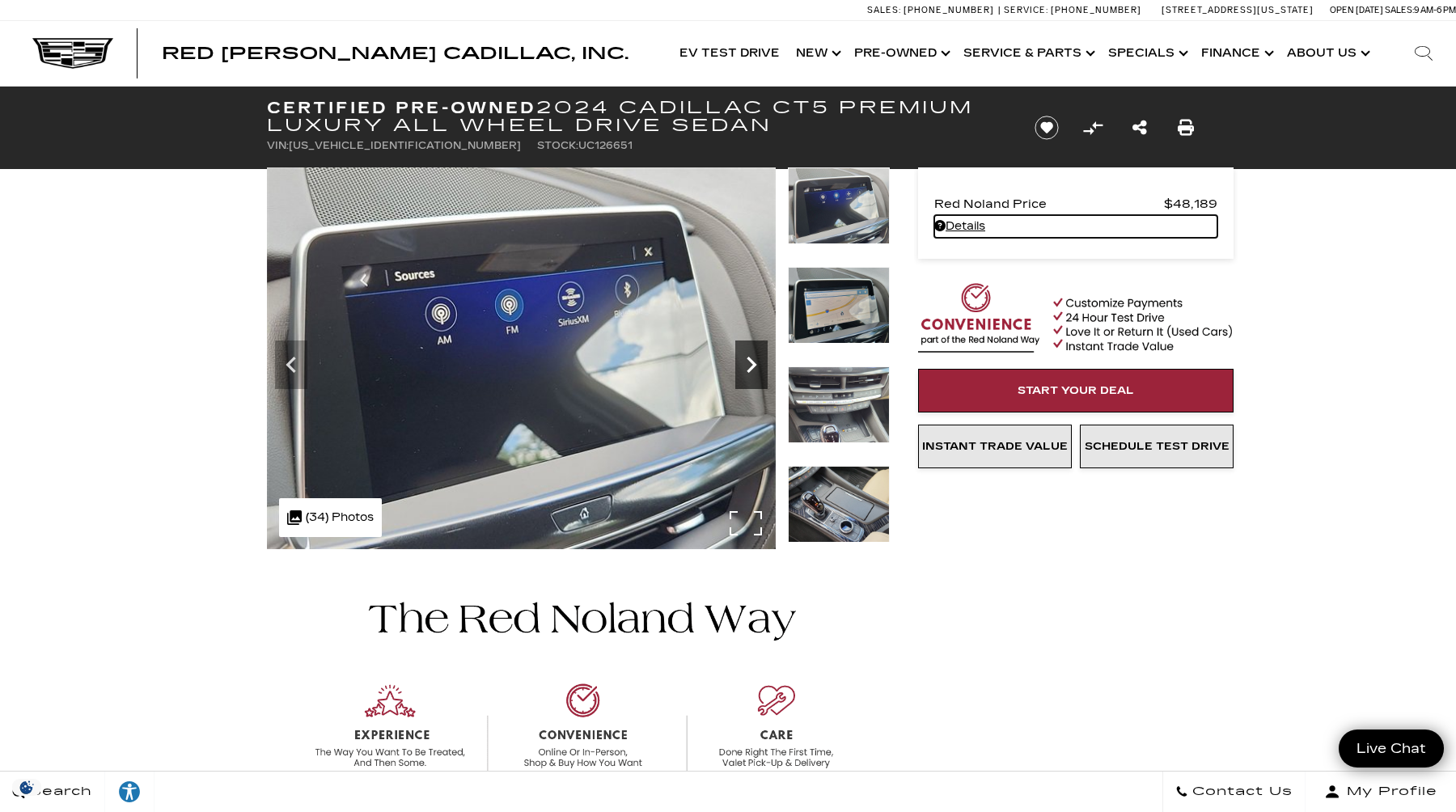
click at [759, 369] on icon "Next" at bounding box center [751, 365] width 32 height 32
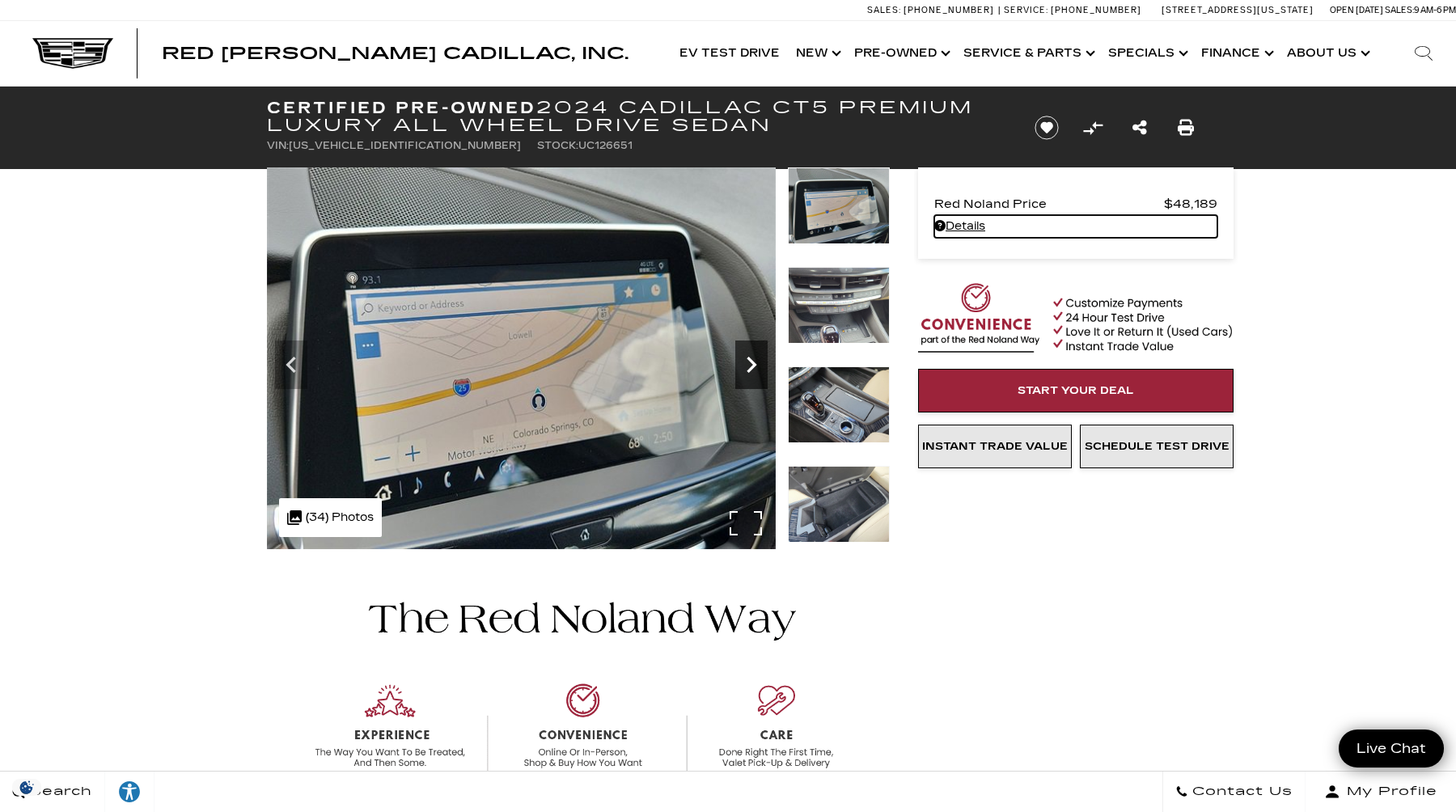
click at [759, 369] on icon "Next" at bounding box center [751, 365] width 32 height 32
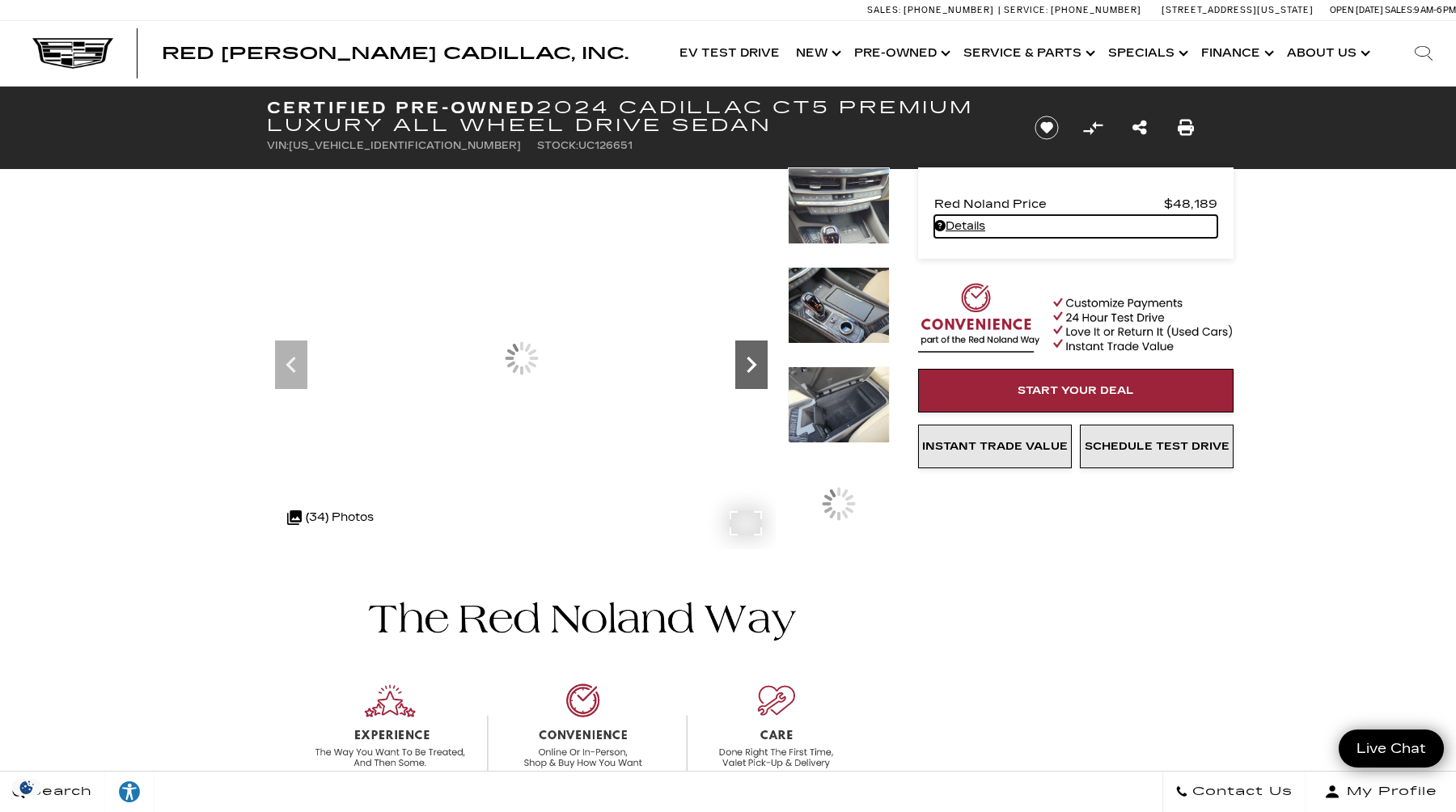
click at [759, 369] on icon "Next" at bounding box center [751, 365] width 32 height 32
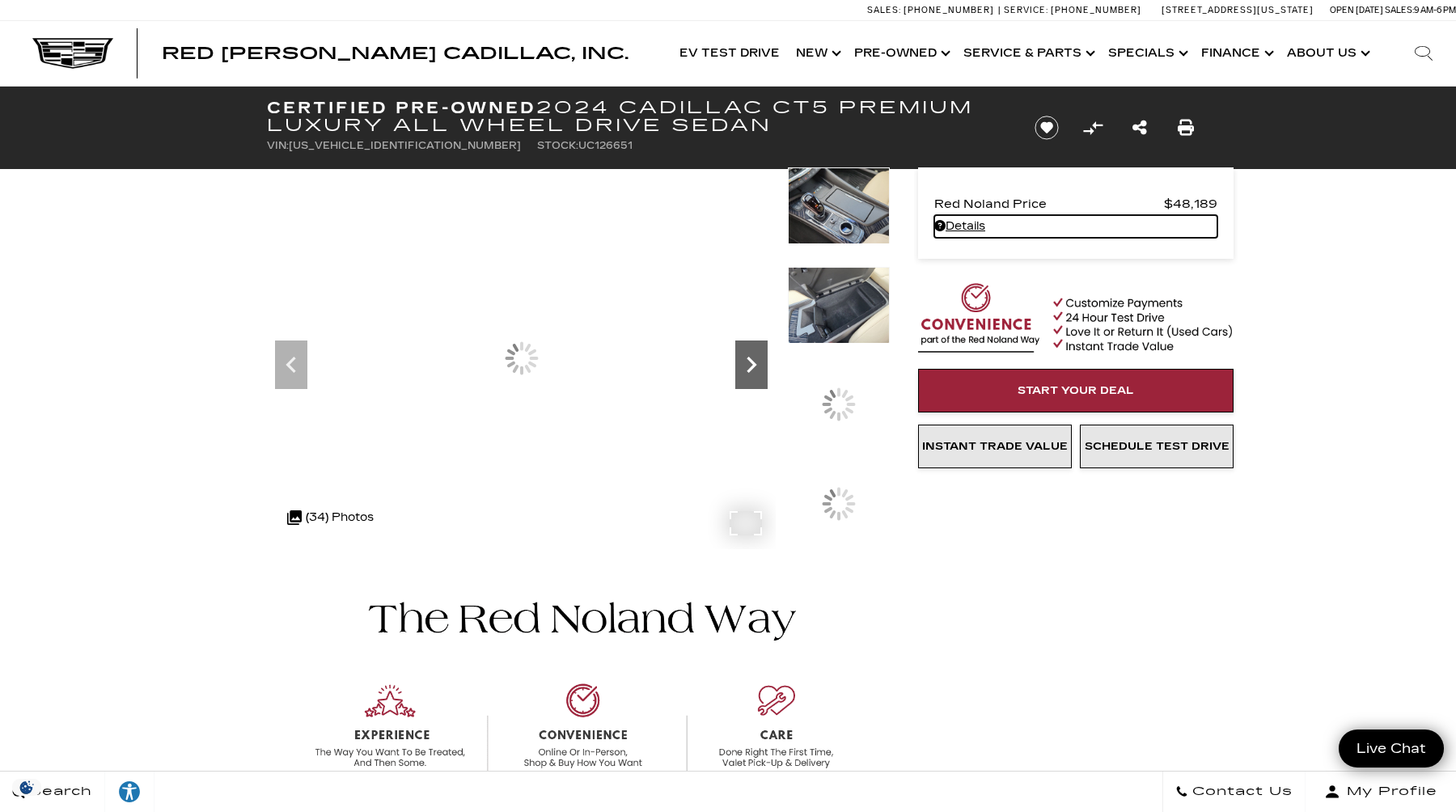
click at [759, 369] on icon "Next" at bounding box center [751, 365] width 32 height 32
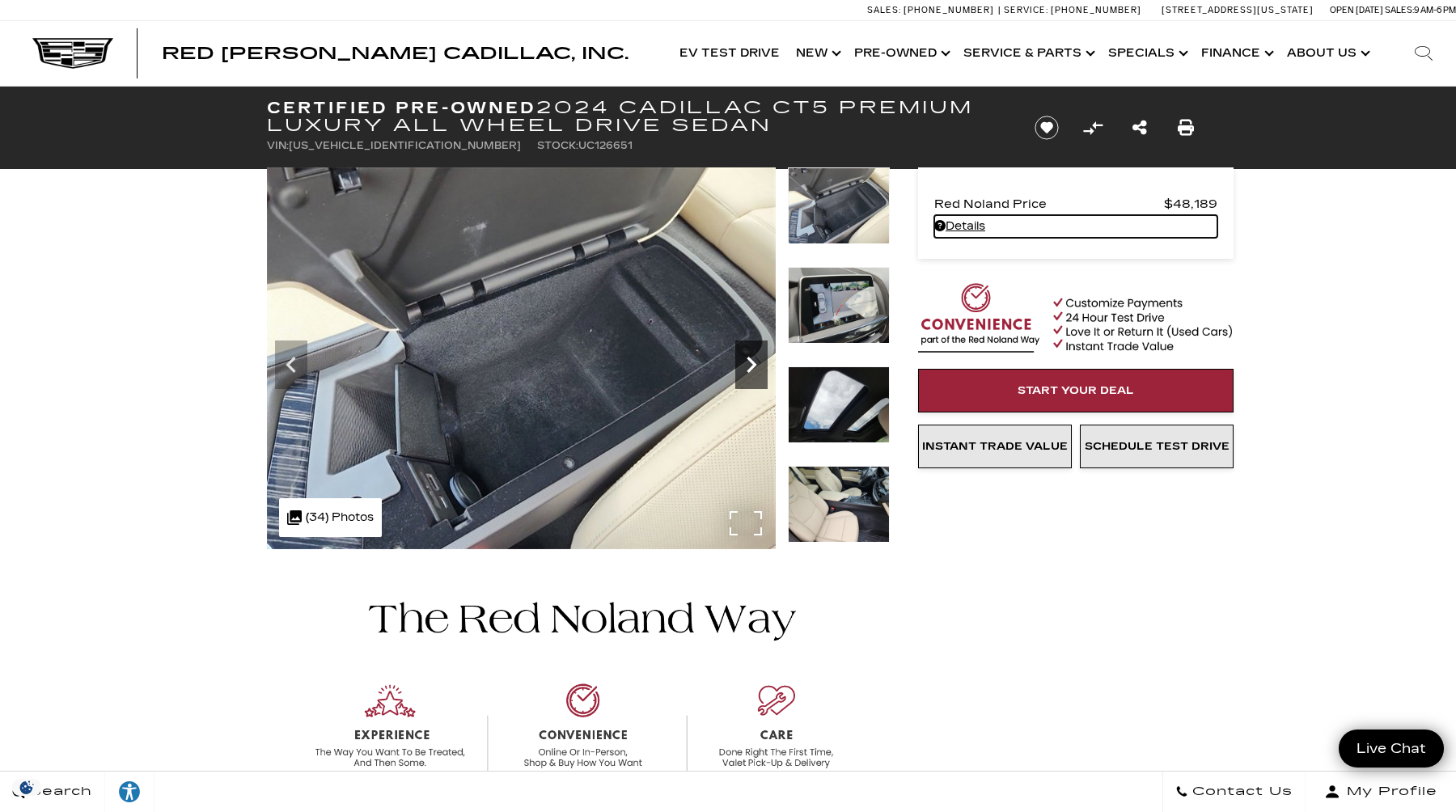
click at [757, 367] on icon "Next" at bounding box center [751, 365] width 32 height 32
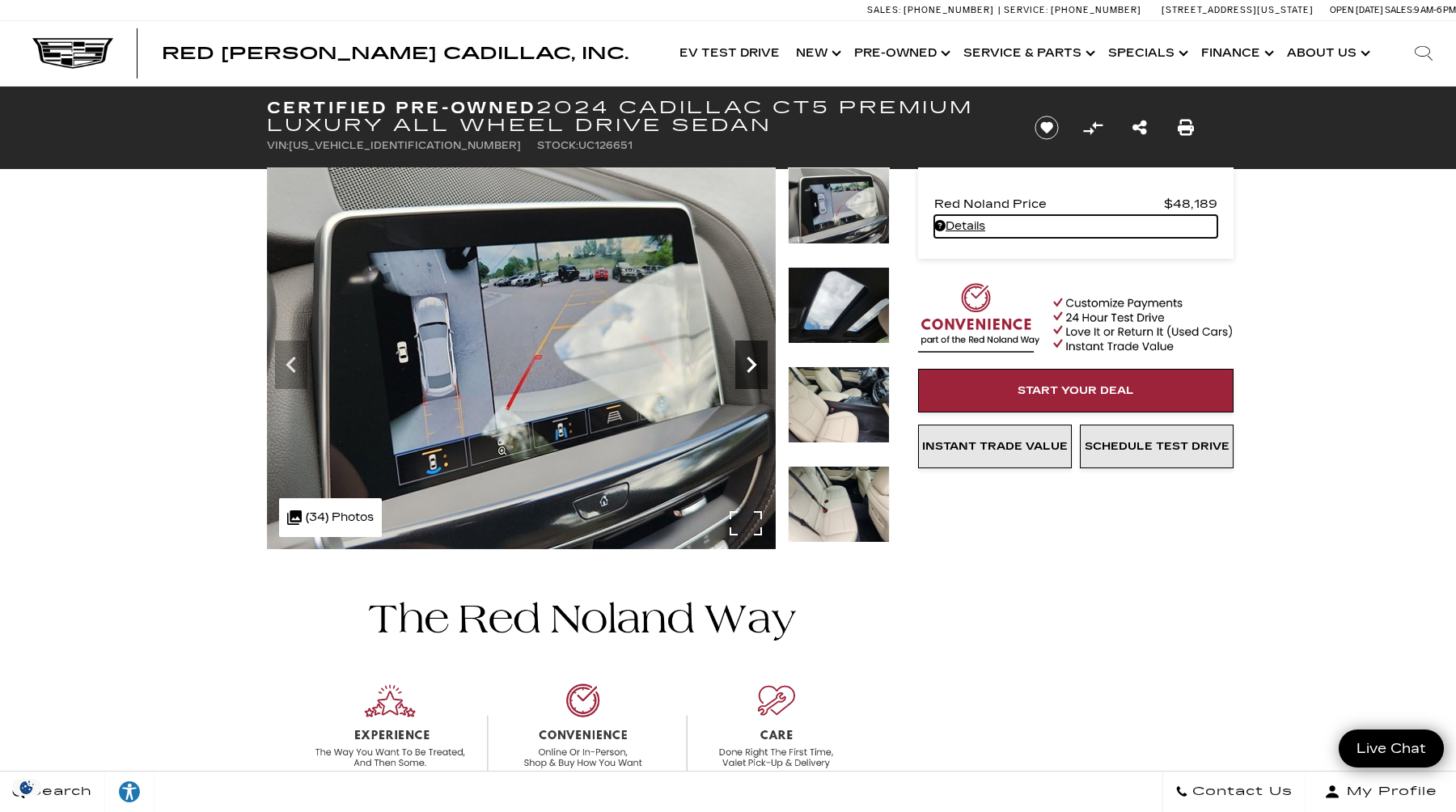
click at [756, 364] on icon "Next" at bounding box center [751, 365] width 32 height 32
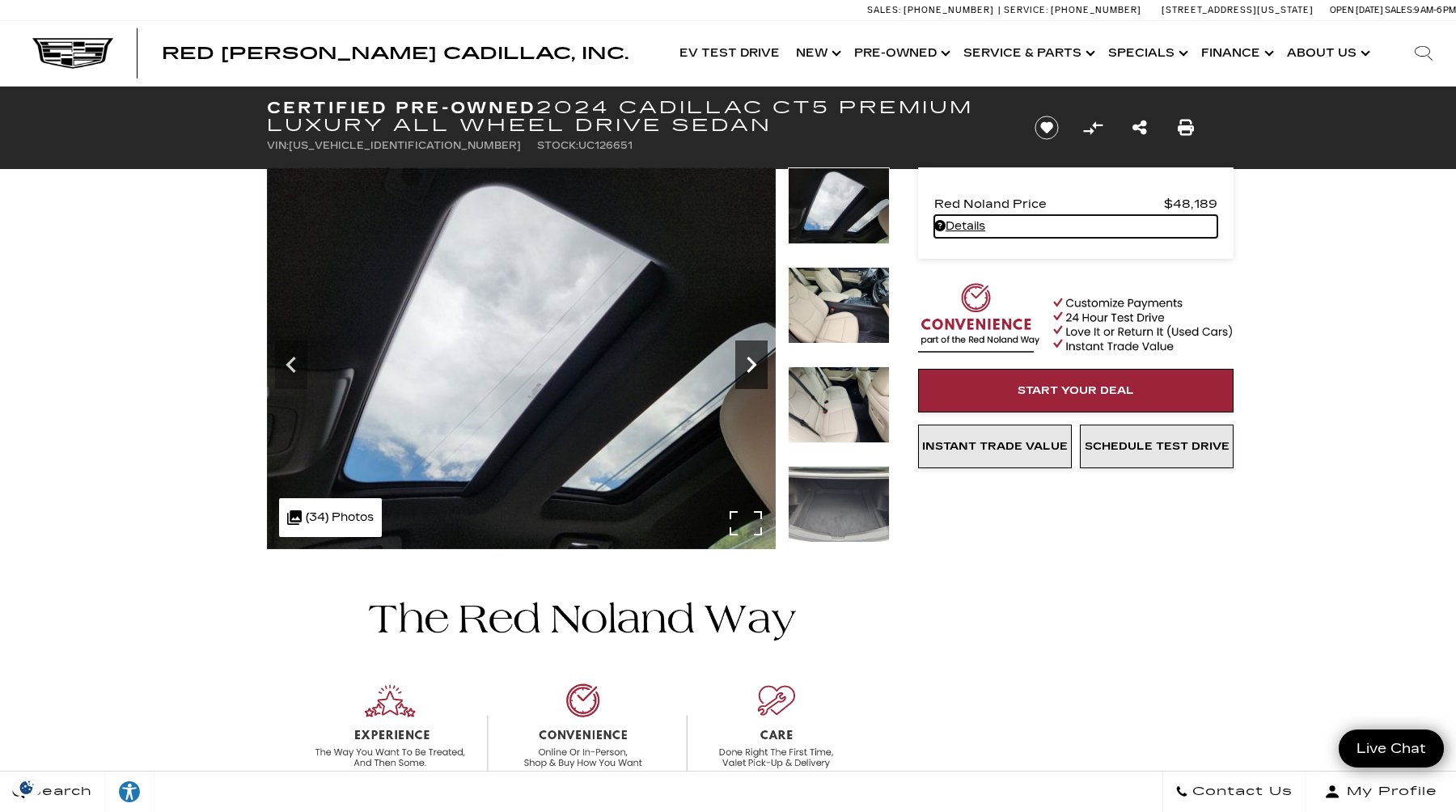
click at [755, 364] on icon "Next" at bounding box center [751, 365] width 10 height 16
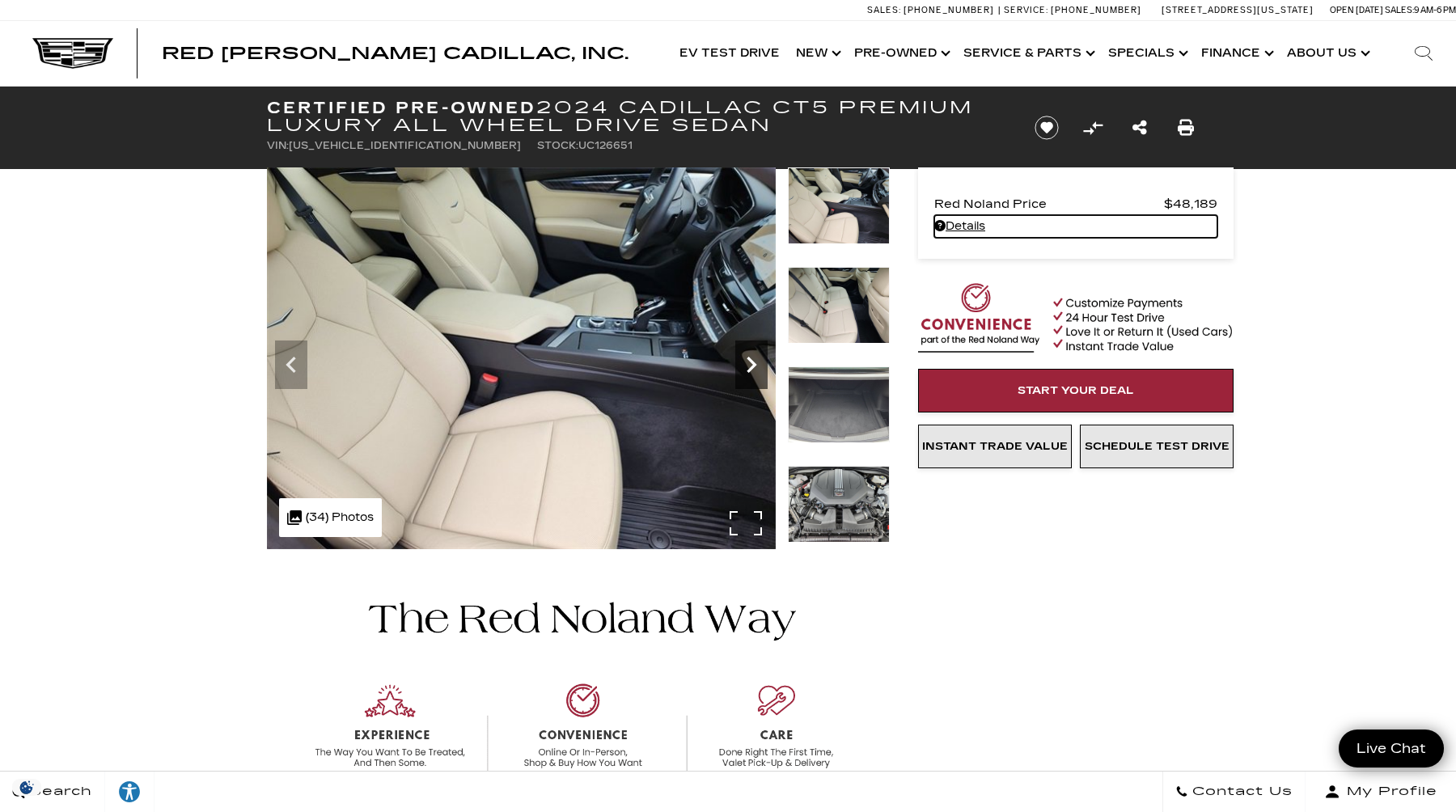
click at [753, 364] on icon "Next" at bounding box center [751, 365] width 10 height 16
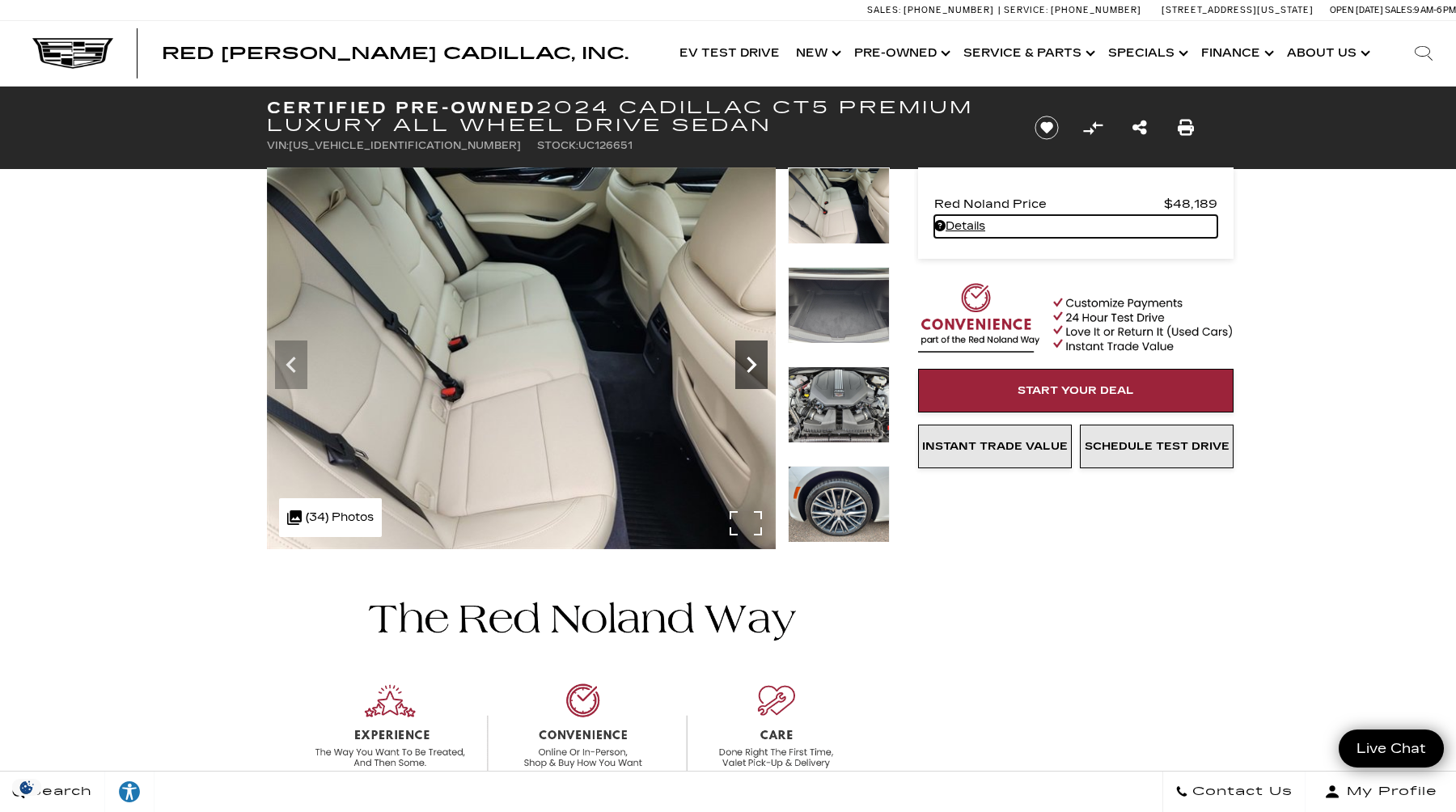
click at [753, 361] on icon "Next" at bounding box center [751, 365] width 32 height 32
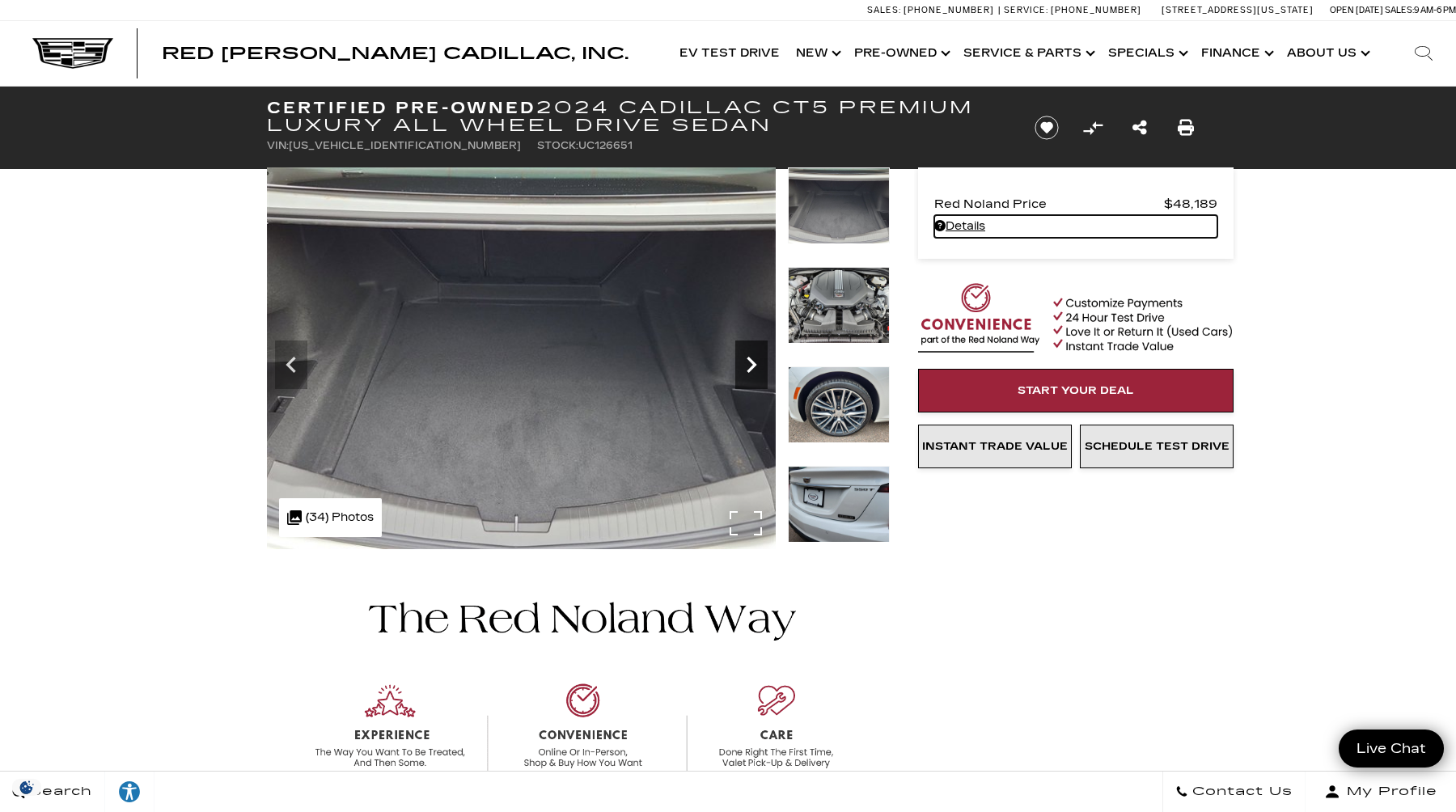
click at [753, 363] on icon "Next" at bounding box center [751, 365] width 10 height 16
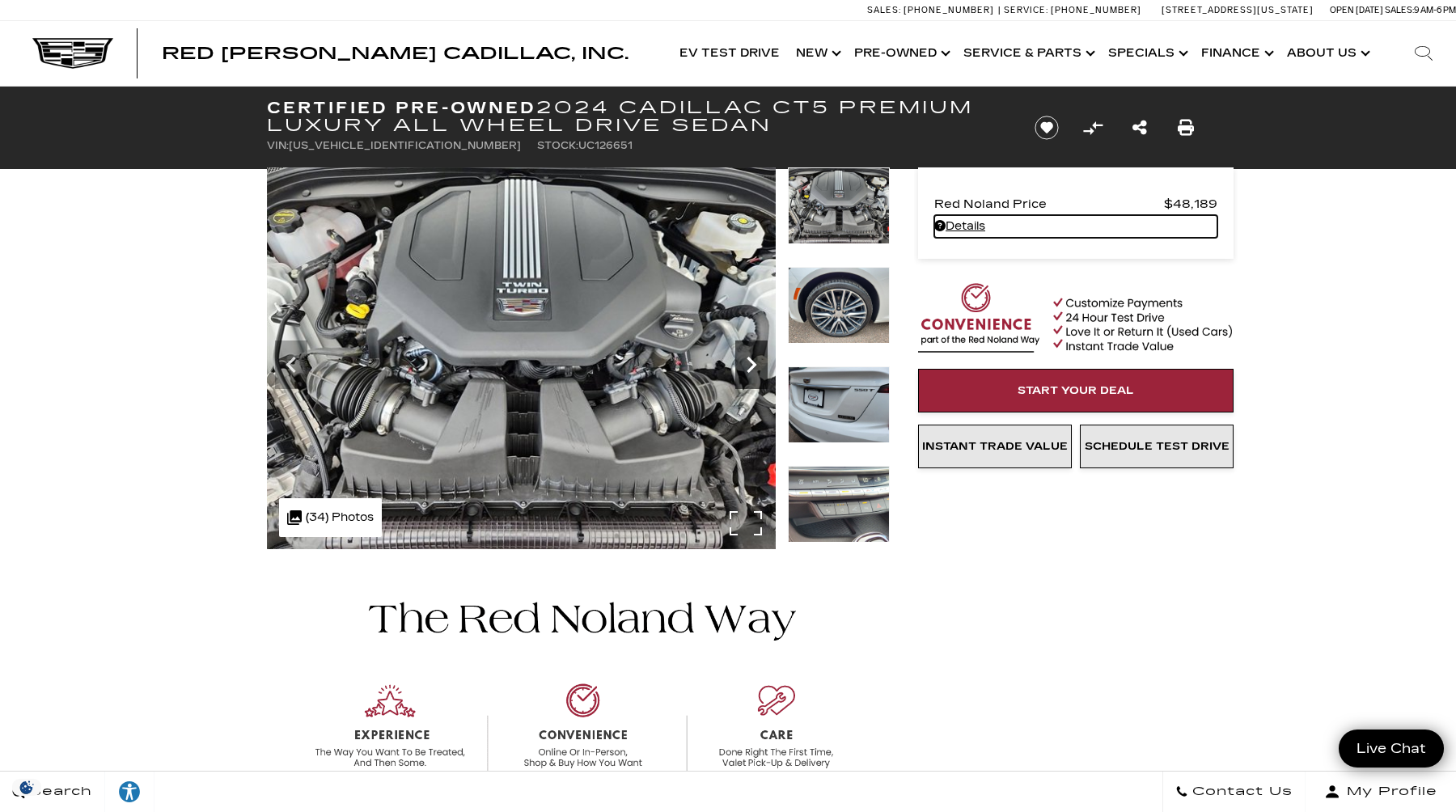
click at [753, 363] on icon "Next" at bounding box center [751, 365] width 10 height 16
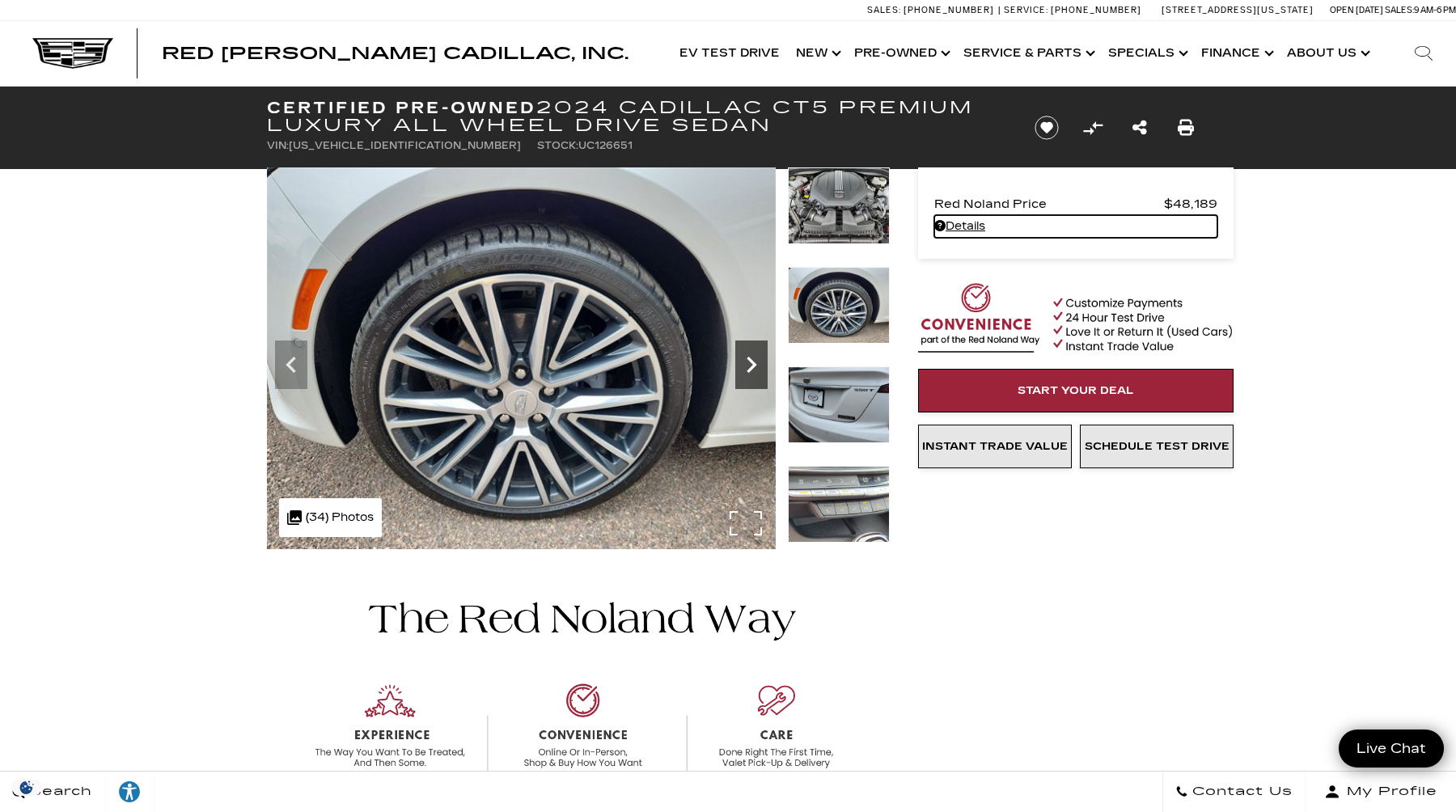
click at [753, 363] on icon "Next" at bounding box center [751, 365] width 10 height 16
